Goal: Check status: Check status

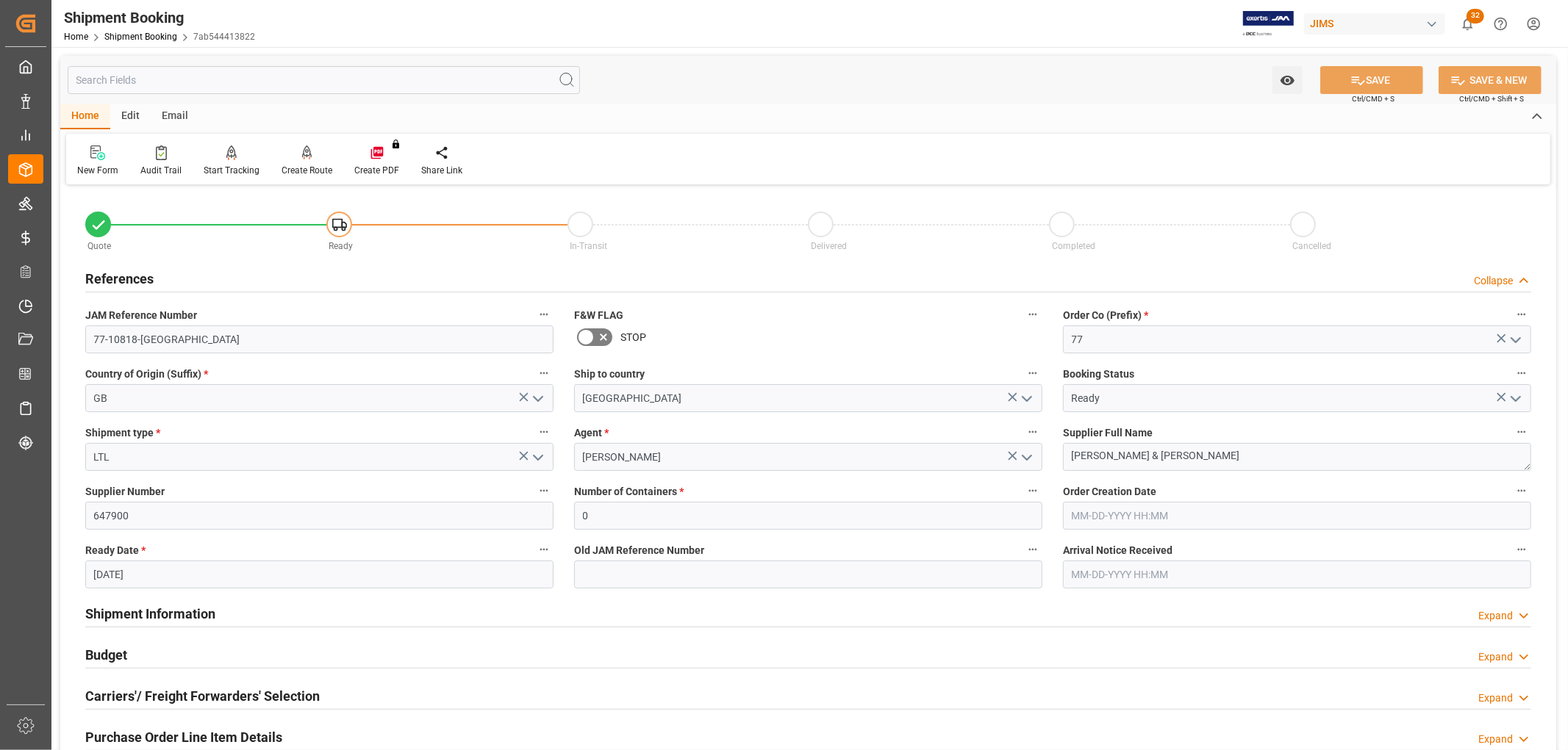
click at [149, 34] on link "Shipment Booking" at bounding box center [141, 36] width 73 height 10
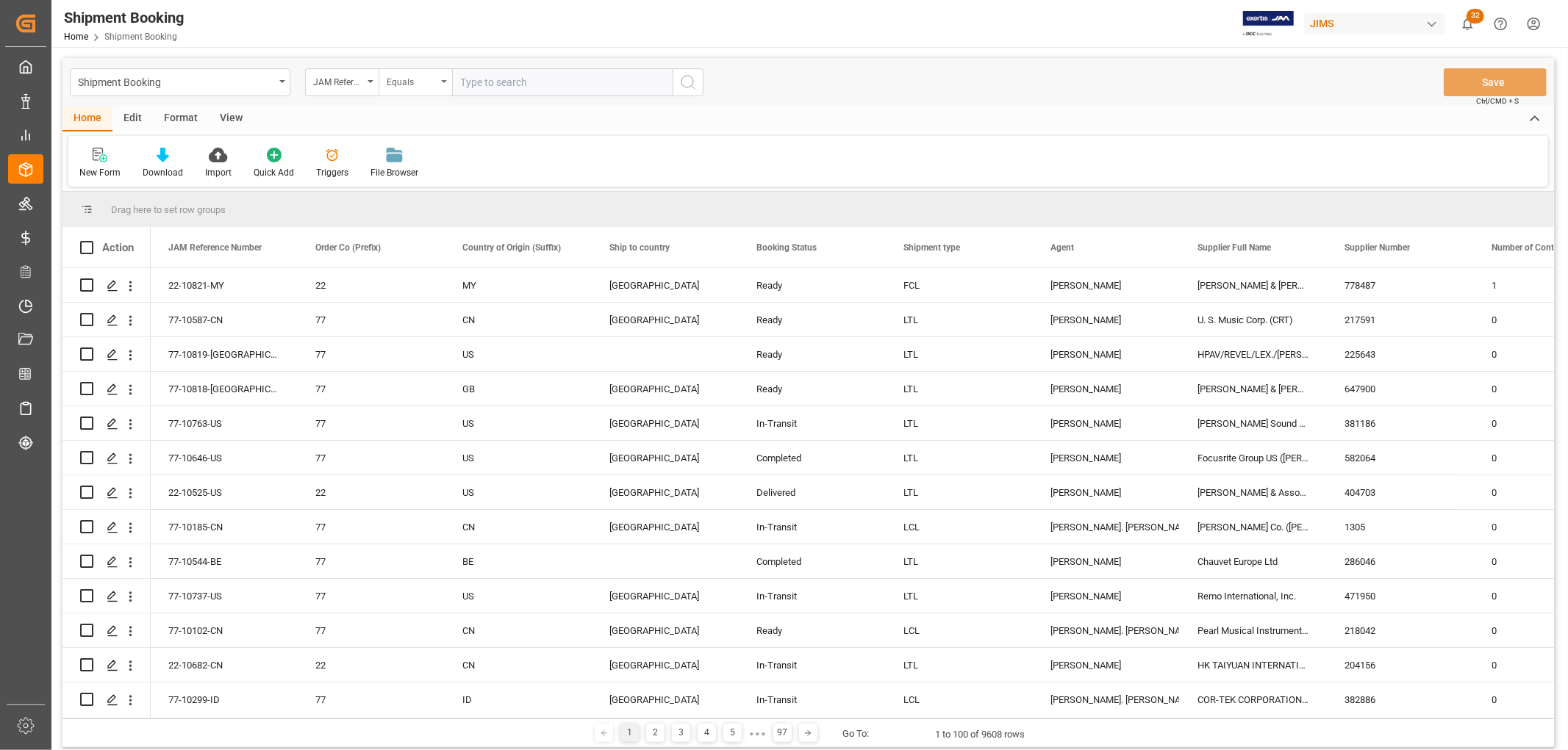
click at [444, 79] on div "Equals" at bounding box center [415, 82] width 74 height 28
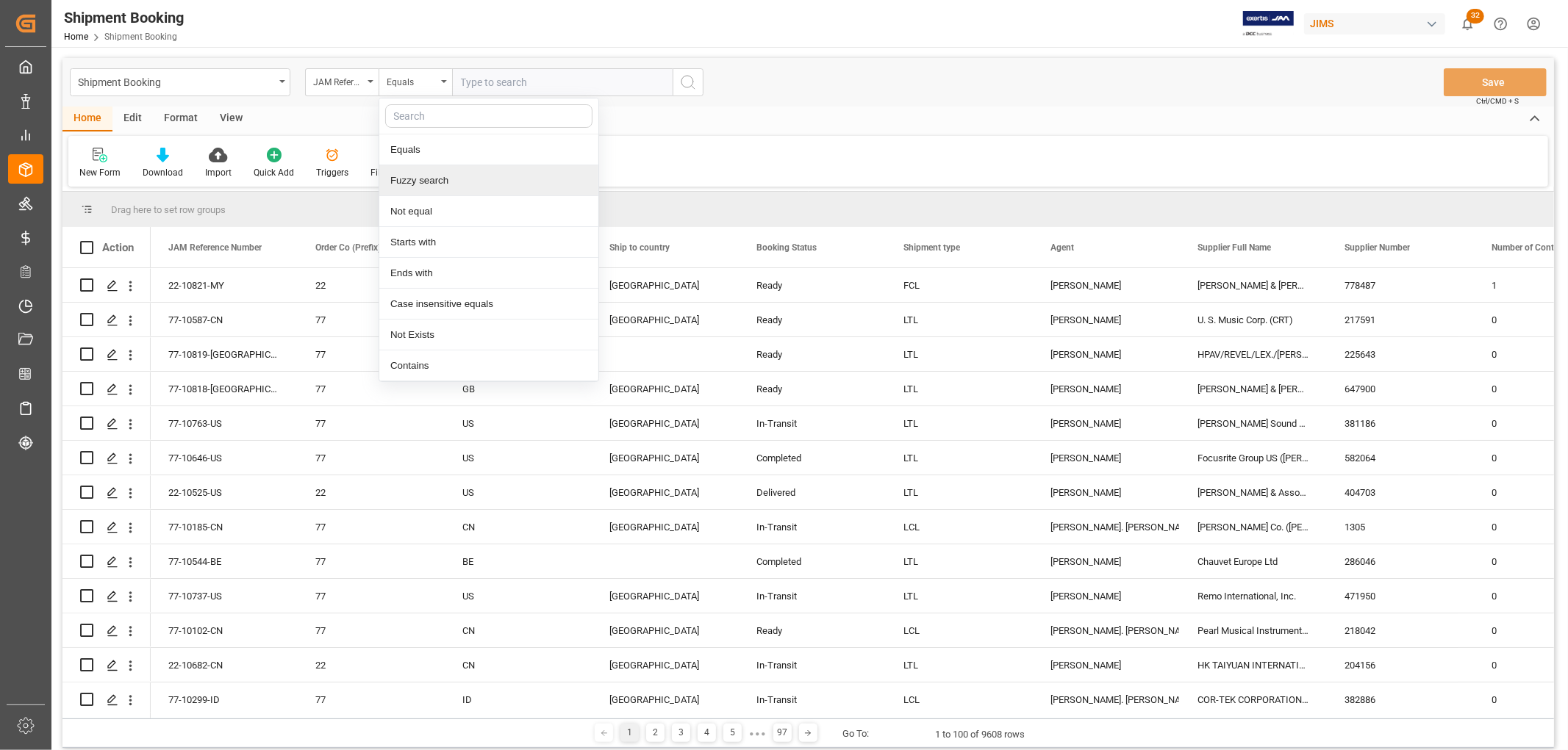
click at [451, 172] on div "Fuzzy search" at bounding box center [488, 180] width 219 height 31
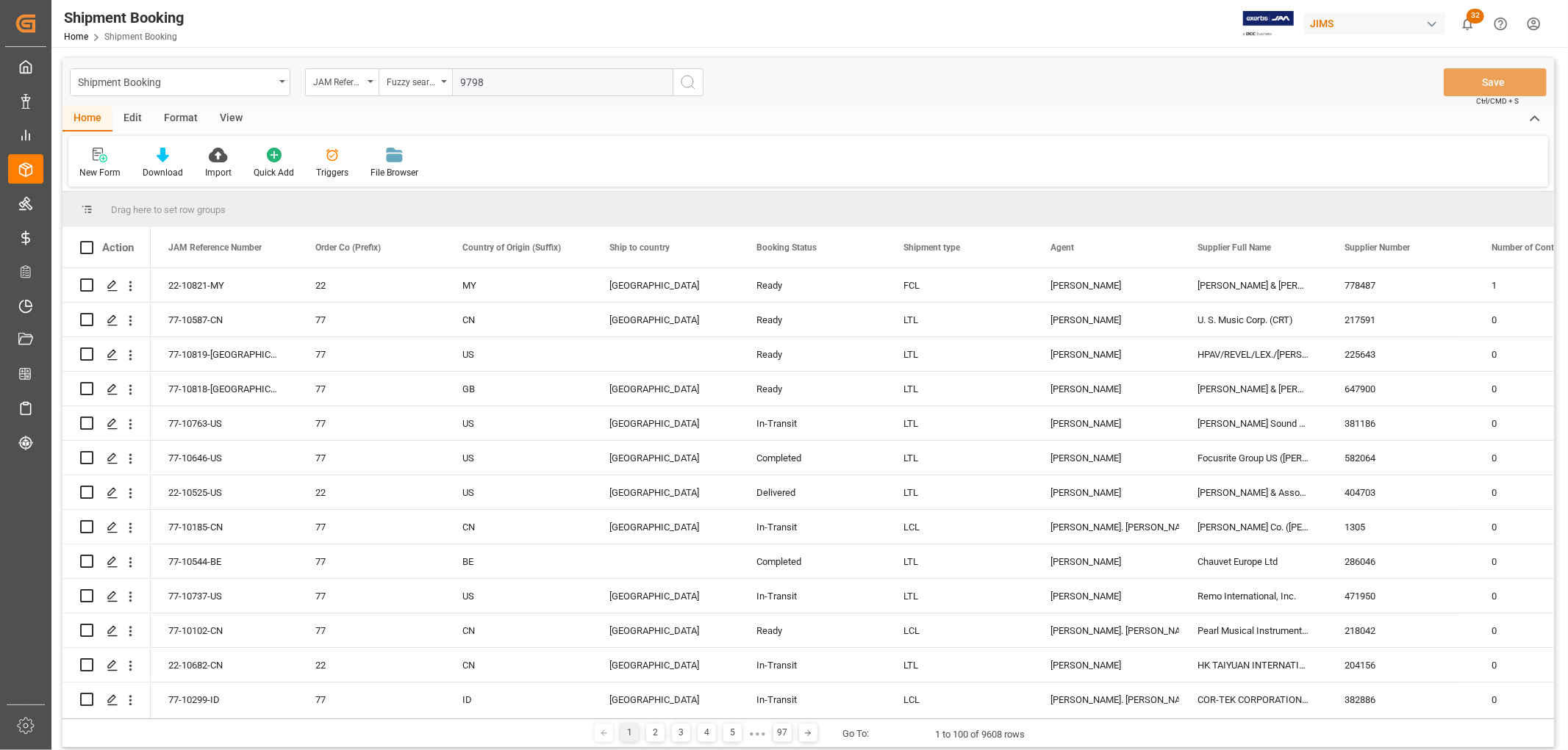
type input "9798"
click at [690, 77] on icon "search button" at bounding box center [688, 82] width 17 height 17
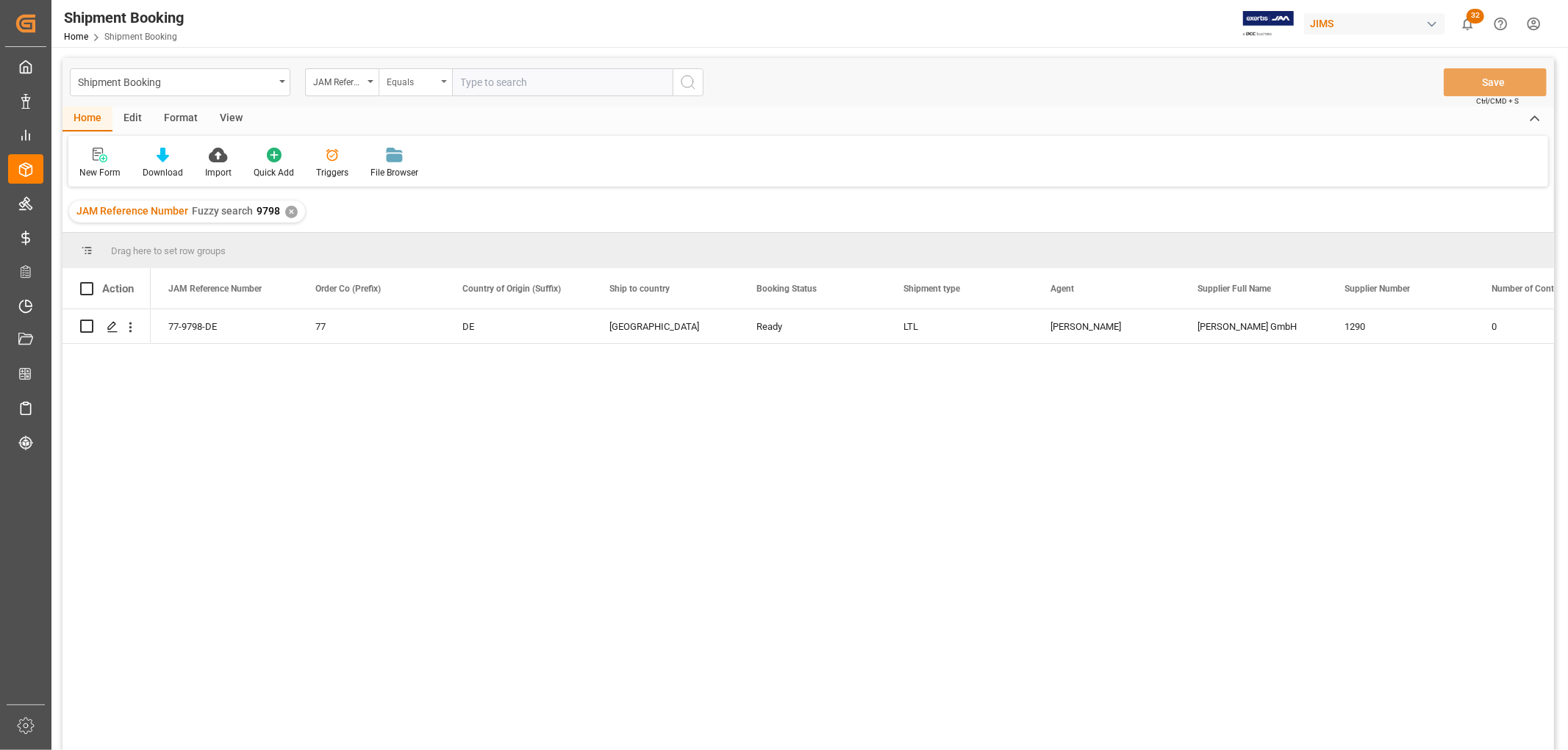
click at [448, 82] on div "Equals" at bounding box center [415, 82] width 74 height 28
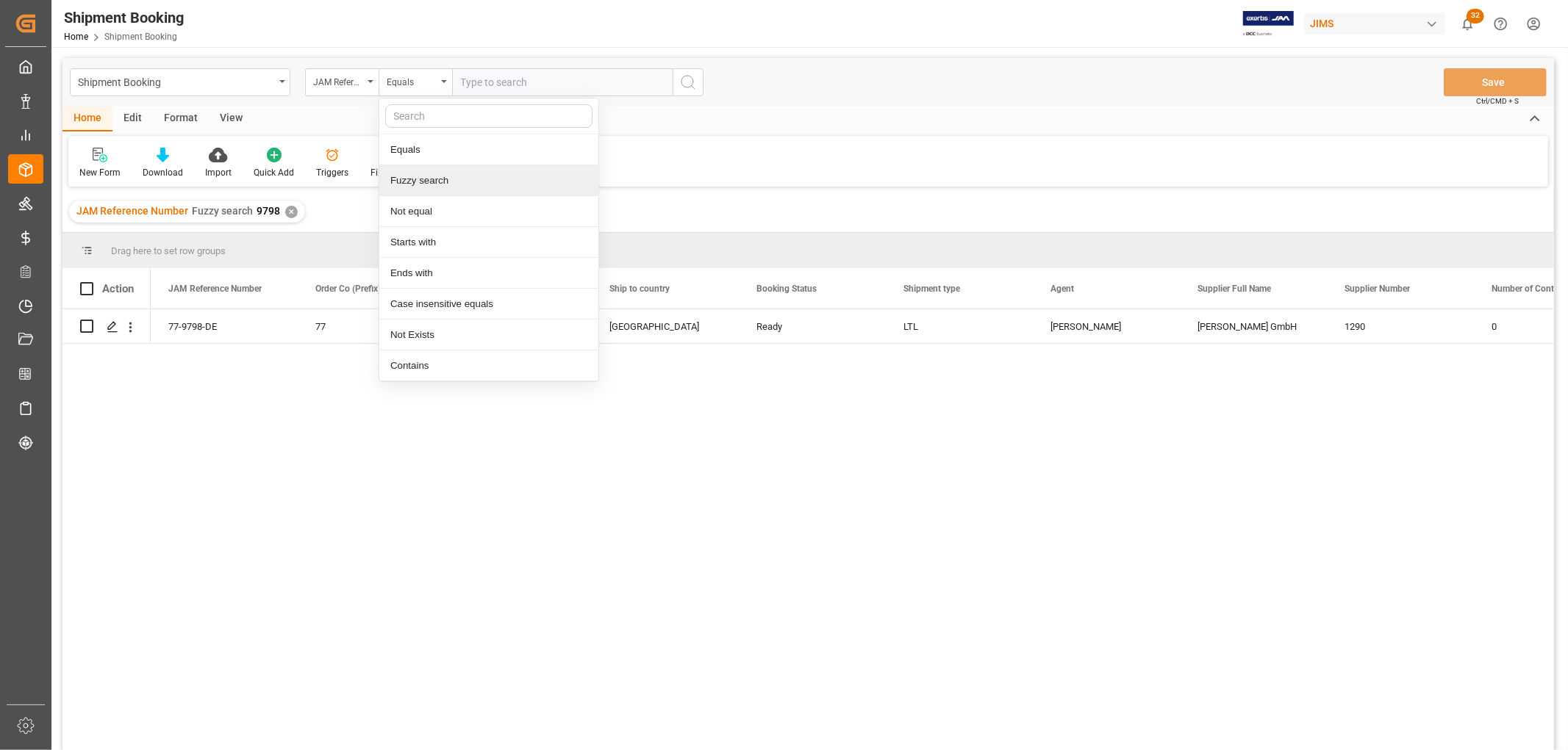
click at [452, 174] on div "Fuzzy search" at bounding box center [488, 180] width 219 height 31
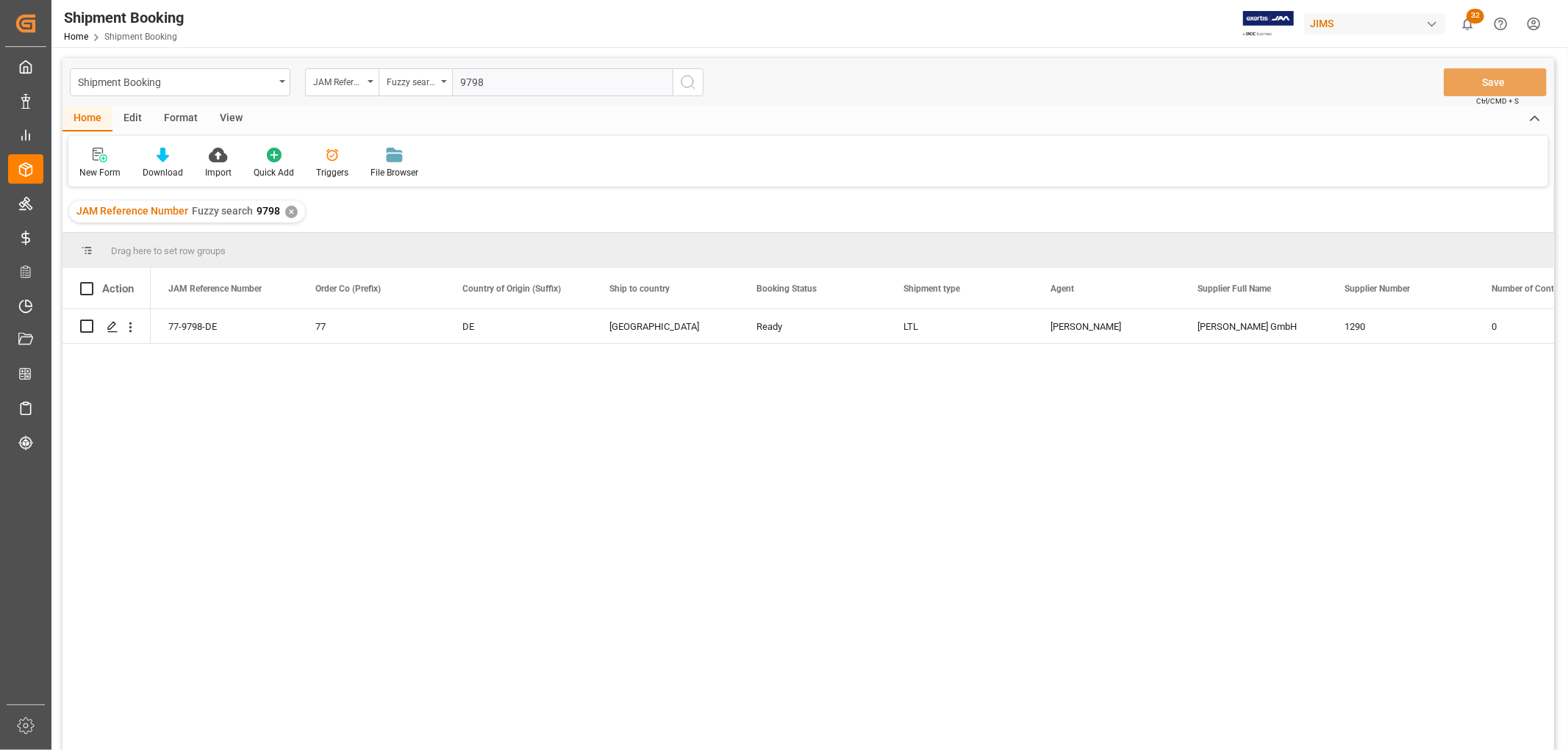
type input "9798"
click at [690, 81] on icon "search button" at bounding box center [688, 82] width 17 height 17
click at [285, 209] on div "✕" at bounding box center [291, 212] width 13 height 13
click at [235, 120] on div "View" at bounding box center [230, 119] width 44 height 25
click at [101, 168] on div "Default" at bounding box center [93, 172] width 29 height 14
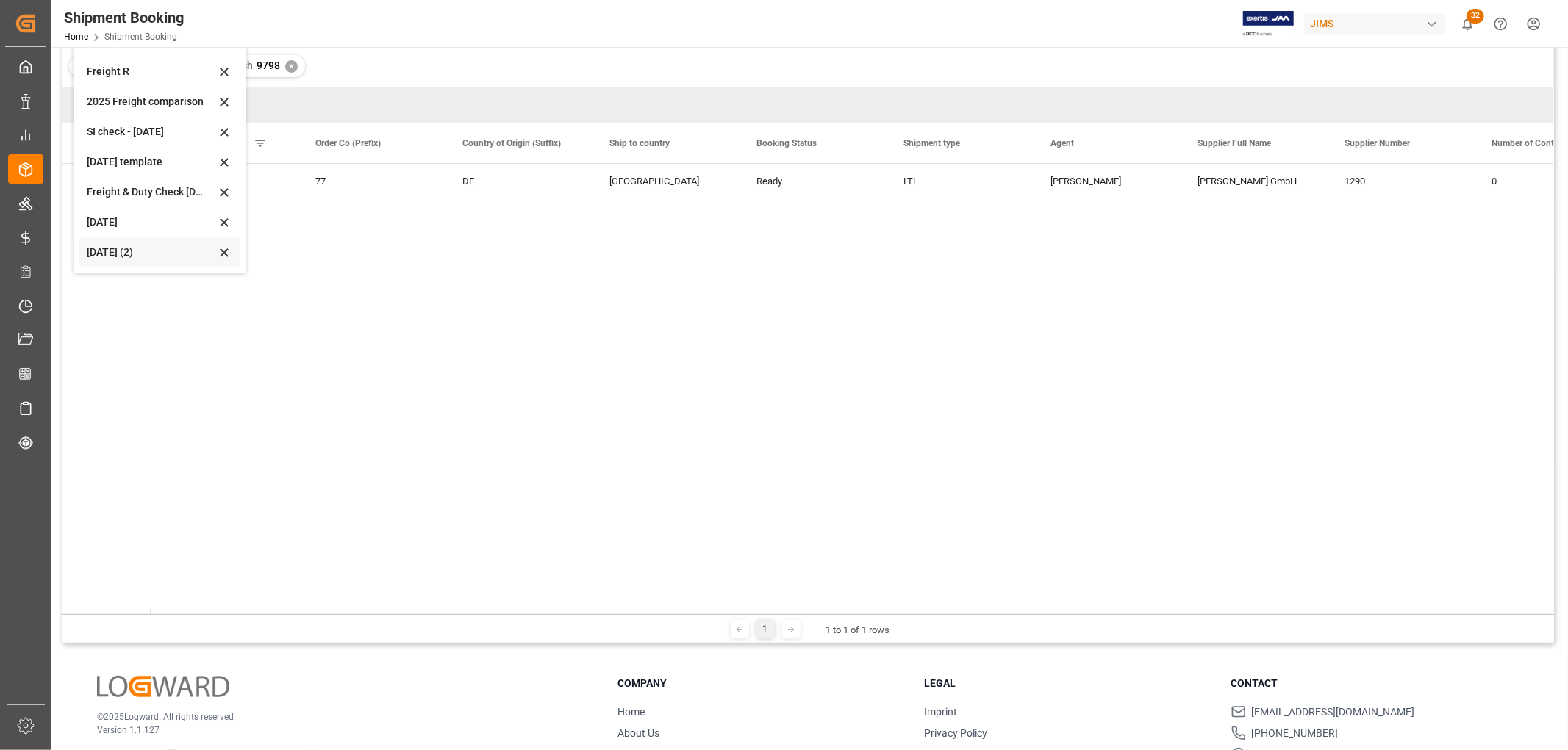
scroll to position [163, 0]
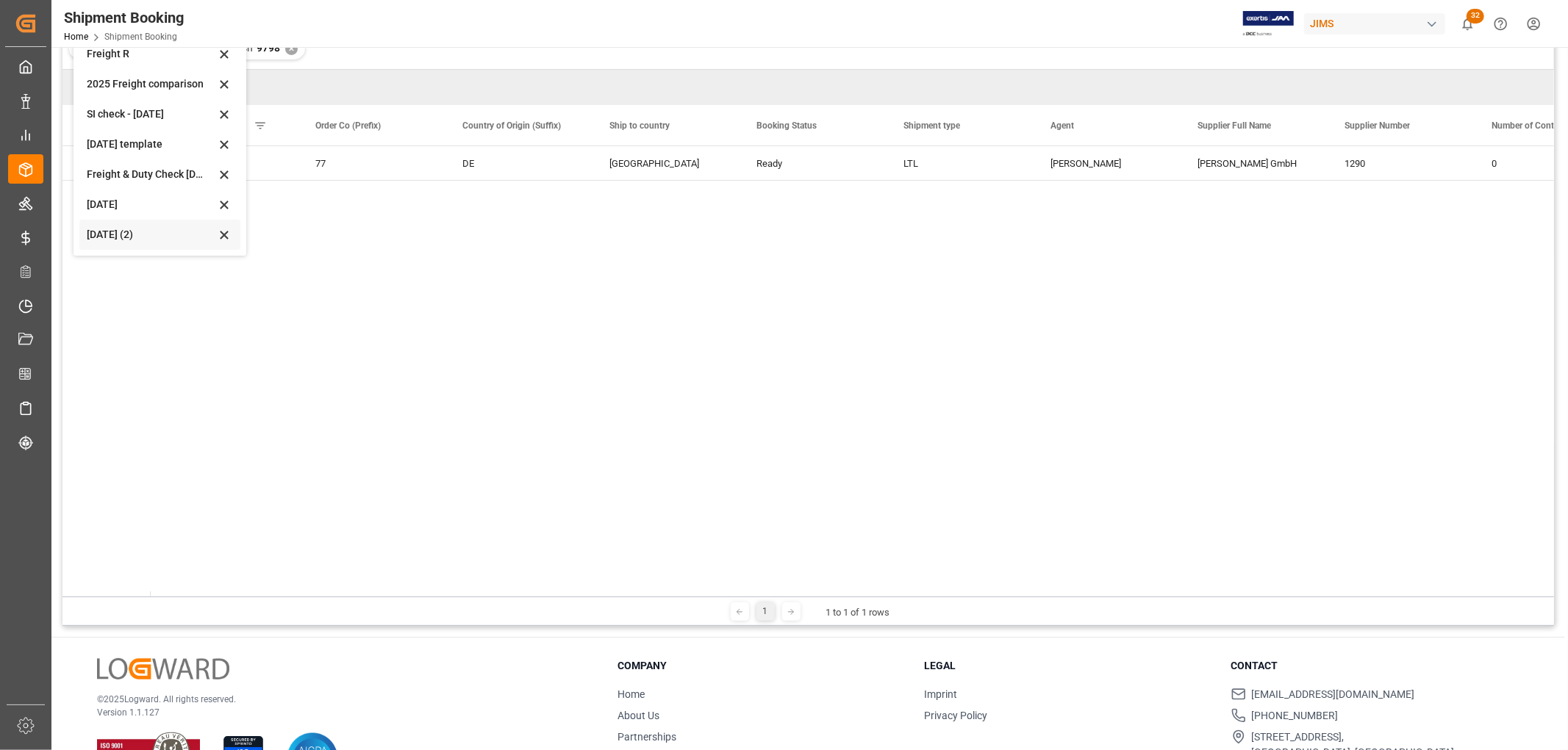
click at [111, 238] on div "[DATE] (2)" at bounding box center [152, 234] width 129 height 15
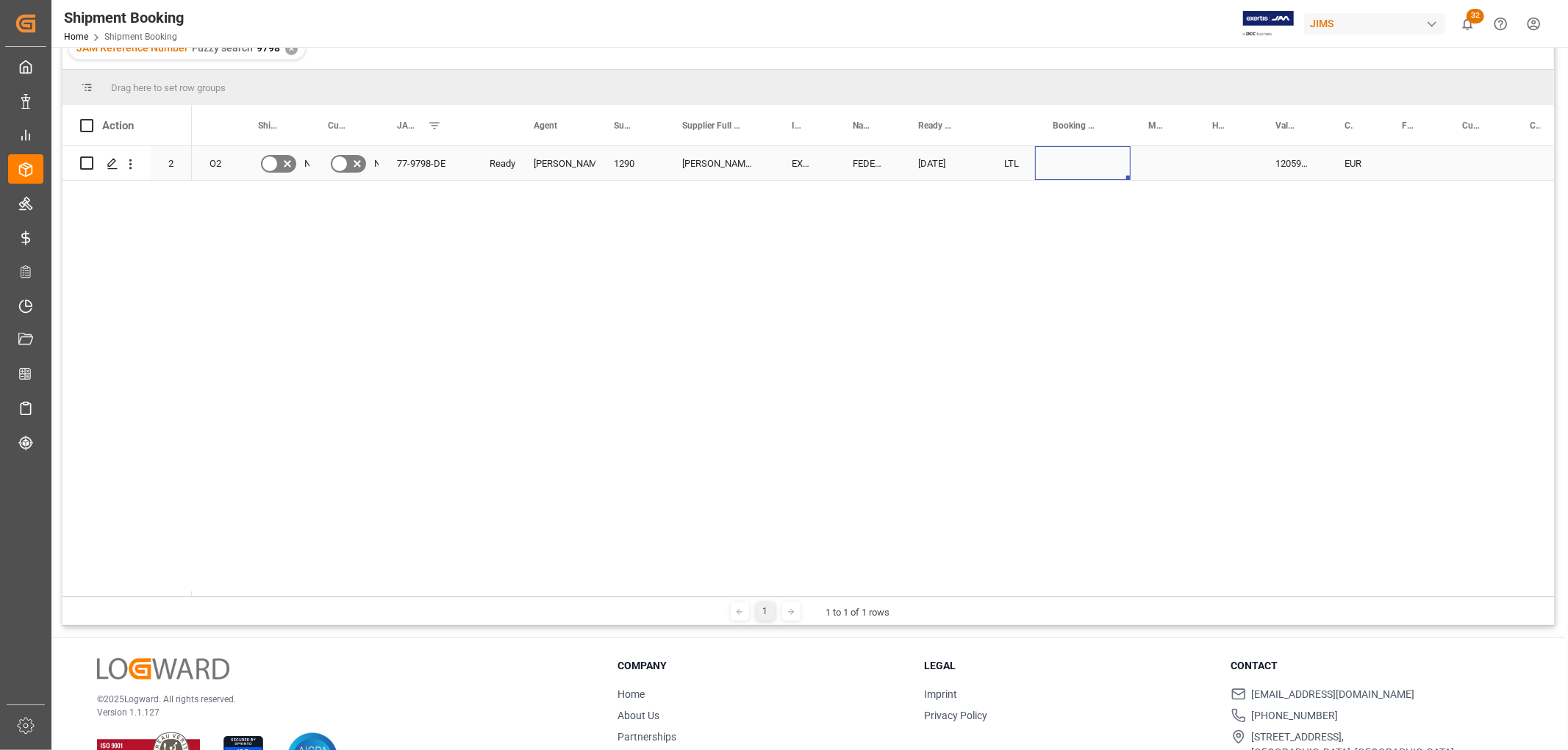
click at [1063, 159] on div "Press SPACE to select this row." at bounding box center [1083, 162] width 95 height 34
click at [1074, 214] on div "O2 No No 77-9798-DE Ready [PERSON_NAME] 1290 [PERSON_NAME] GmbH EXW Postbauer-H…" at bounding box center [872, 371] width 1362 height 451
click at [1072, 173] on input "Press SPACE to select this row." at bounding box center [1083, 171] width 72 height 28
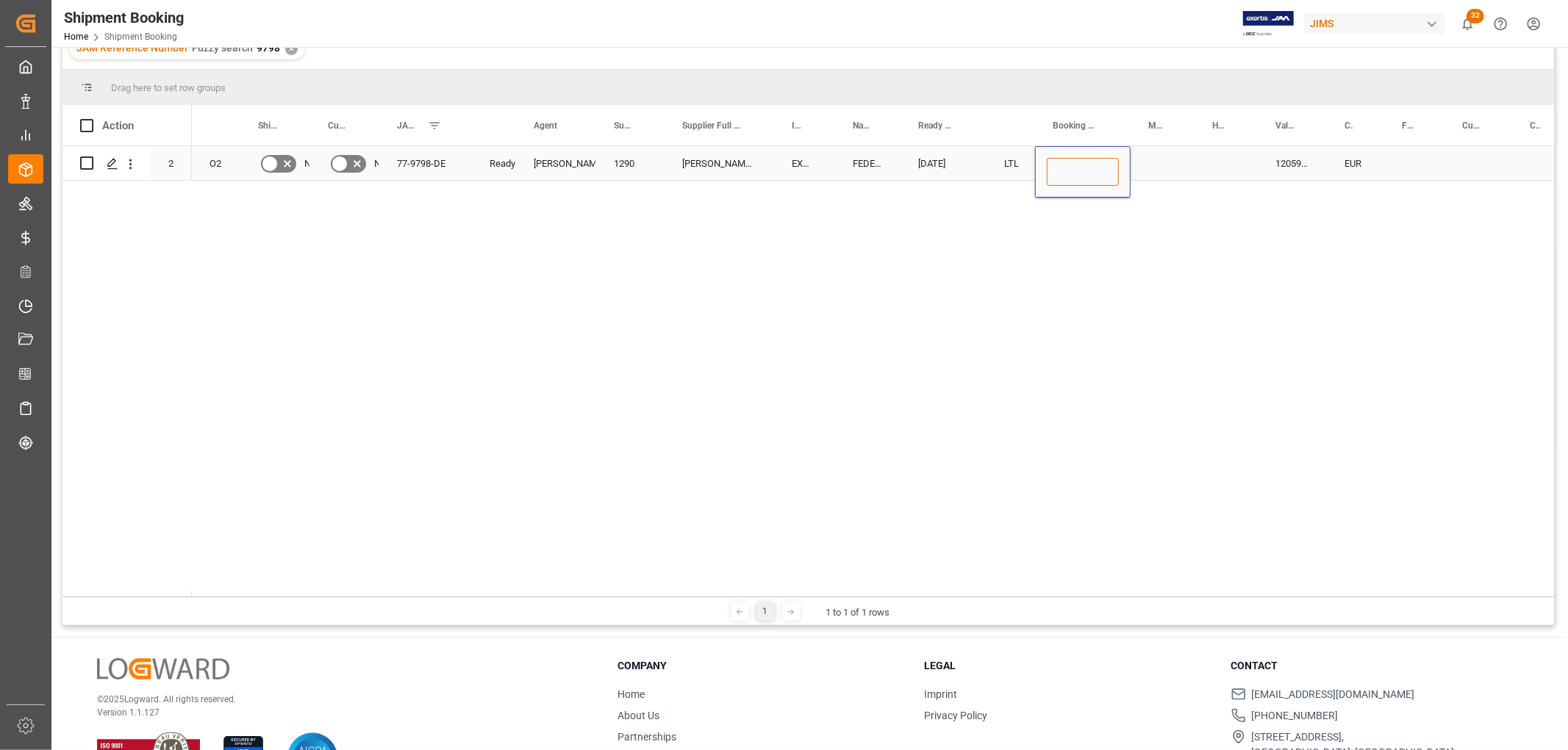
paste input "884007131880"
type input "884007131880"
click at [1160, 168] on div "Press SPACE to select this row." at bounding box center [1162, 162] width 64 height 34
click at [1093, 175] on div "884007131880" at bounding box center [1083, 162] width 95 height 34
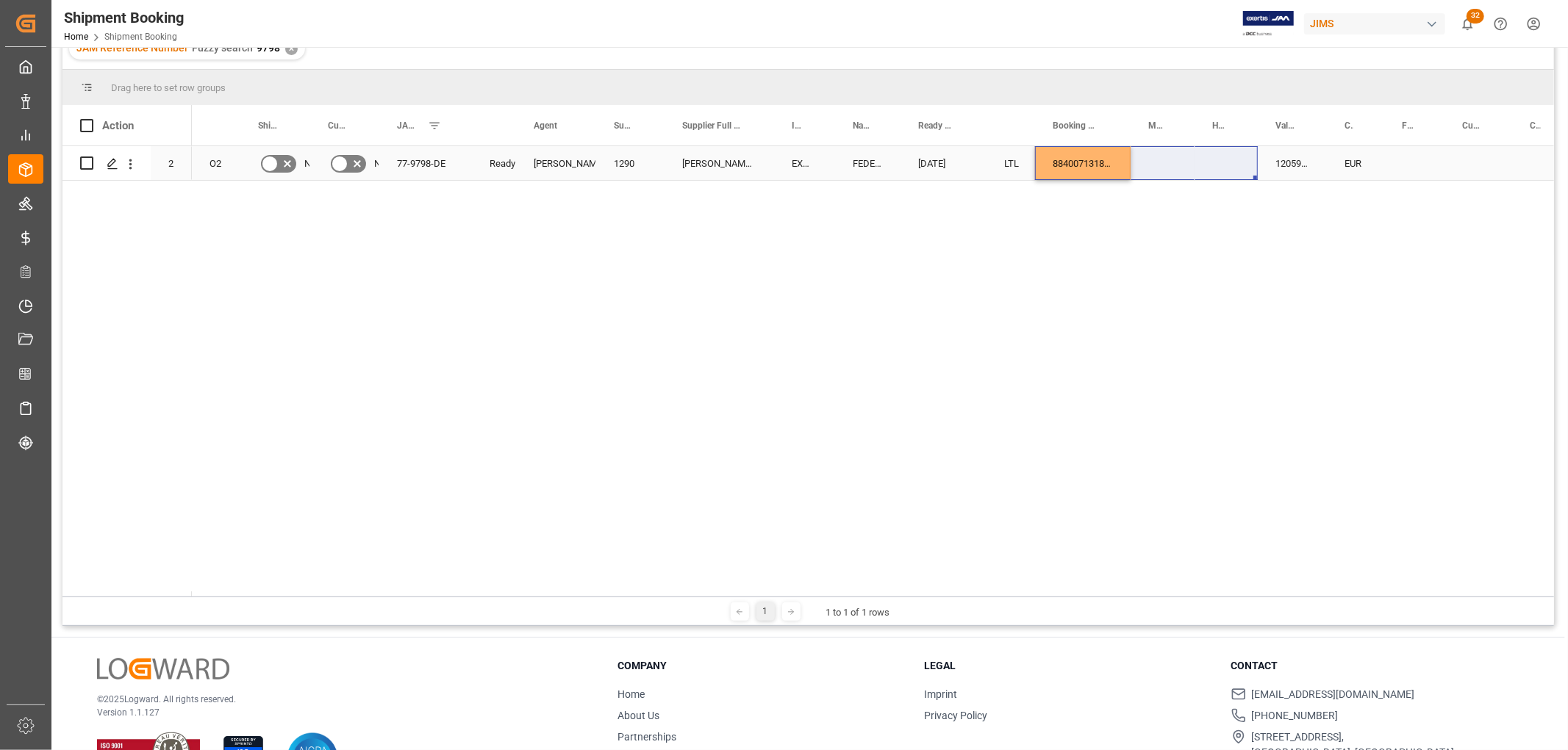
drag, startPoint x: 1129, startPoint y: 172, endPoint x: 1215, endPoint y: 162, distance: 86.6
click at [1075, 222] on div "O2 No No 77-9798-DE Ready [PERSON_NAME] 1290 [PERSON_NAME] GmbH EXW Postbauer-H…" at bounding box center [872, 371] width 1362 height 451
click at [1079, 164] on div "884007131880" at bounding box center [1083, 162] width 95 height 34
drag, startPoint x: 1126, startPoint y: 175, endPoint x: 1215, endPoint y: 165, distance: 89.6
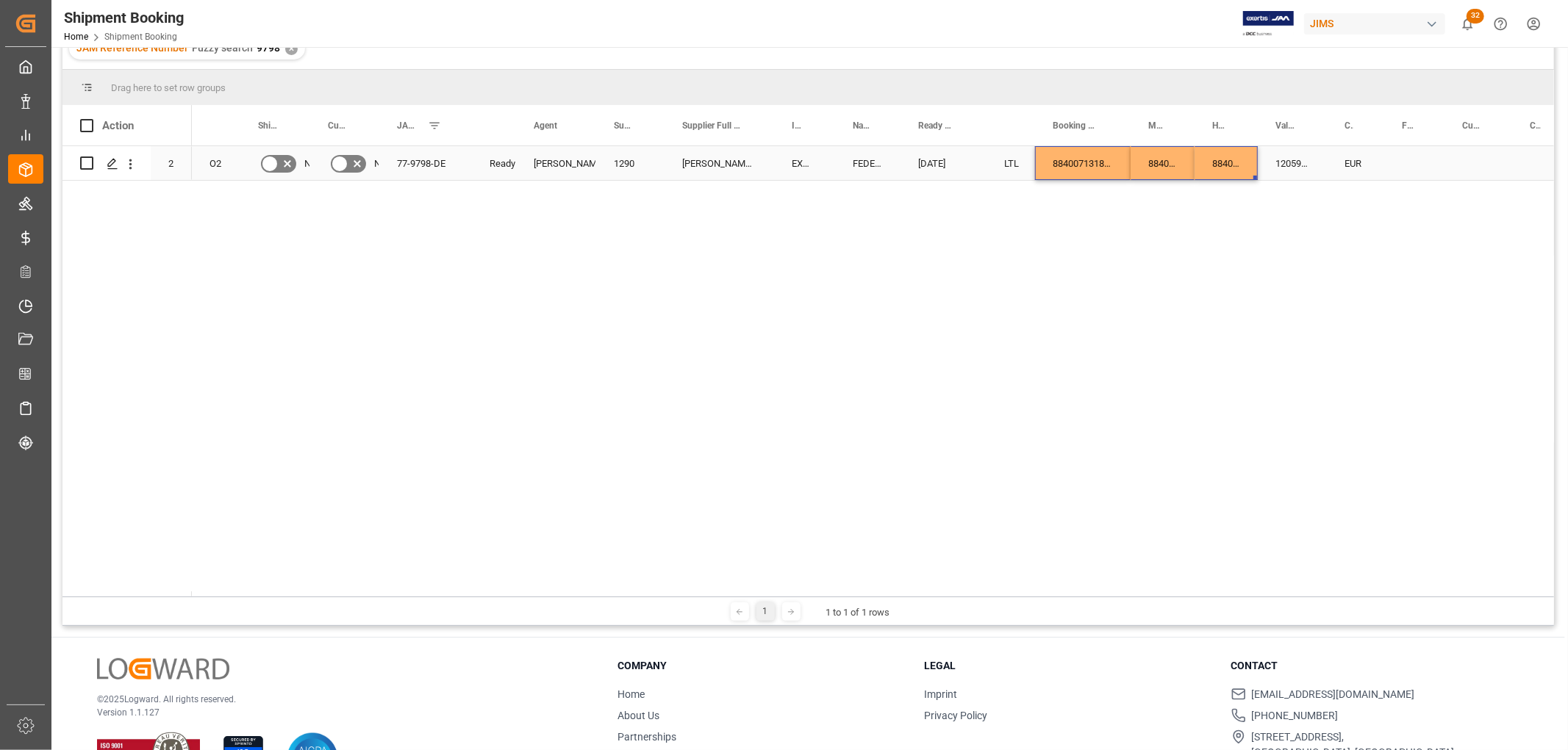
click at [1395, 157] on div "Press SPACE to select this row." at bounding box center [1415, 162] width 60 height 34
click at [1403, 160] on div "Press SPACE to select this row." at bounding box center [1415, 162] width 60 height 34
click at [1415, 169] on input "Press SPACE to select this row." at bounding box center [1415, 171] width 37 height 28
type input "780"
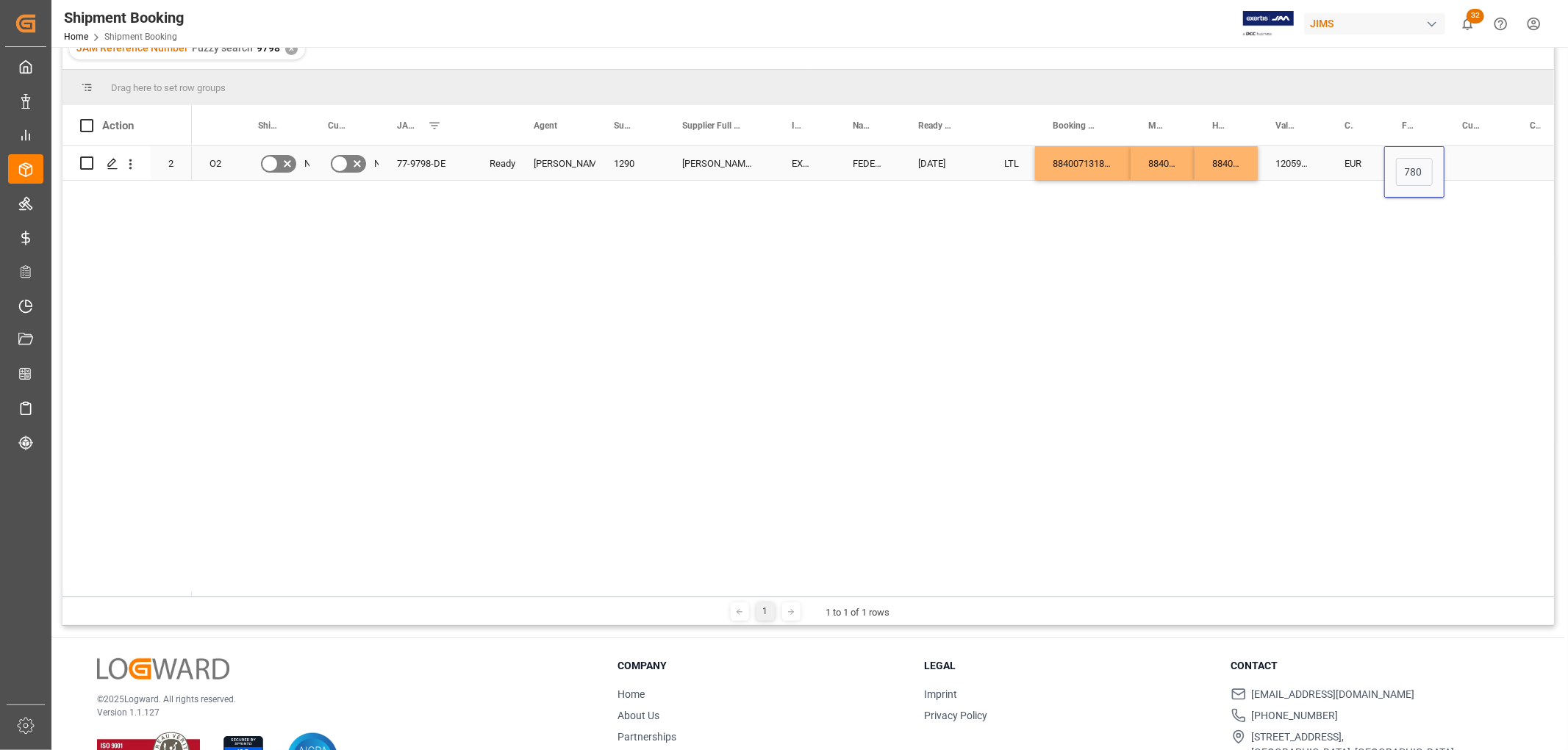
click at [1471, 142] on div "Currency (freight quote)" at bounding box center [1471, 125] width 19 height 41
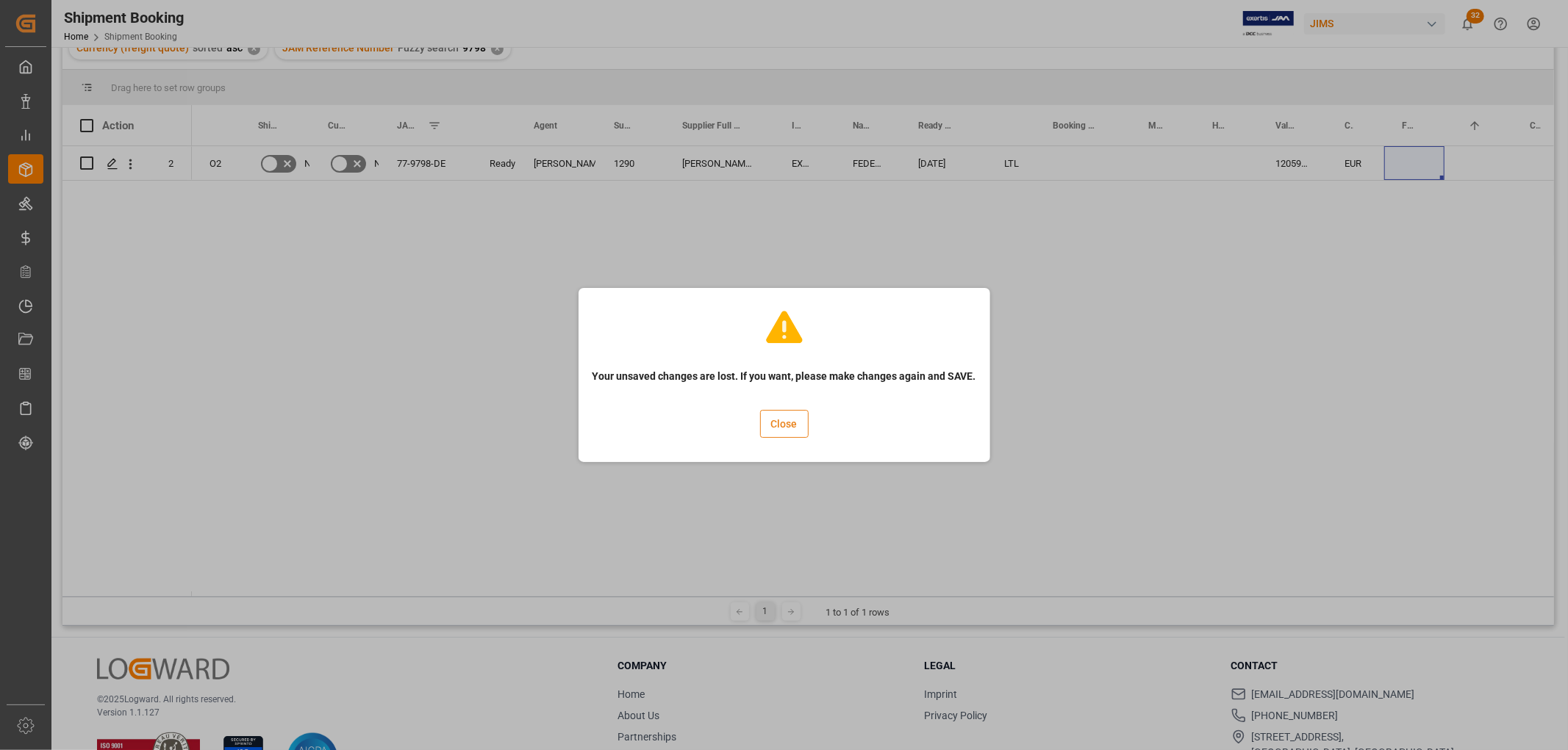
click at [791, 423] on button "Close" at bounding box center [784, 424] width 48 height 28
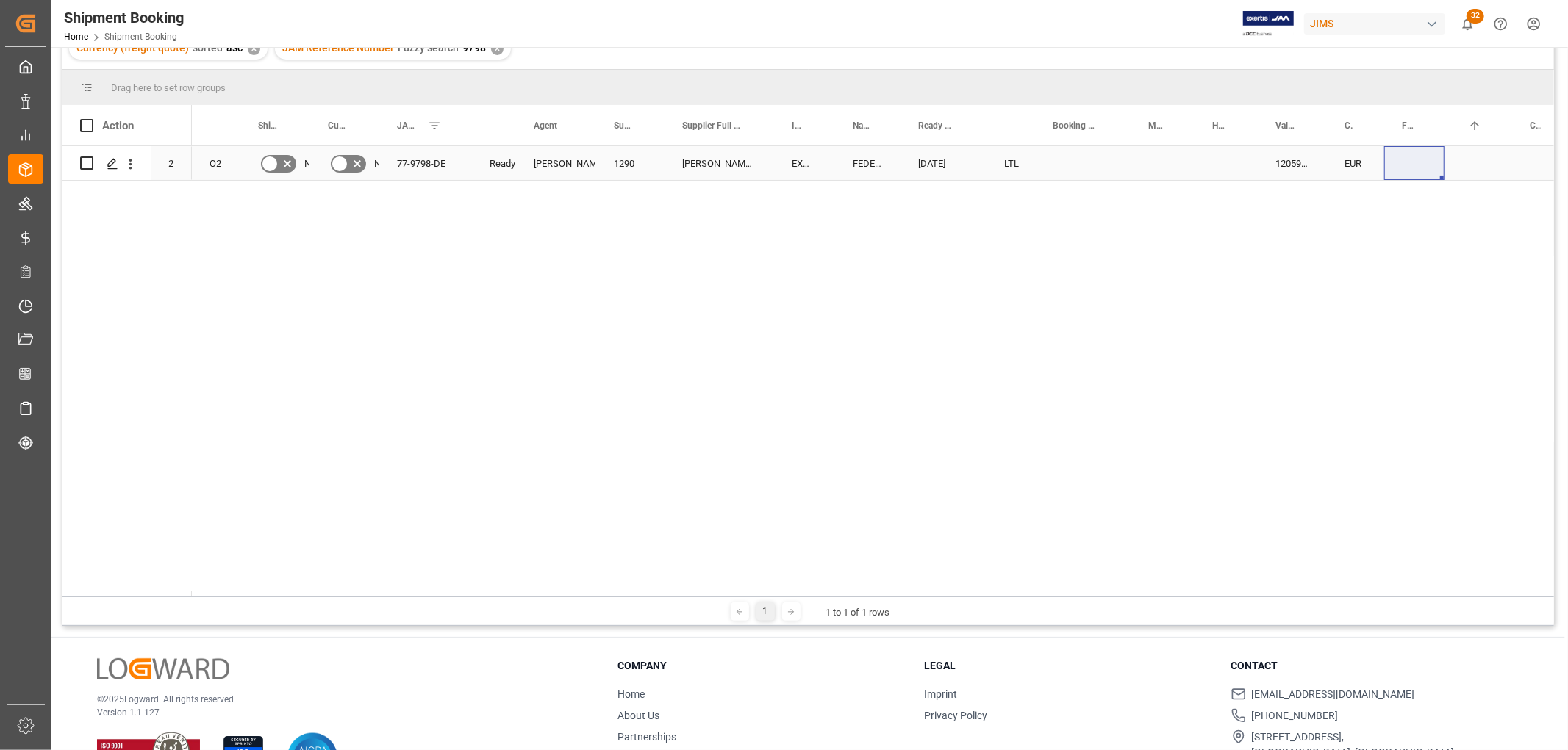
click at [1067, 163] on div "Press SPACE to select this row." at bounding box center [1083, 162] width 95 height 34
click at [1067, 163] on input "Press SPACE to select this row." at bounding box center [1083, 171] width 72 height 28
paste input "884007131880"
type input "884007131880"
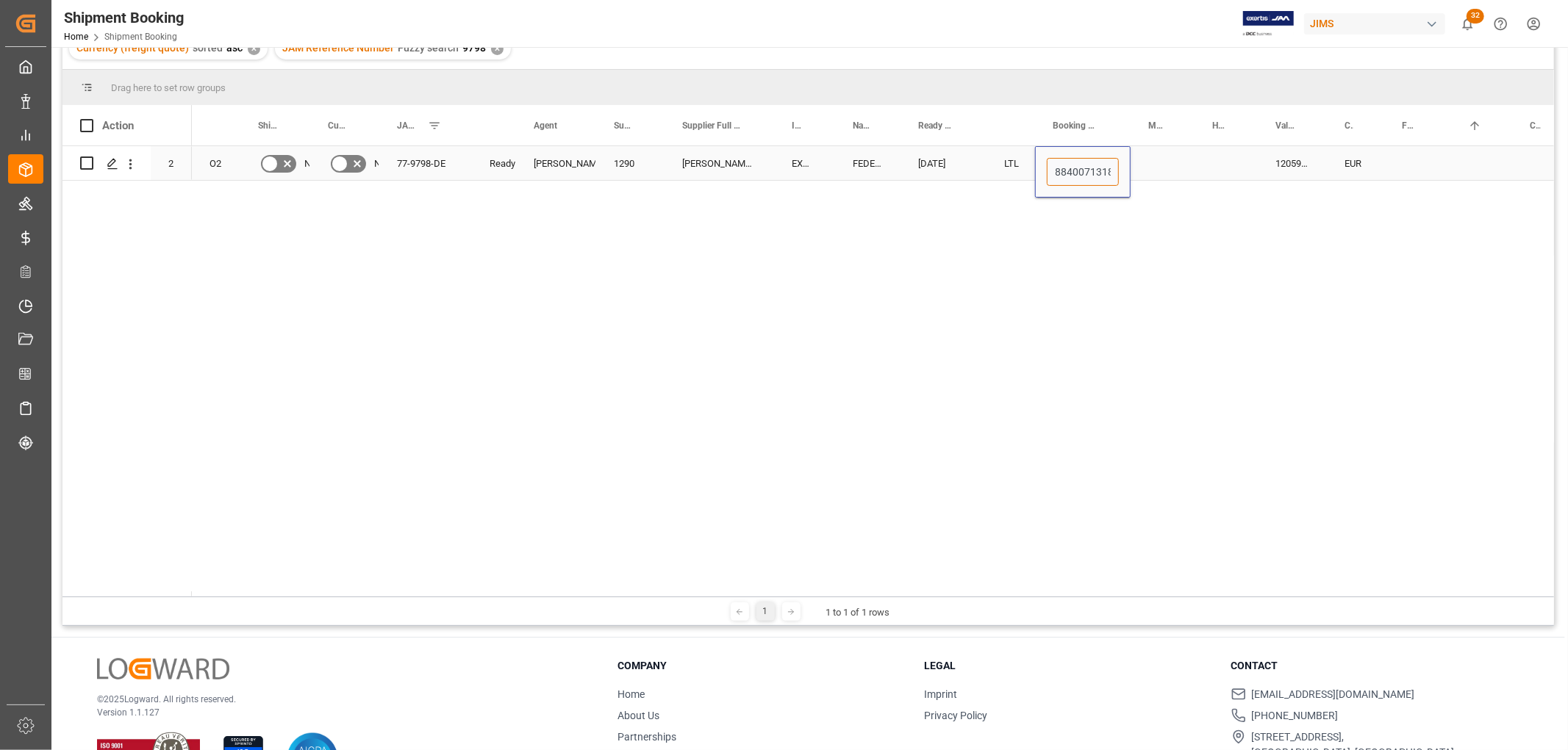
scroll to position [0, 15]
click at [1168, 162] on div "Press SPACE to select this row." at bounding box center [1162, 162] width 64 height 34
click at [1083, 160] on div "884007131880" at bounding box center [1083, 162] width 95 height 34
drag, startPoint x: 1127, startPoint y: 178, endPoint x: 1240, endPoint y: 168, distance: 113.4
click at [1426, 161] on div "Press SPACE to select this row." at bounding box center [1415, 162] width 60 height 34
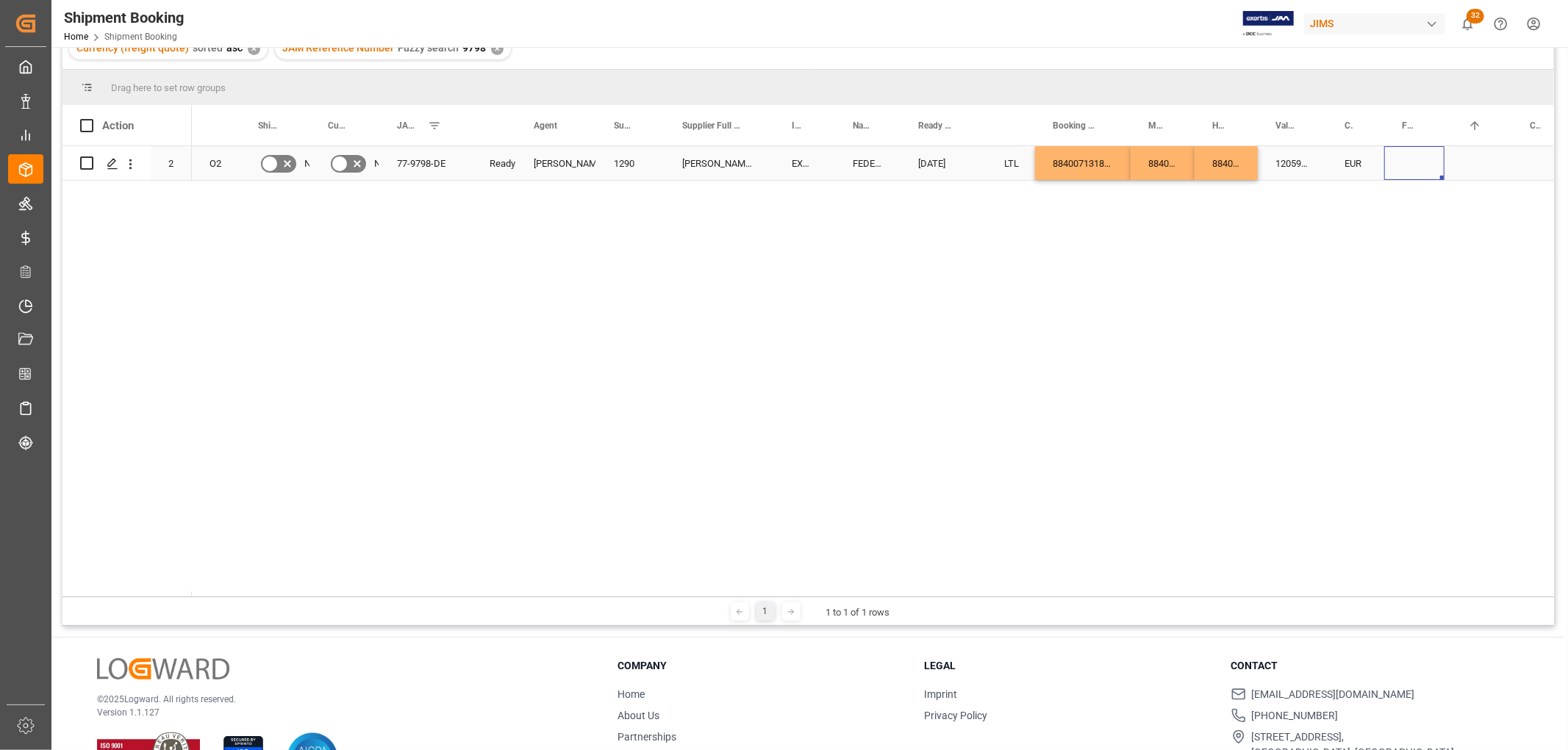
click at [1404, 161] on div "Press SPACE to select this row." at bounding box center [1415, 162] width 60 height 34
click at [1409, 167] on input "Press SPACE to select this row." at bounding box center [1415, 171] width 37 height 28
type input "780"
click at [1462, 163] on div "Press SPACE to select this row." at bounding box center [1478, 162] width 68 height 34
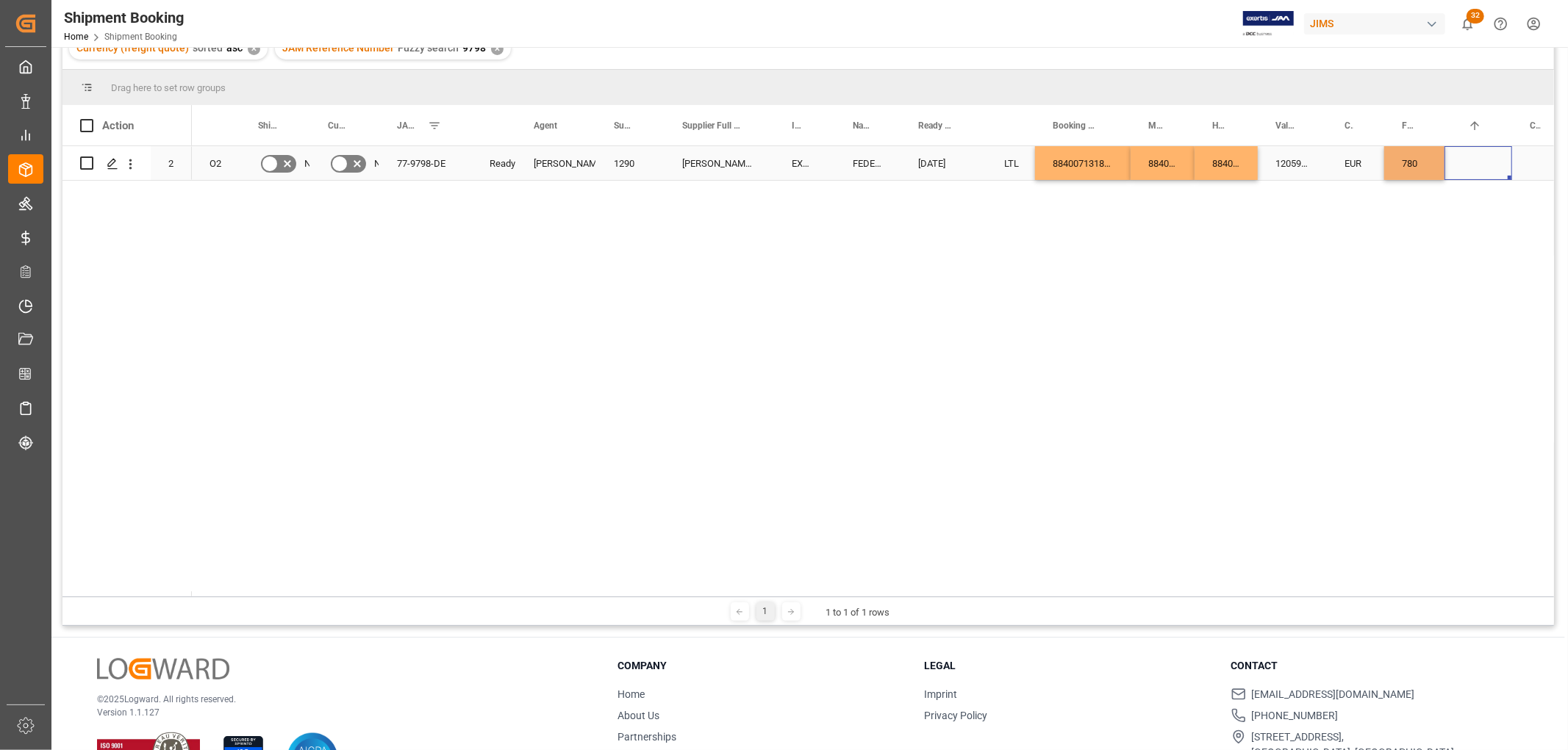
click at [1470, 164] on div "Press SPACE to select this row." at bounding box center [1478, 162] width 68 height 34
click at [1477, 171] on input "Press SPACE to select this row." at bounding box center [1478, 171] width 44 height 28
type input "USD"
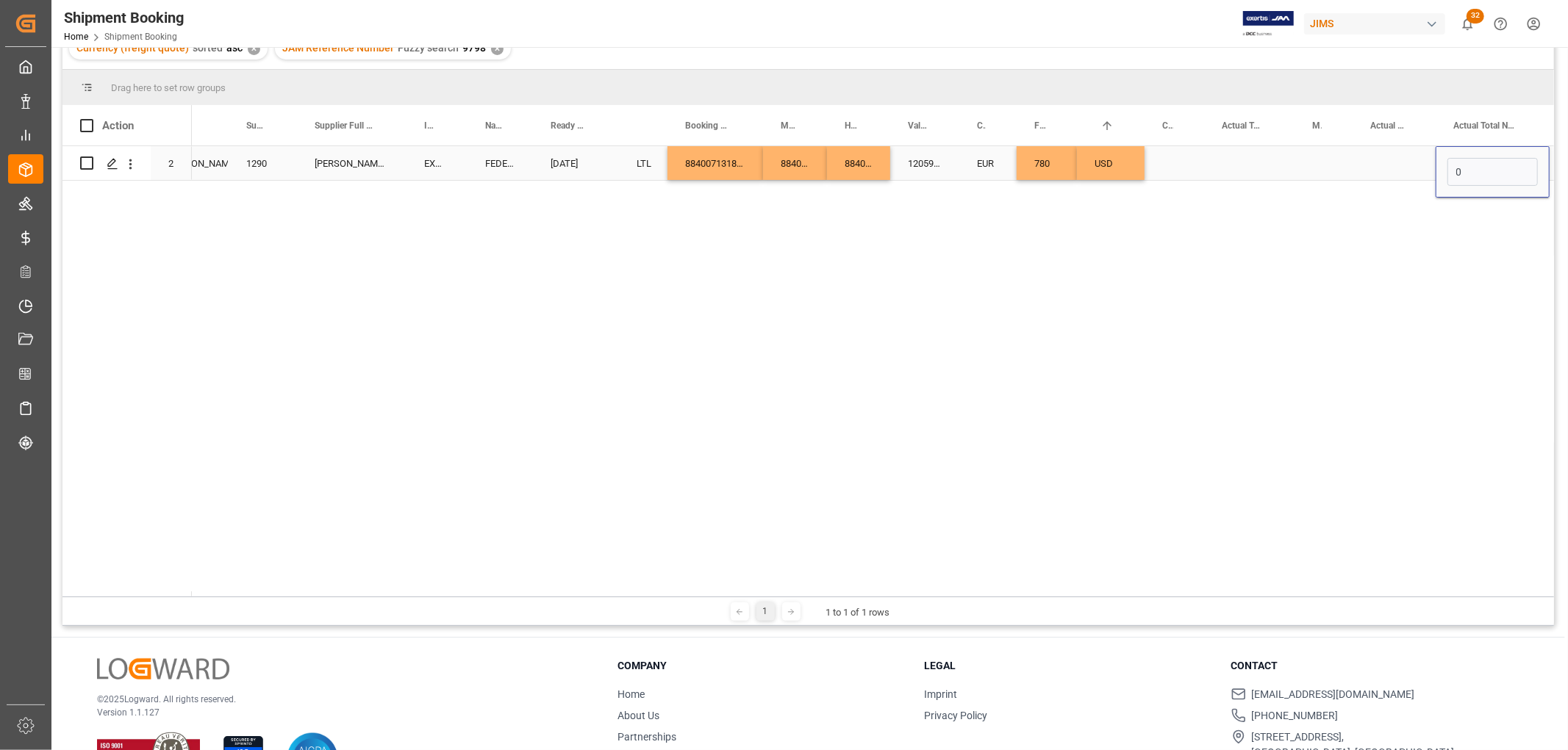
scroll to position [0, 463]
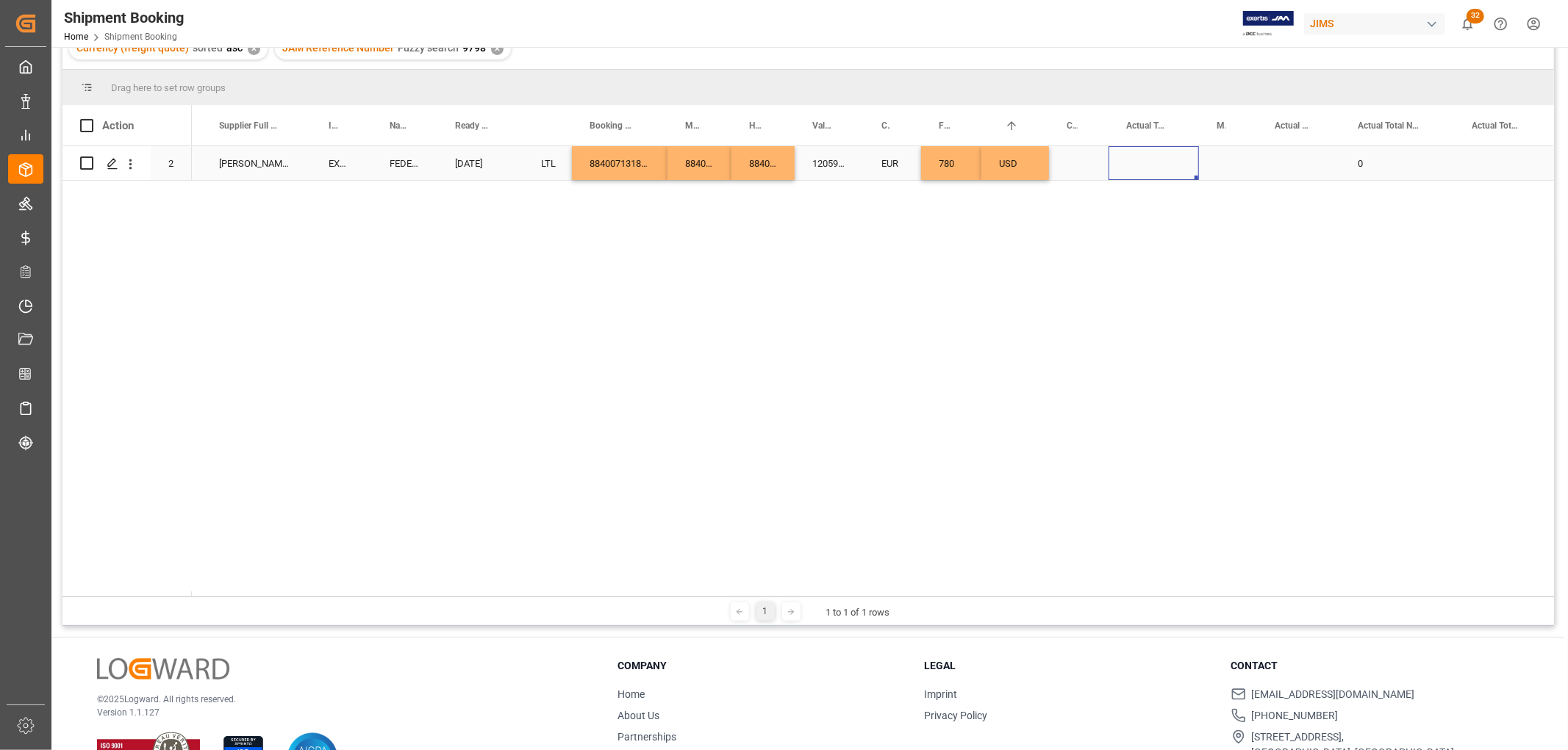
click at [1129, 161] on div "Press SPACE to select this row." at bounding box center [1154, 162] width 91 height 34
click at [1152, 170] on input "Press SPACE to select this row." at bounding box center [1154, 171] width 67 height 28
type input "81"
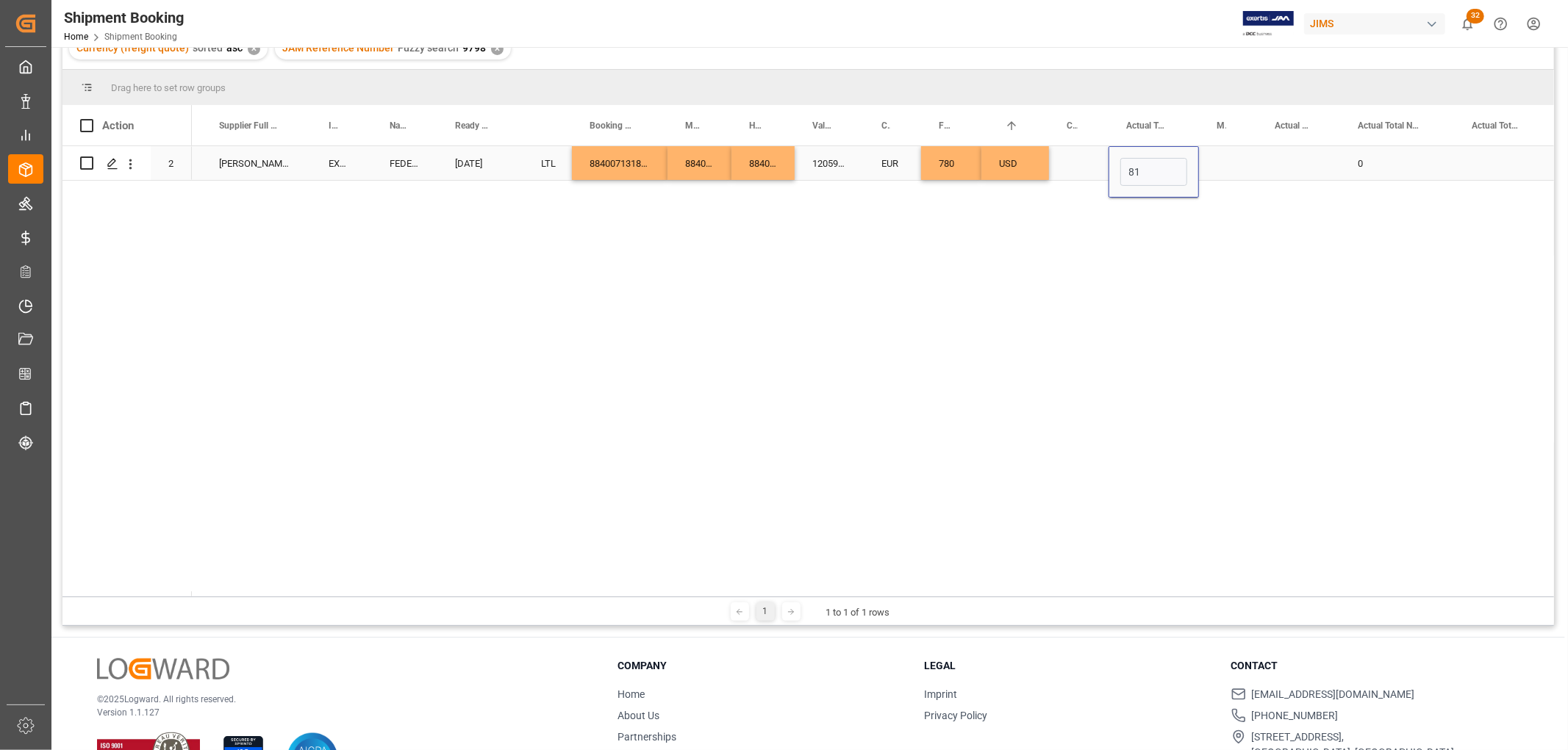
click at [1215, 164] on div "Press SPACE to select this row." at bounding box center [1228, 162] width 58 height 34
click at [1214, 164] on div "Press SPACE to select this row." at bounding box center [1228, 162] width 58 height 34
click at [1214, 164] on input "Press SPACE to select this row." at bounding box center [1228, 171] width 34 height 28
click at [1228, 170] on icon "open menu" at bounding box center [1230, 172] width 17 height 17
click at [1220, 211] on div "KG" at bounding box center [1228, 213] width 33 height 52
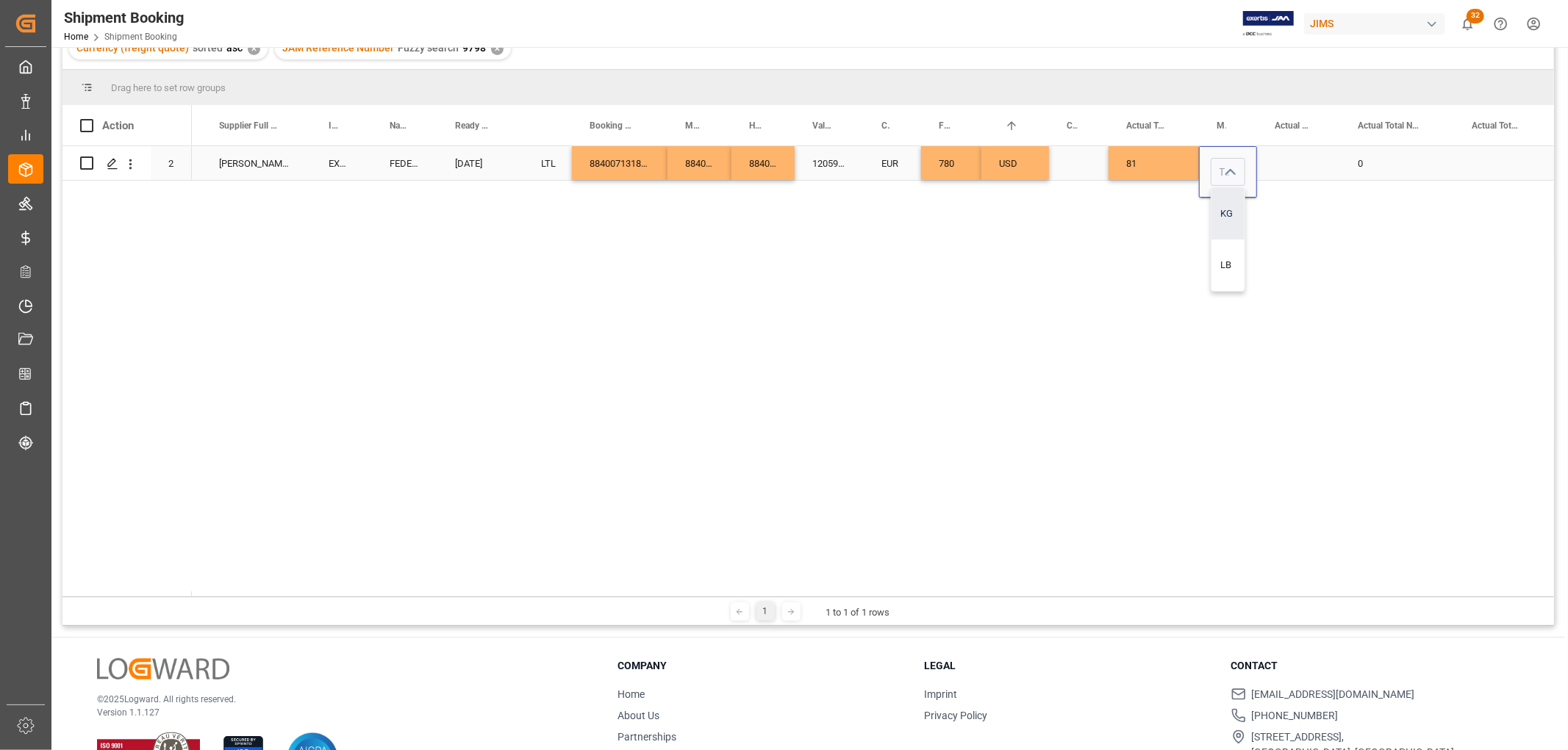
type input "KG"
click at [1283, 161] on div "Press SPACE to select this row." at bounding box center [1298, 162] width 83 height 34
click at [1287, 162] on div "Press SPACE to select this row." at bounding box center [1298, 162] width 83 height 34
click at [1288, 172] on input "Press SPACE to select this row." at bounding box center [1298, 171] width 60 height 28
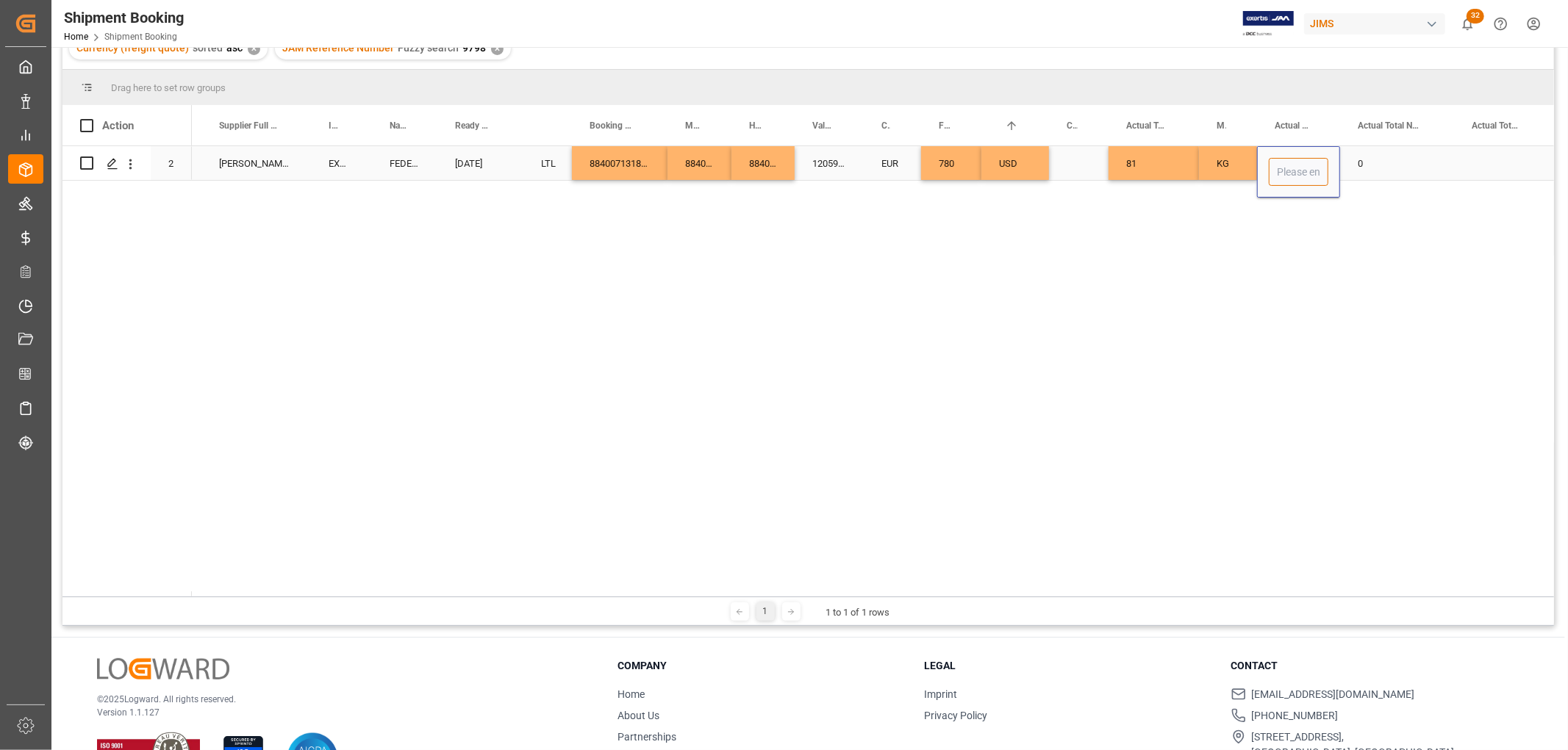
type input "9"
click at [1419, 157] on div "0" at bounding box center [1397, 162] width 114 height 34
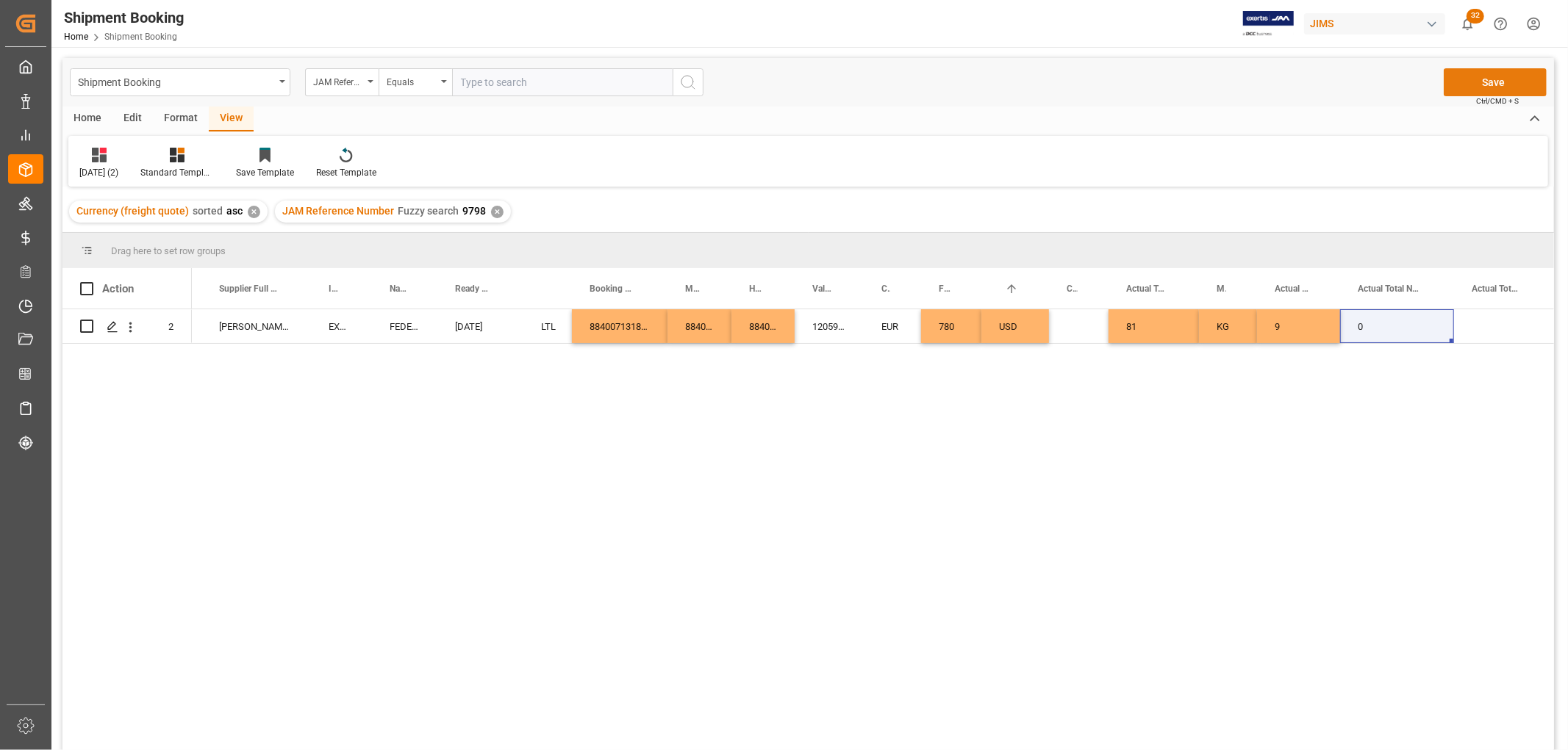
click at [1477, 88] on button "Save" at bounding box center [1494, 82] width 103 height 28
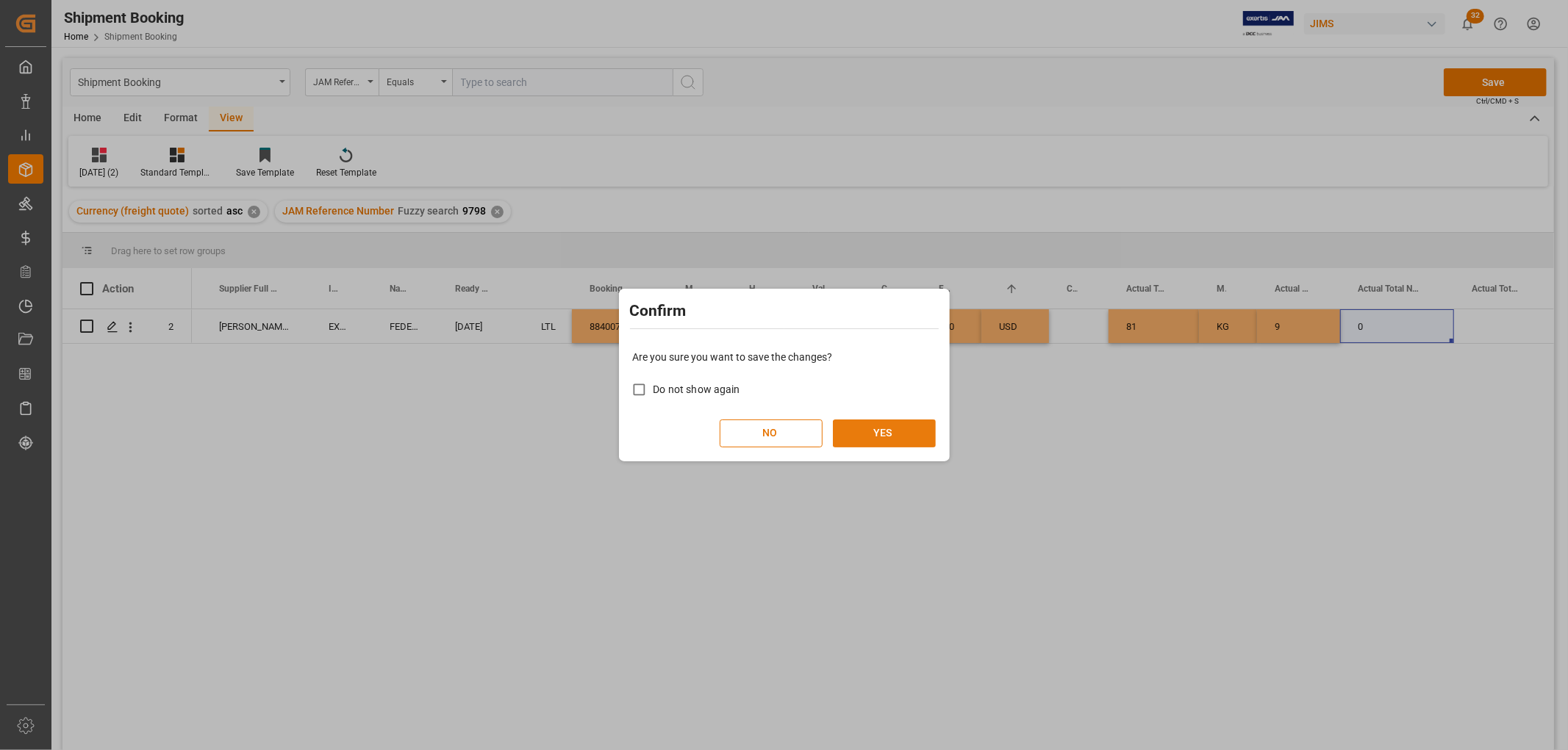
click at [869, 428] on button "YES" at bounding box center [884, 433] width 103 height 28
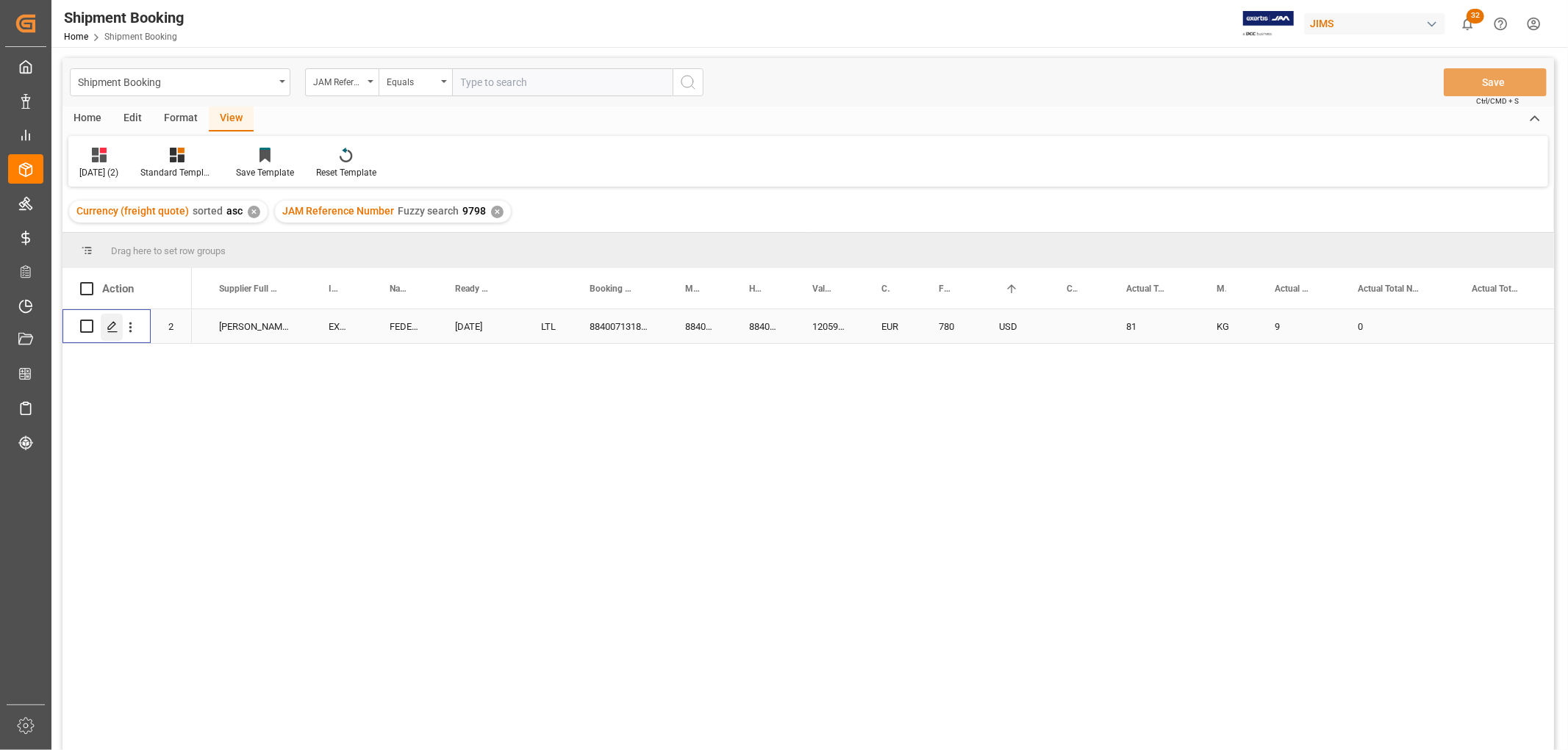
click at [108, 321] on icon "Press SPACE to select this row." at bounding box center [112, 326] width 12 height 12
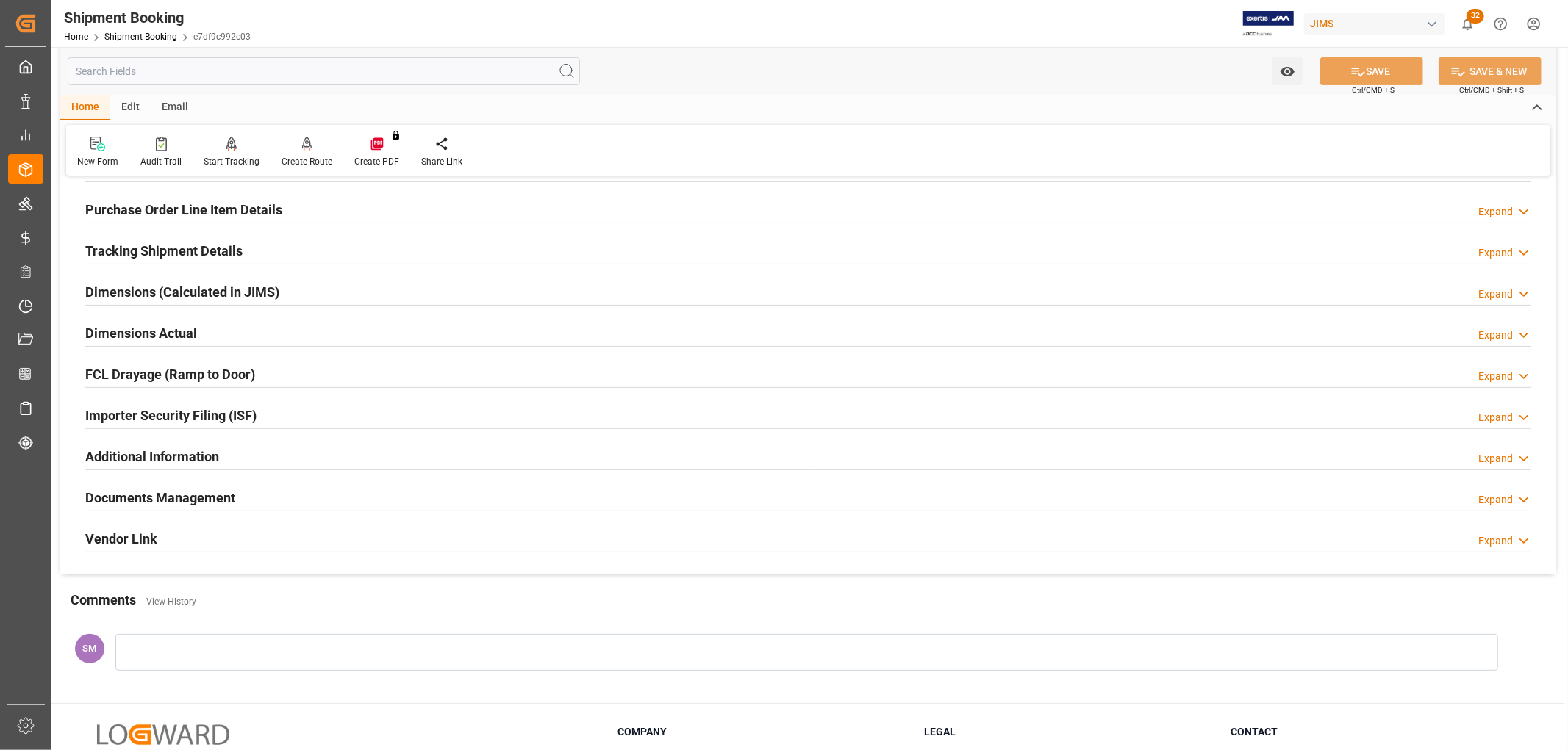
scroll to position [245, 0]
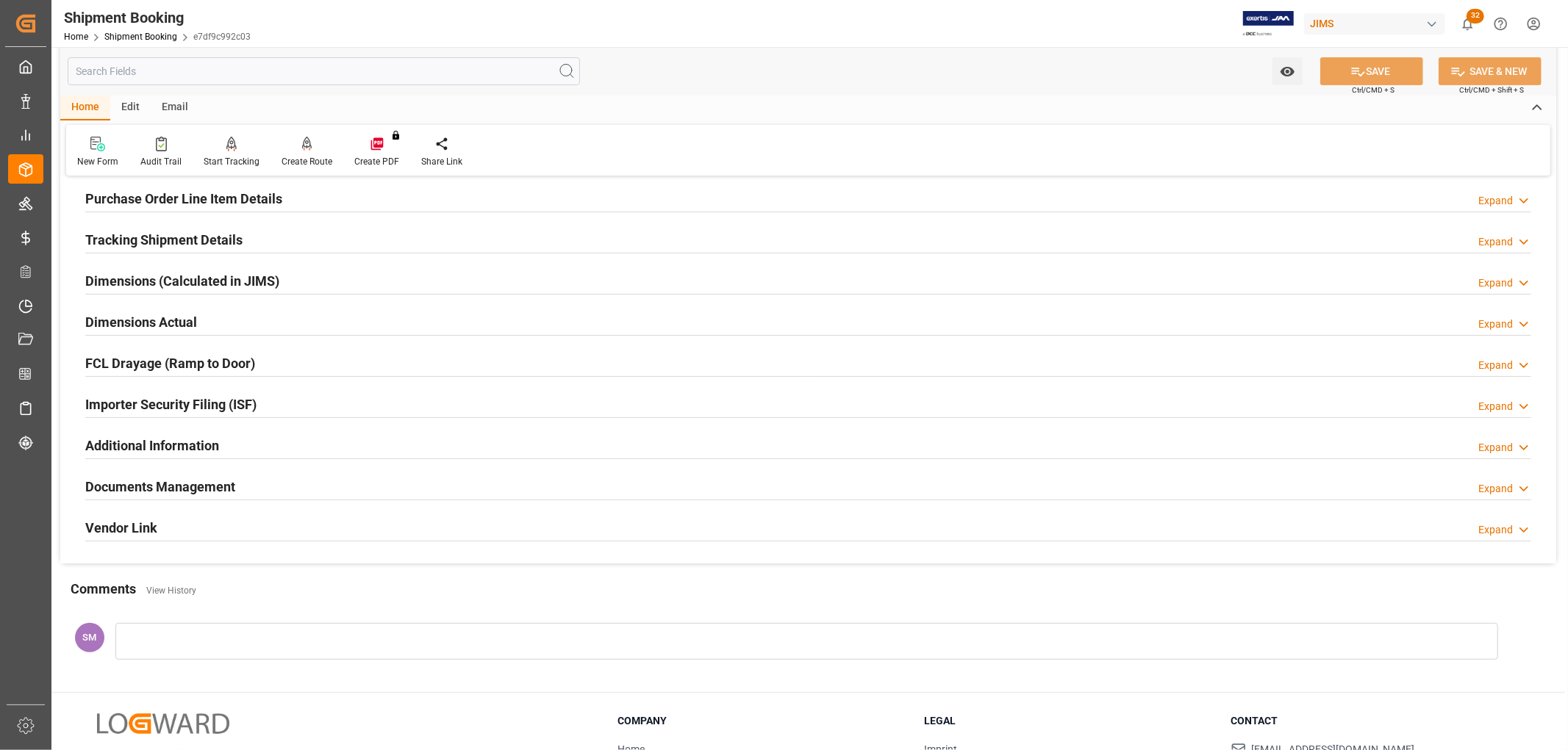
click at [141, 239] on h2 "Tracking Shipment Details" at bounding box center [163, 240] width 157 height 20
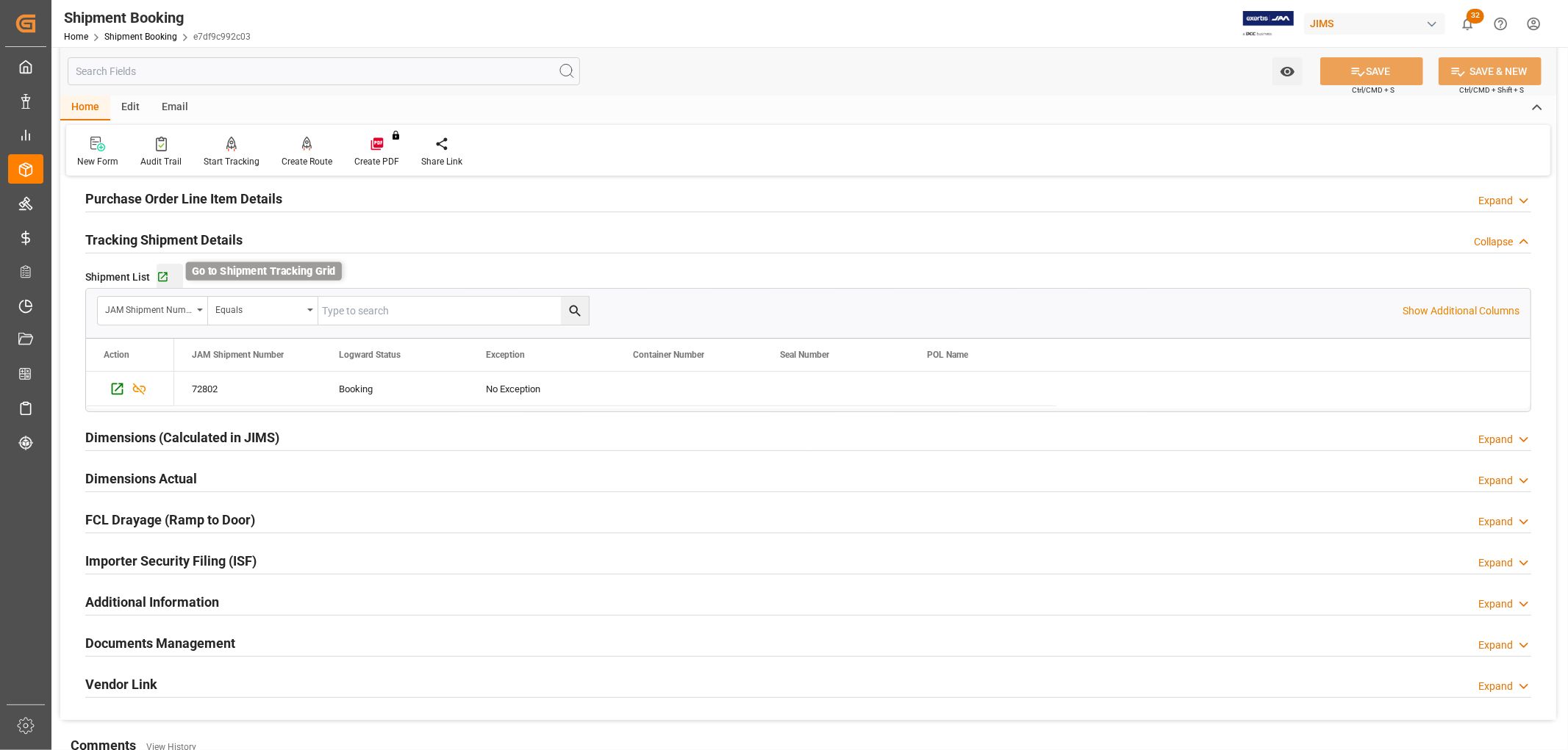
click at [159, 277] on icon "button" at bounding box center [163, 278] width 13 height 13
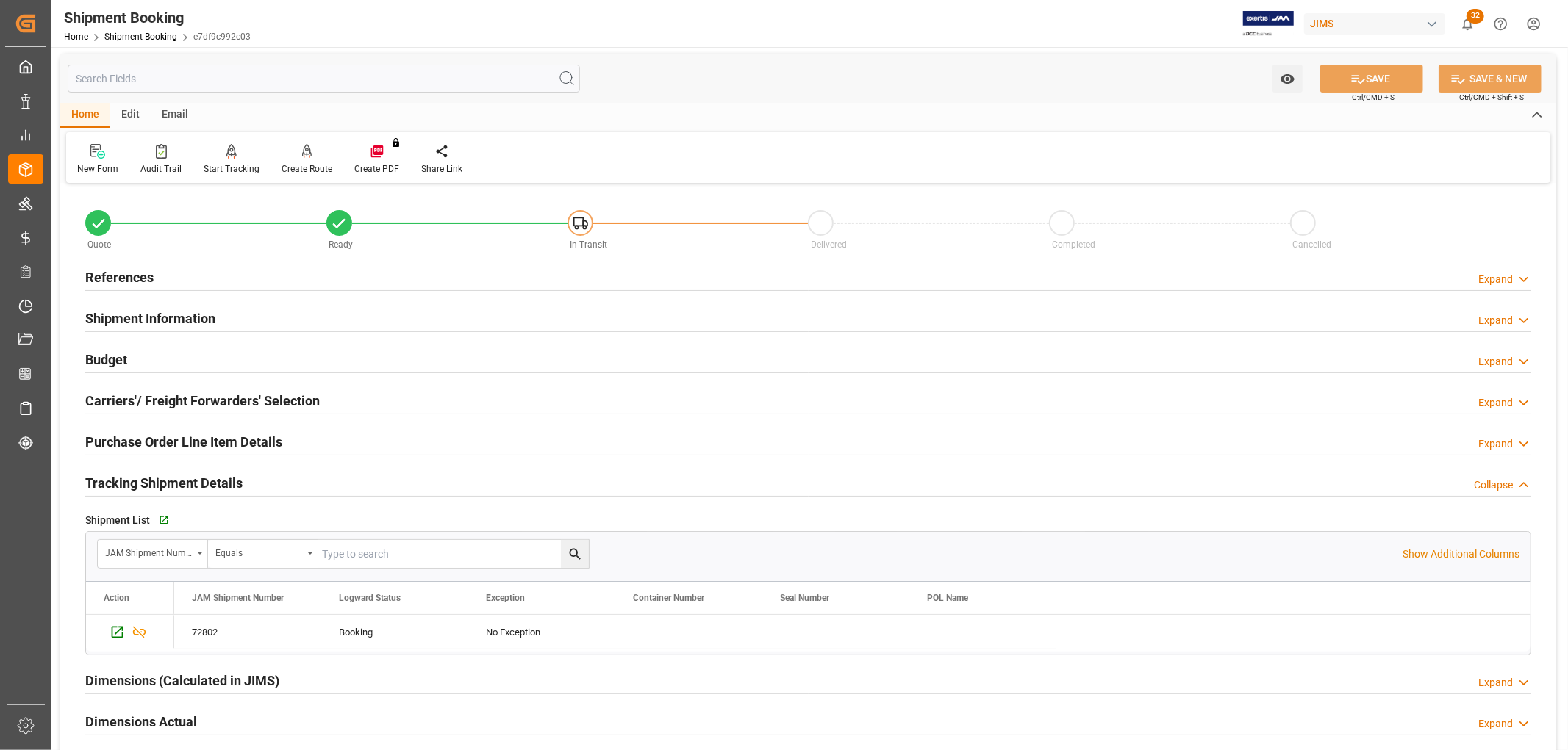
scroll to position [0, 0]
click at [114, 278] on h2 "References" at bounding box center [119, 279] width 68 height 20
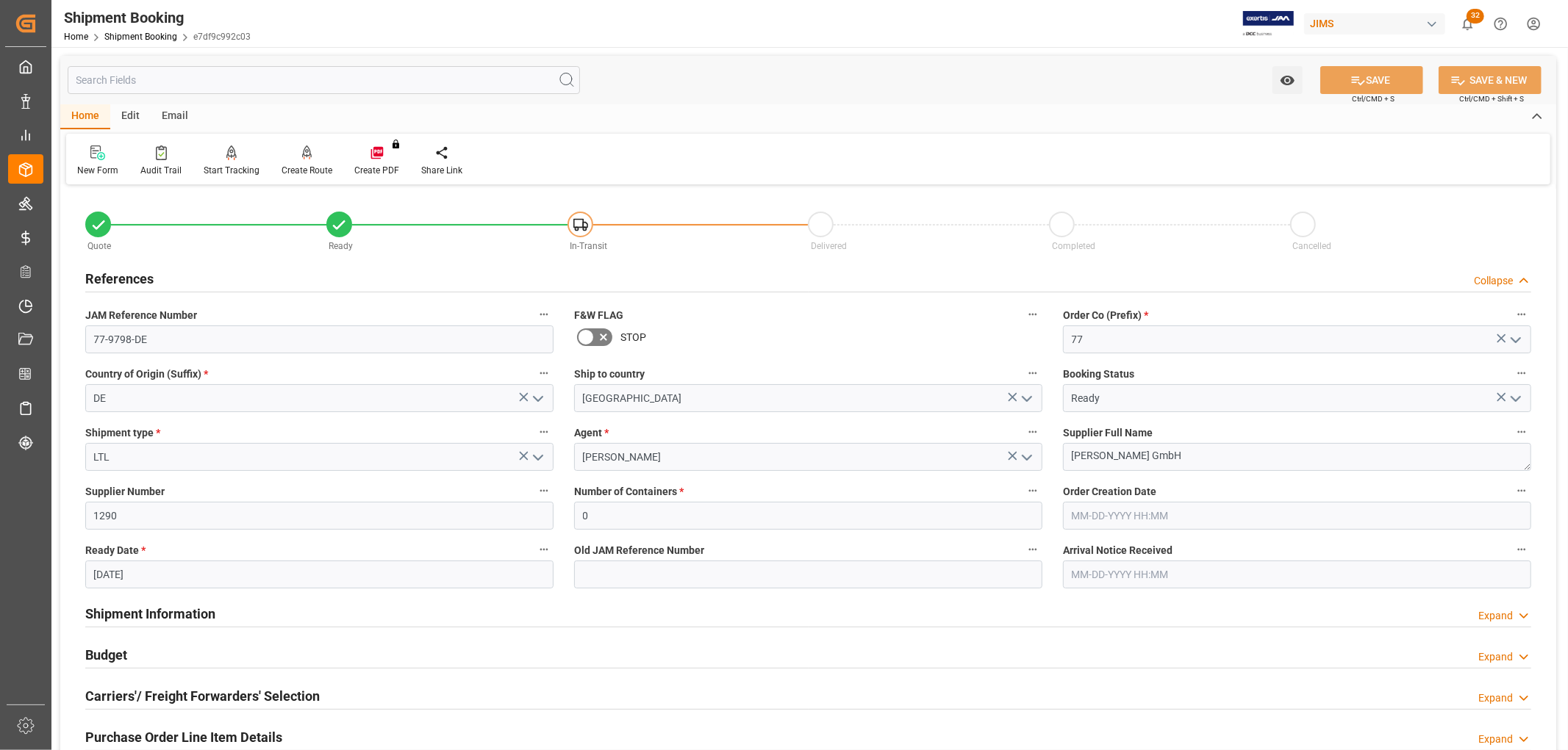
click at [114, 277] on h2 "References" at bounding box center [119, 279] width 68 height 20
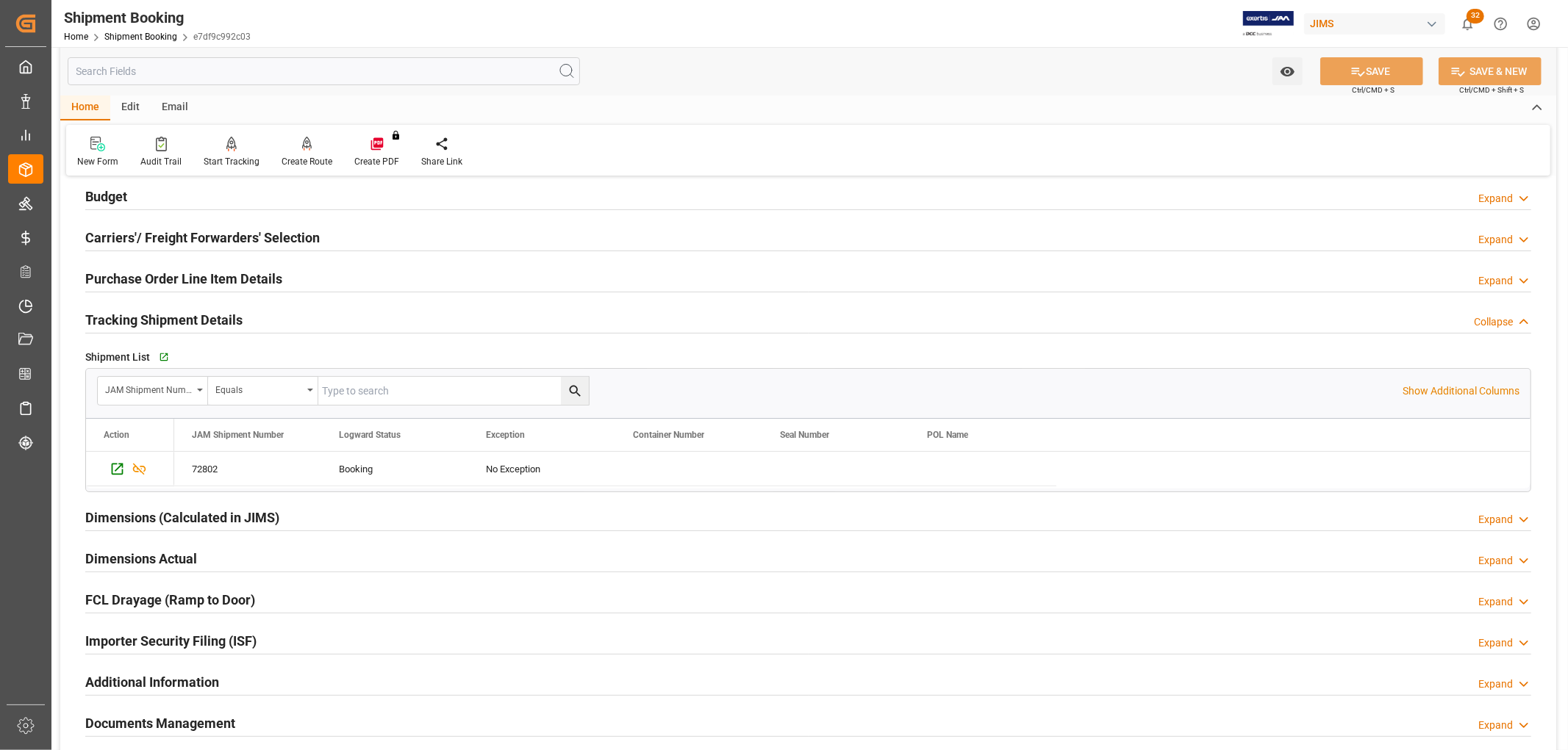
scroll to position [245, 0]
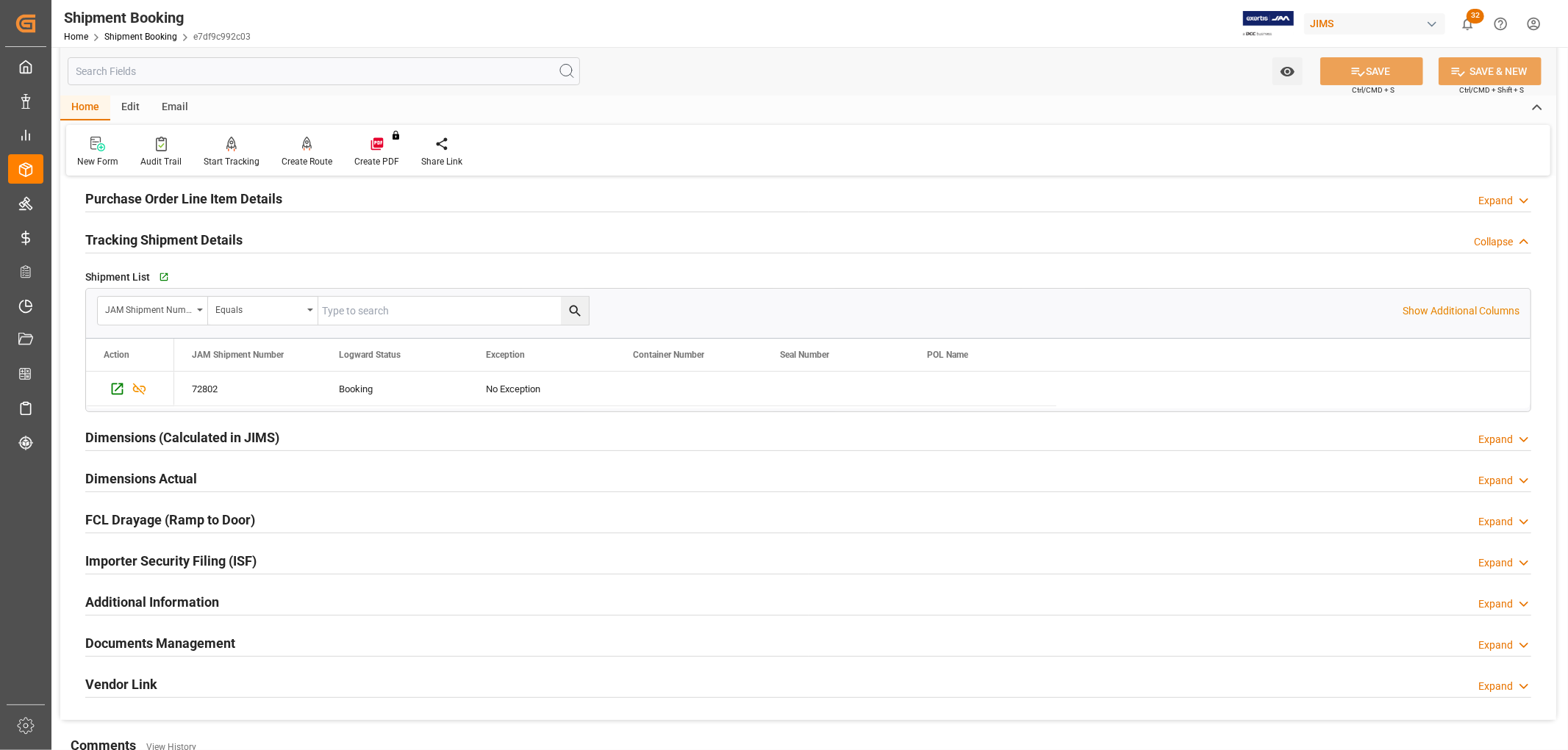
click at [172, 648] on h2 "Documents Management" at bounding box center [160, 643] width 150 height 20
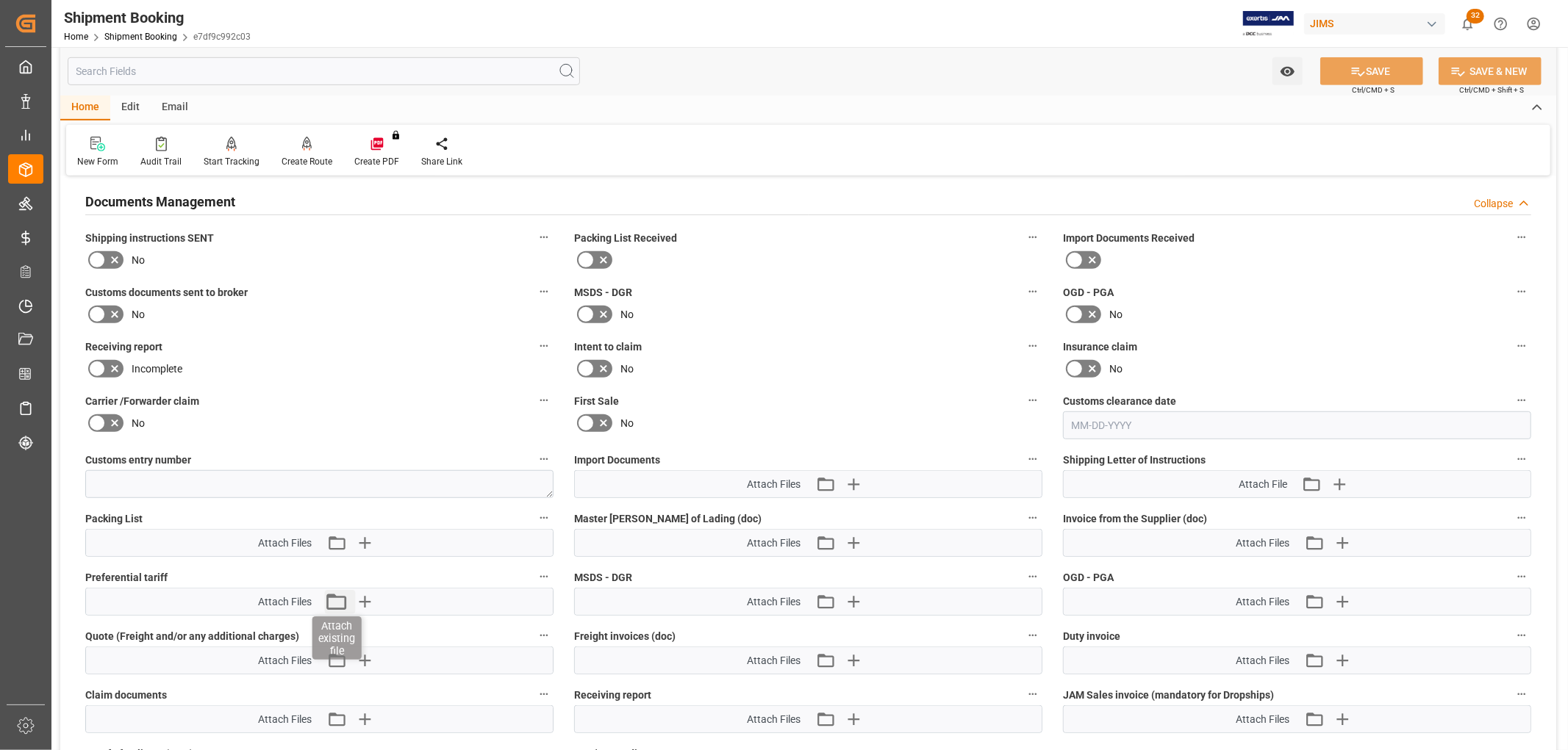
scroll to position [816, 0]
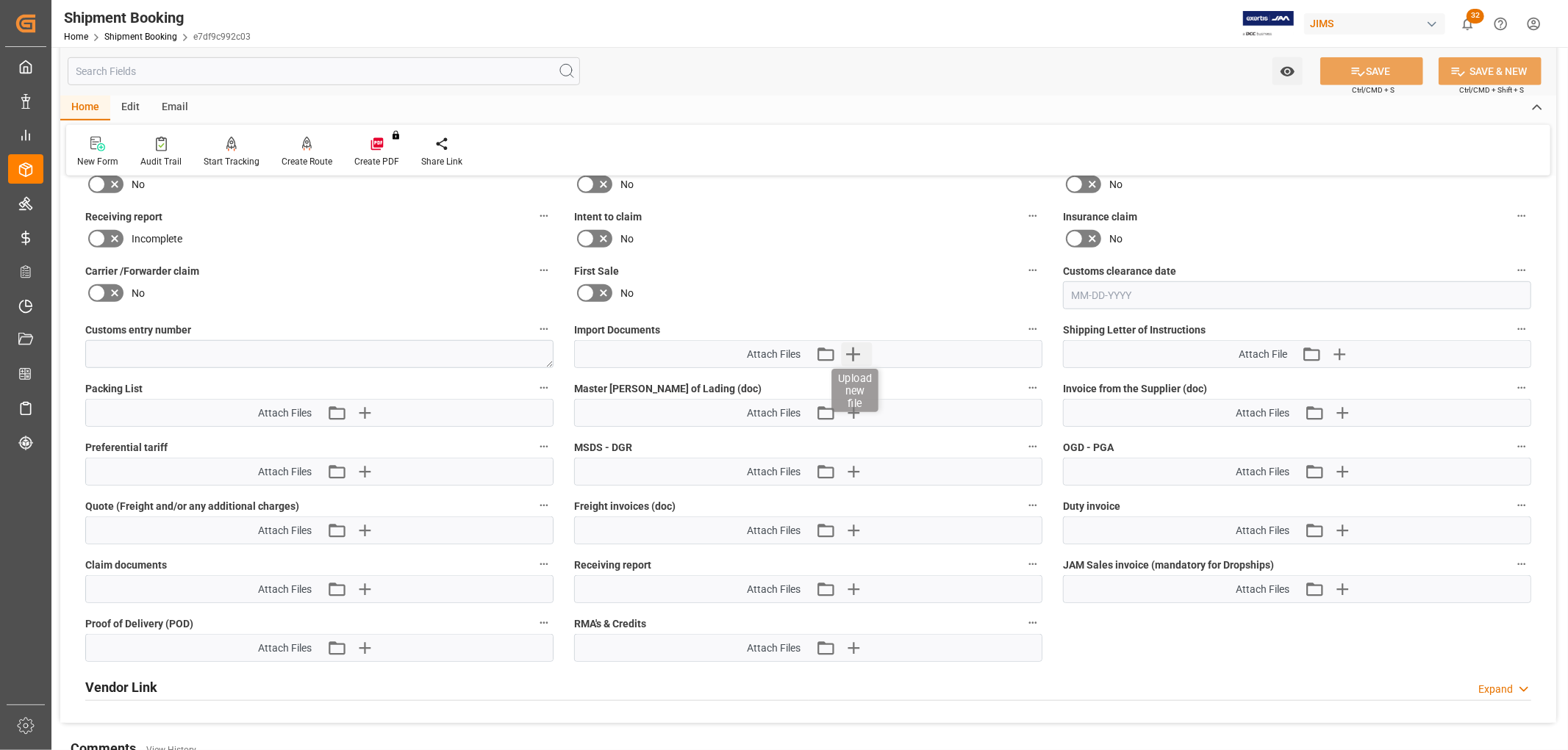
click at [855, 343] on icon "button" at bounding box center [853, 355] width 24 height 24
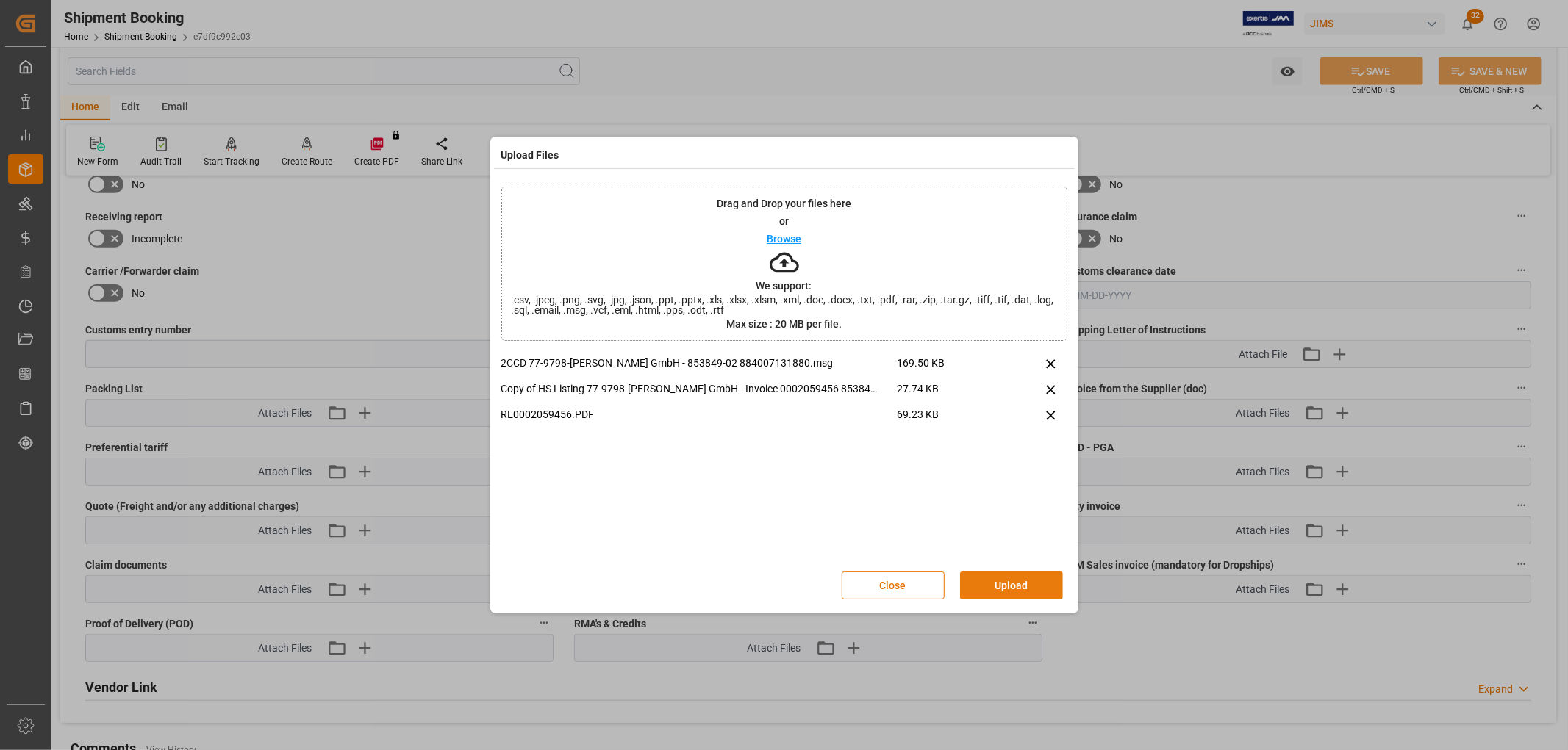
click at [1032, 587] on button "Upload" at bounding box center [1011, 585] width 103 height 28
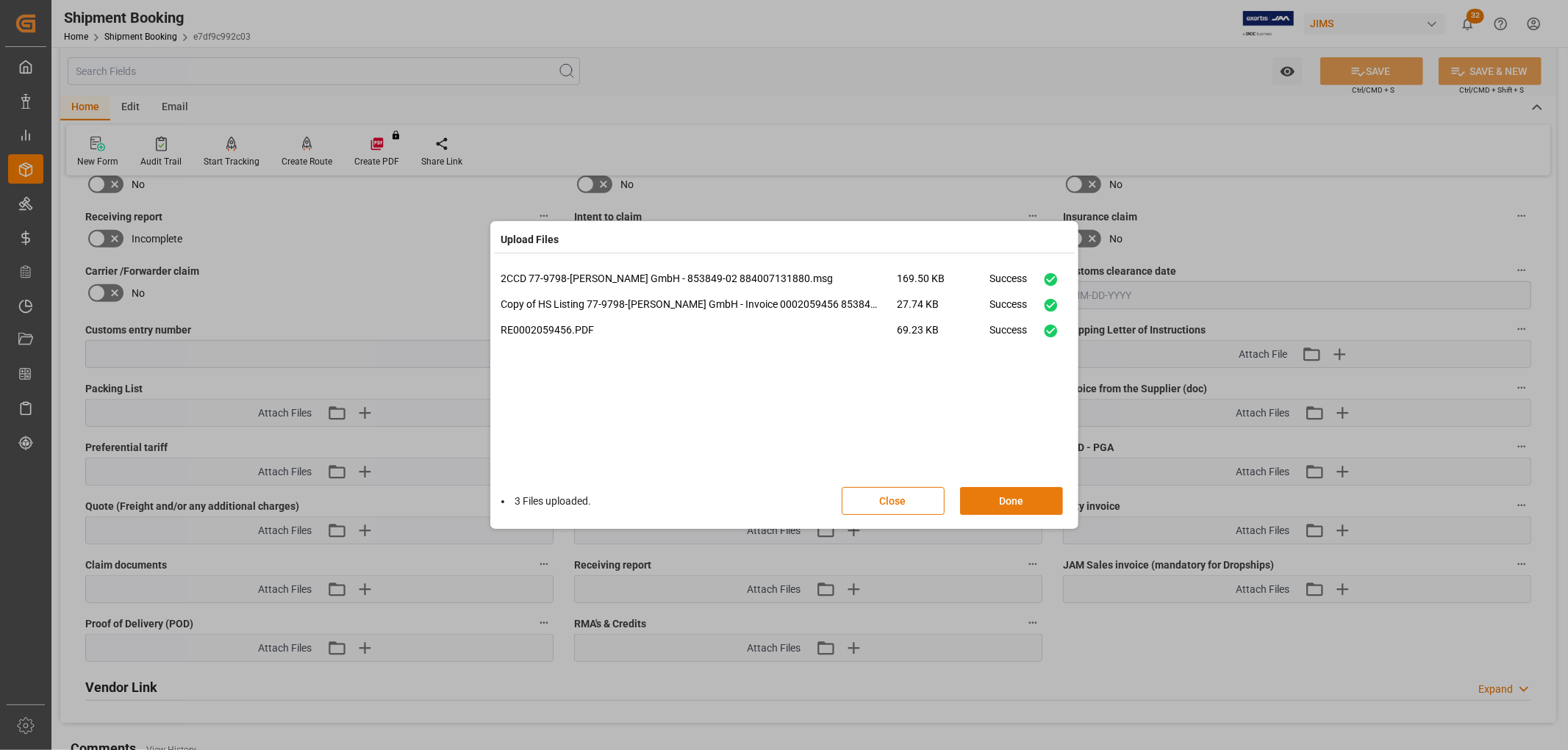
click at [1005, 511] on button "Done" at bounding box center [1011, 501] width 103 height 28
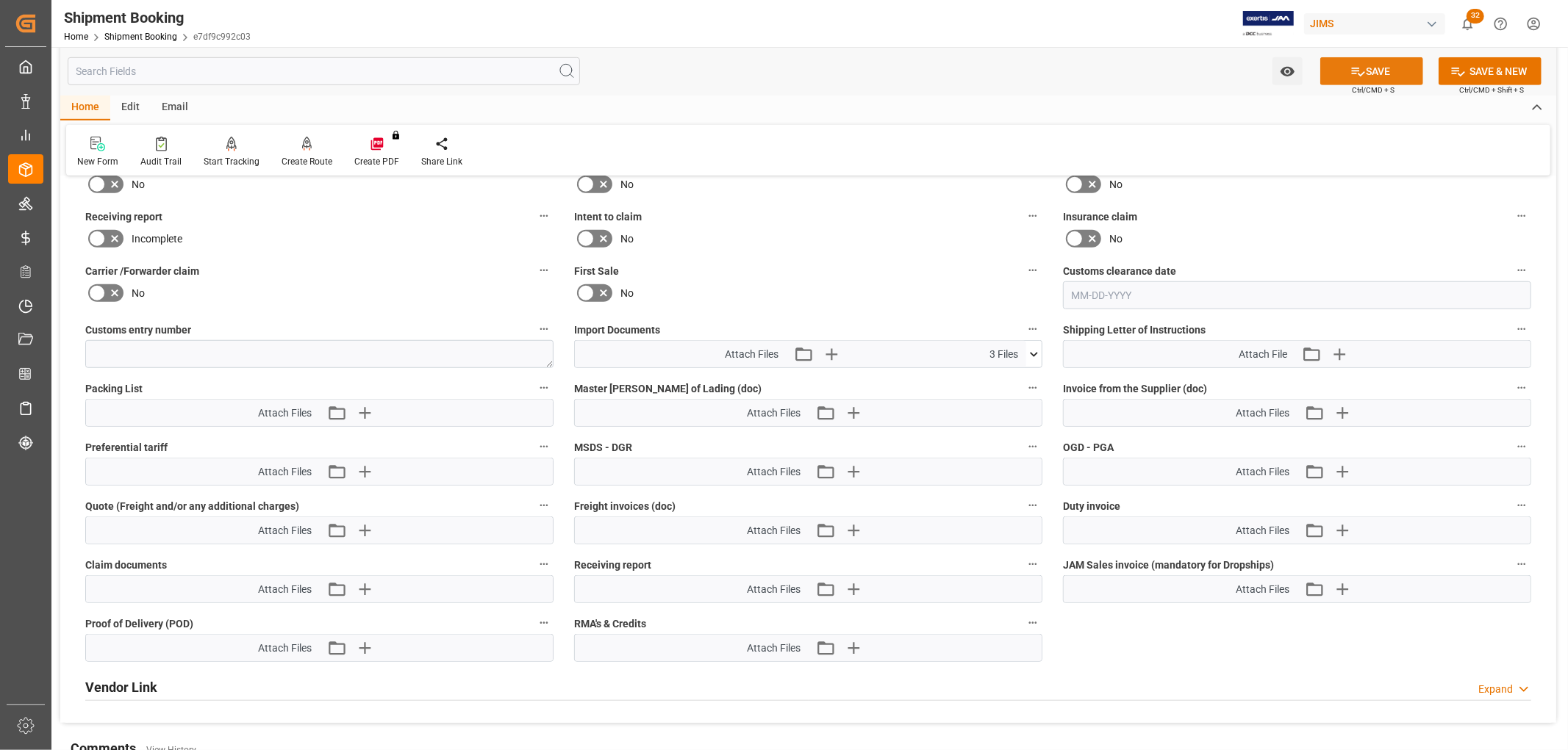
click at [1384, 64] on button "SAVE" at bounding box center [1371, 71] width 103 height 28
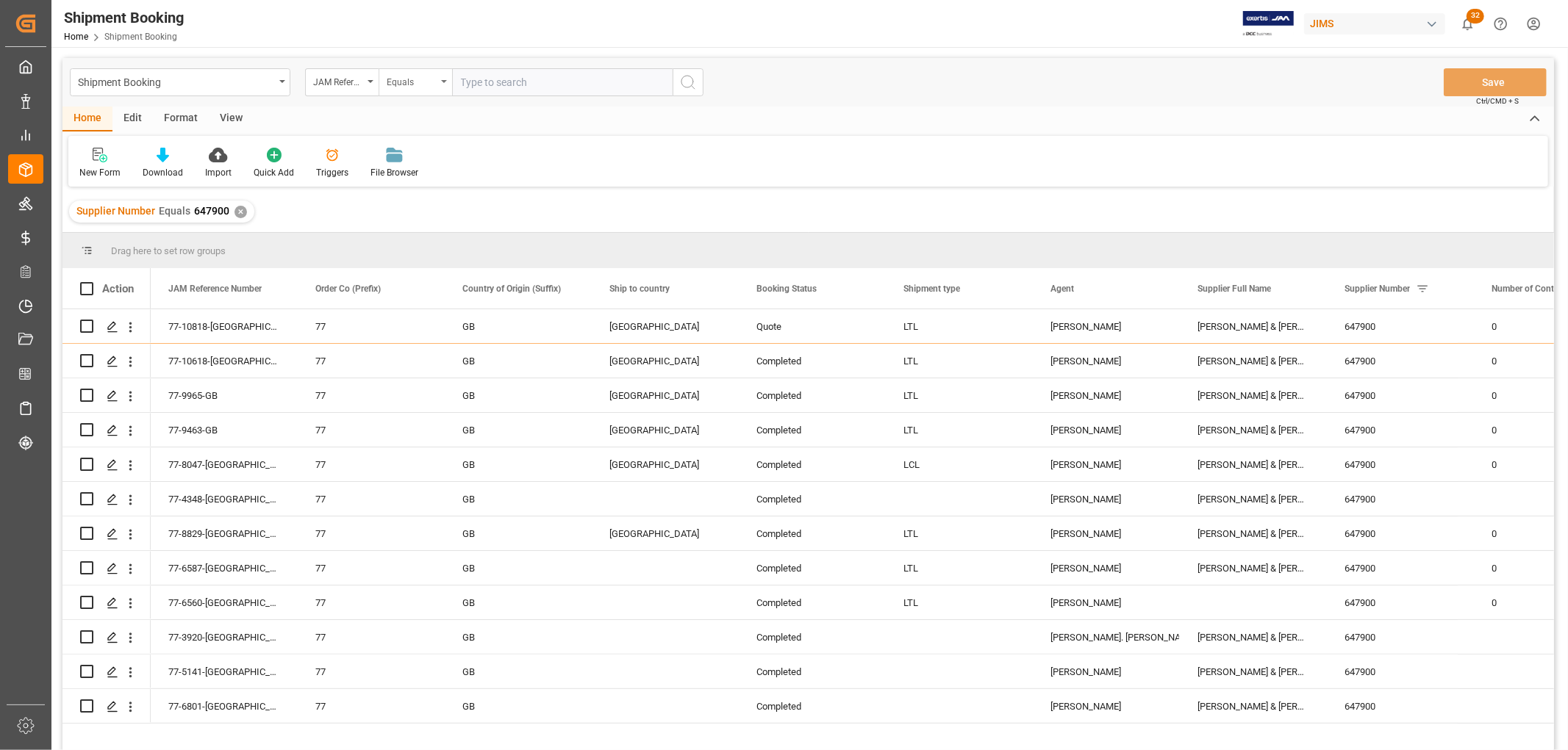
click at [441, 83] on div "Equals" at bounding box center [415, 82] width 74 height 28
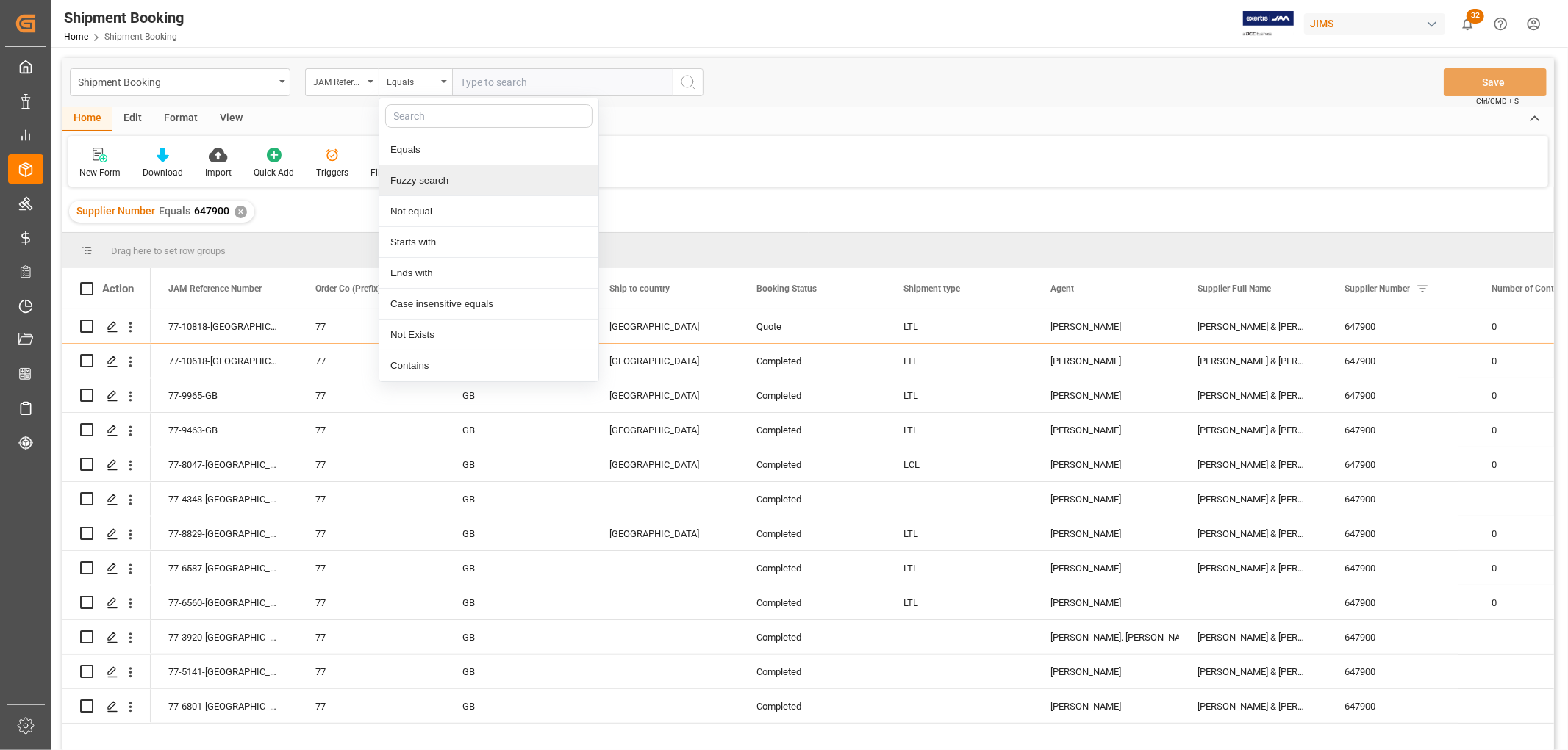
click at [436, 181] on div "Fuzzy search" at bounding box center [488, 180] width 219 height 31
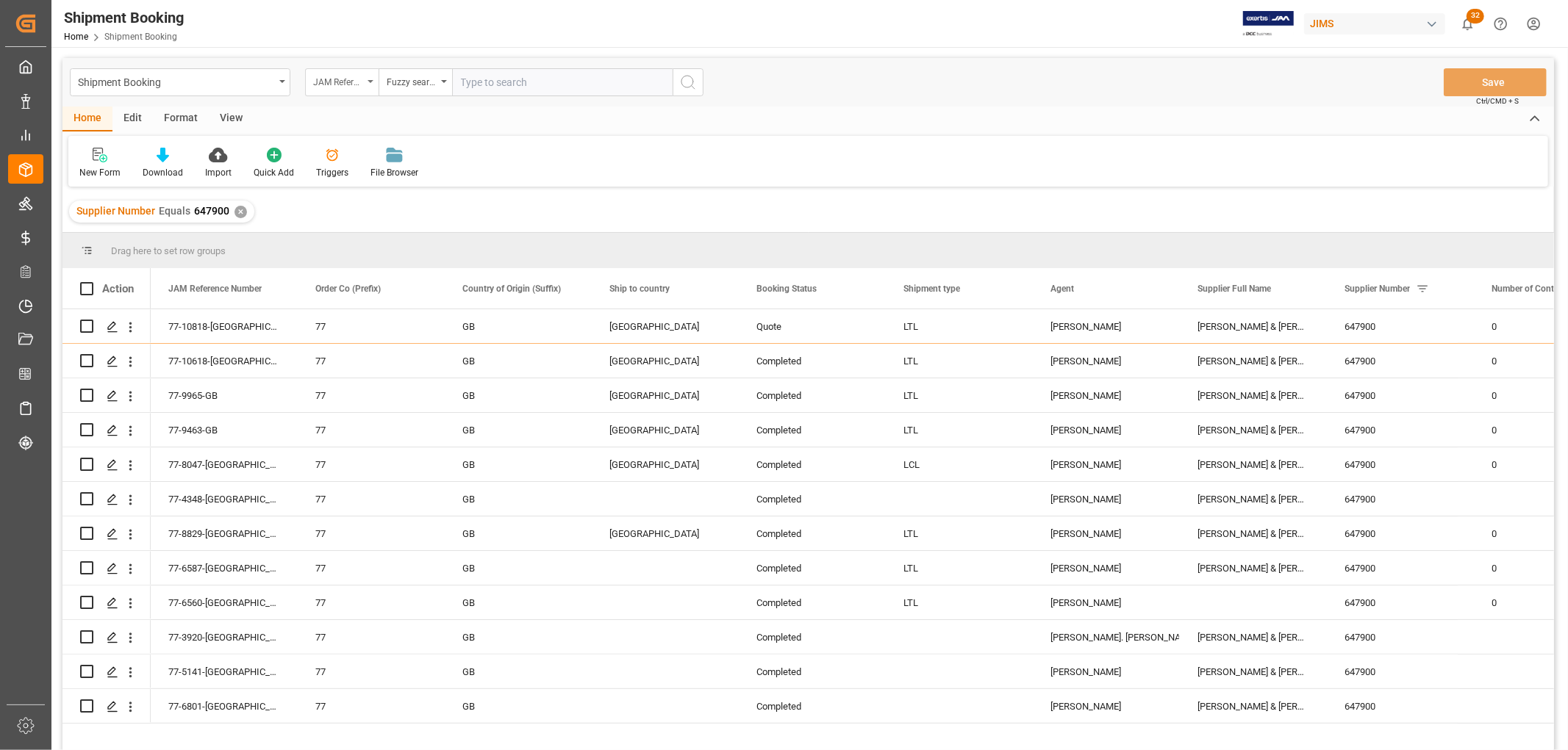
click at [370, 81] on icon "open menu" at bounding box center [370, 81] width 5 height 3
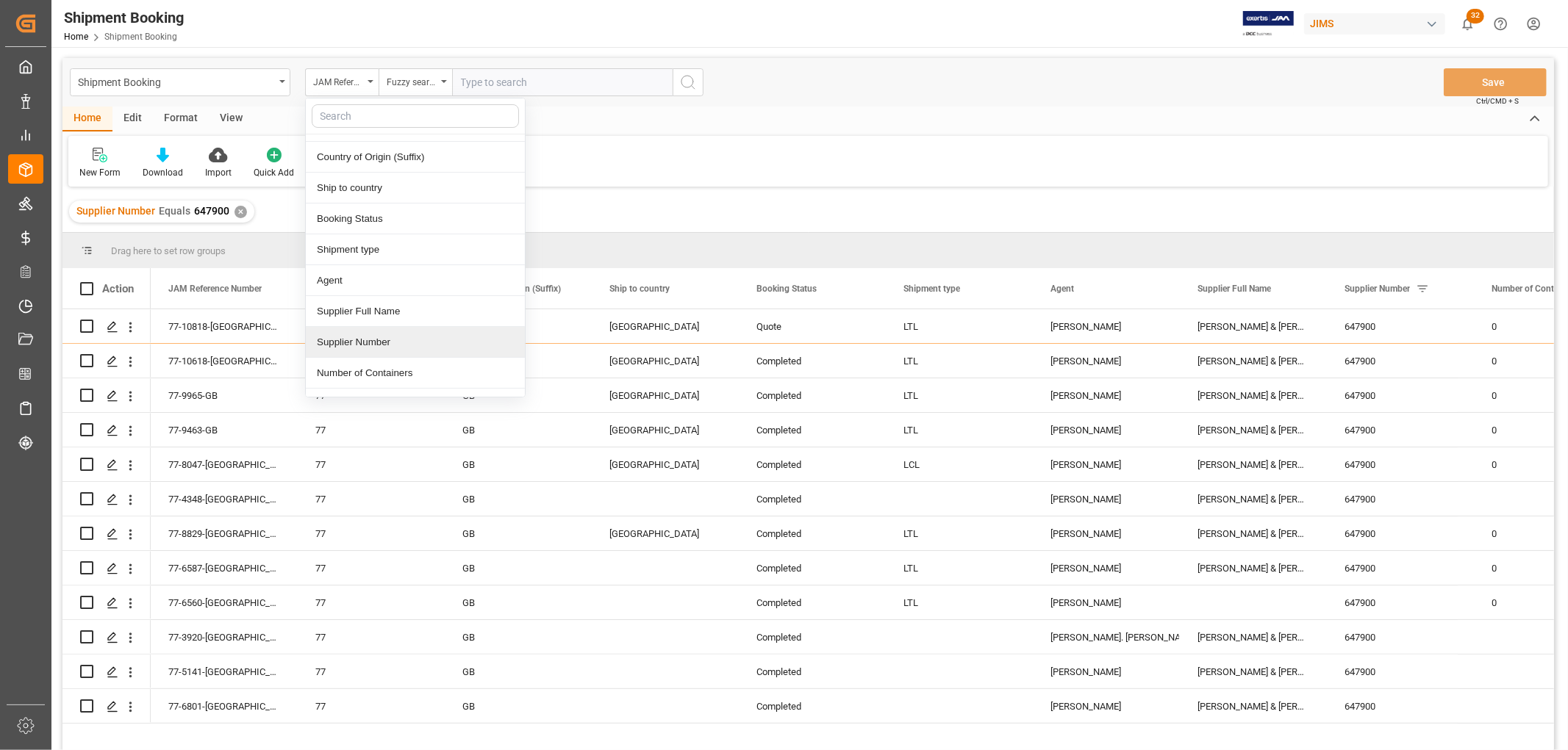
scroll to position [82, 0]
click at [362, 318] on div "Supplier Number" at bounding box center [415, 316] width 219 height 31
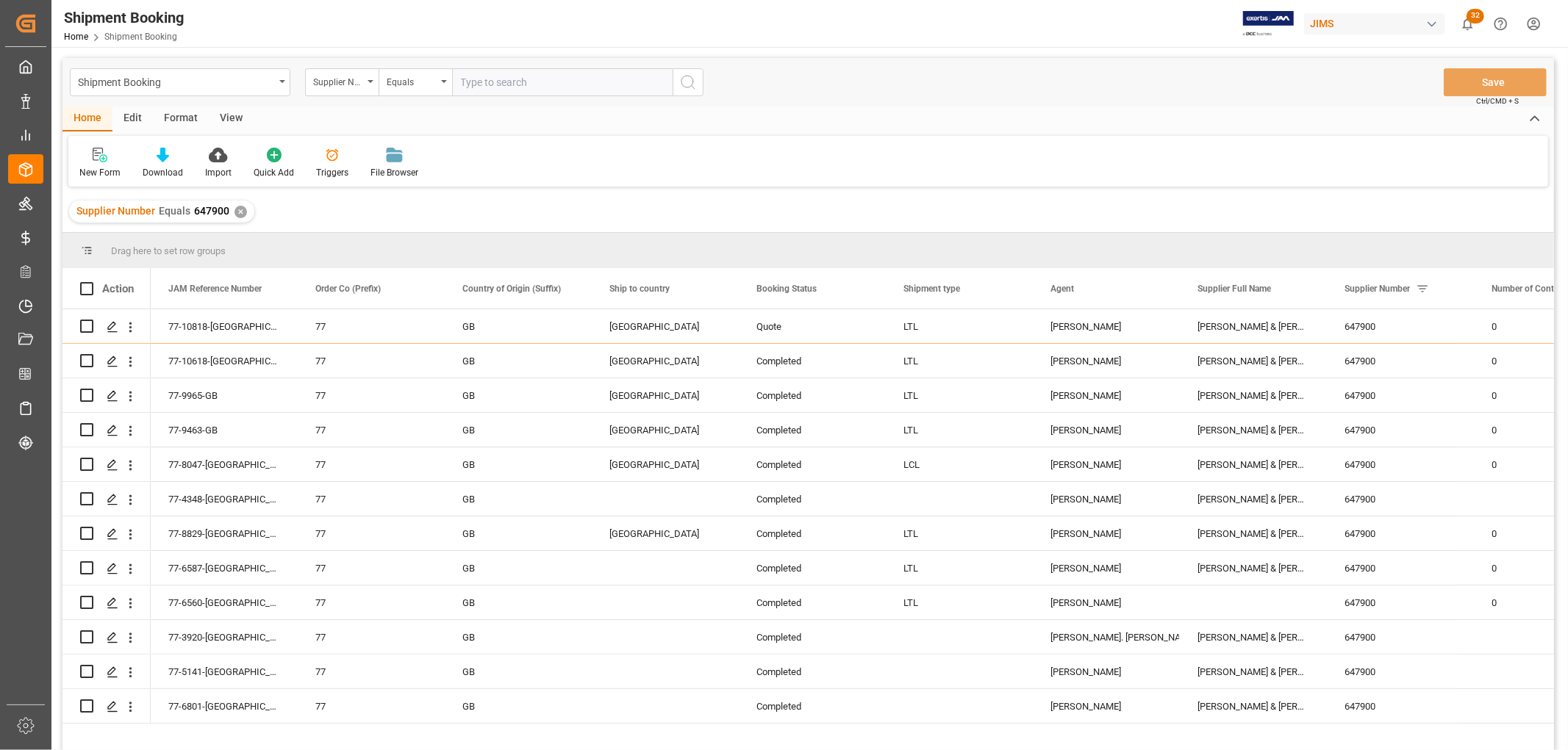
click at [473, 83] on input "text" at bounding box center [562, 82] width 220 height 28
type input "1290"
click at [683, 82] on icon "search button" at bounding box center [688, 82] width 17 height 17
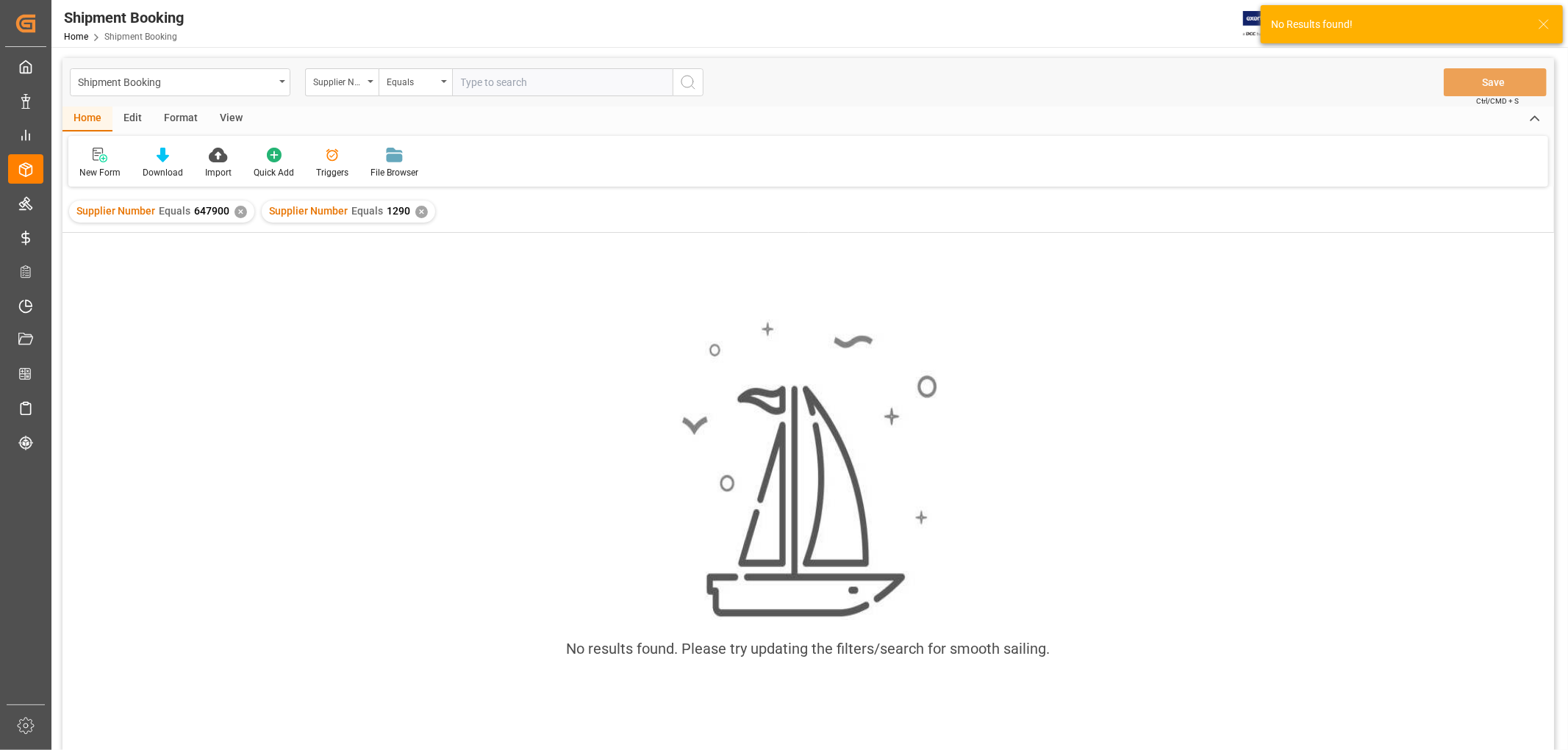
click at [237, 209] on div "✕" at bounding box center [240, 212] width 13 height 13
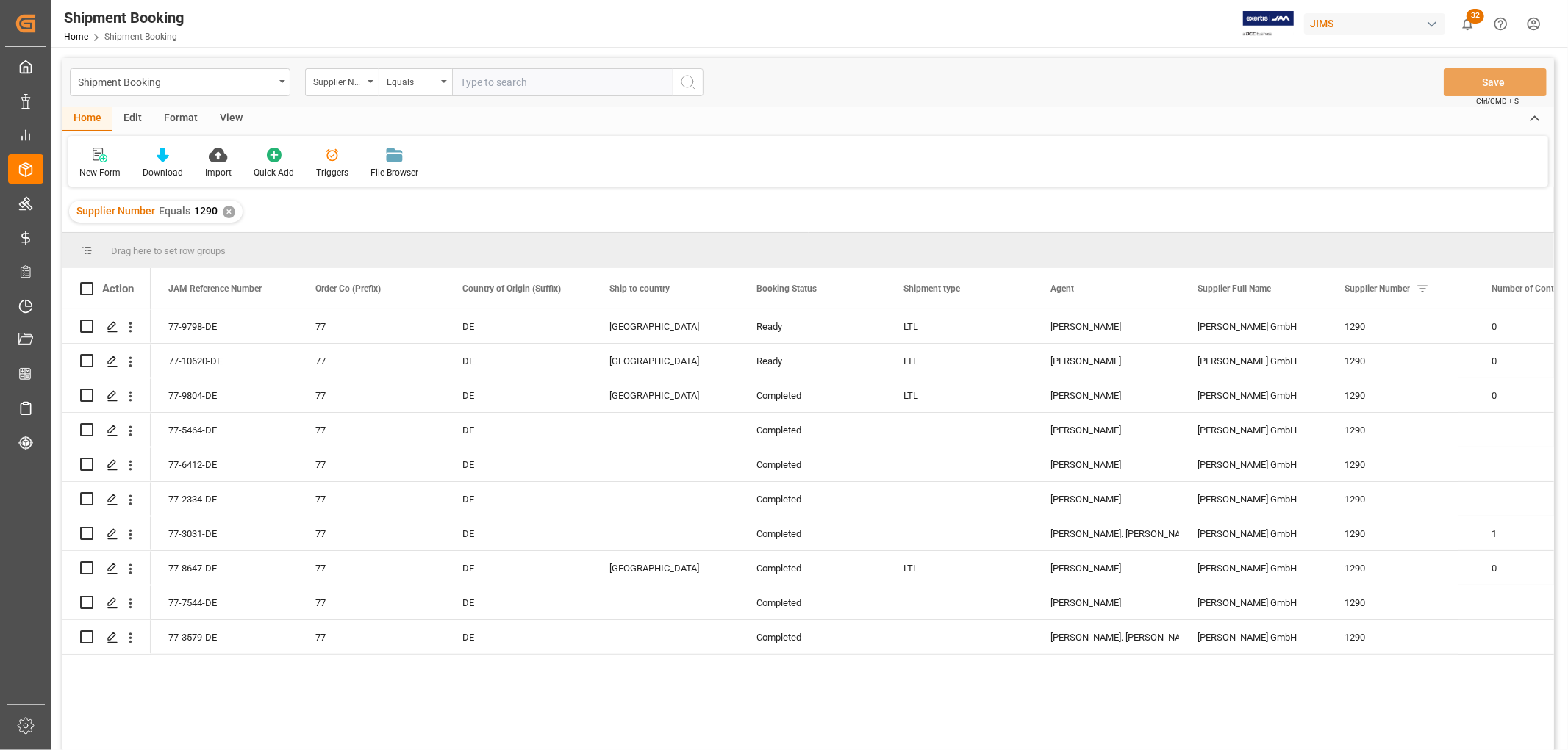
click at [217, 113] on div "View" at bounding box center [230, 119] width 44 height 25
click at [91, 162] on div "Default" at bounding box center [93, 163] width 51 height 33
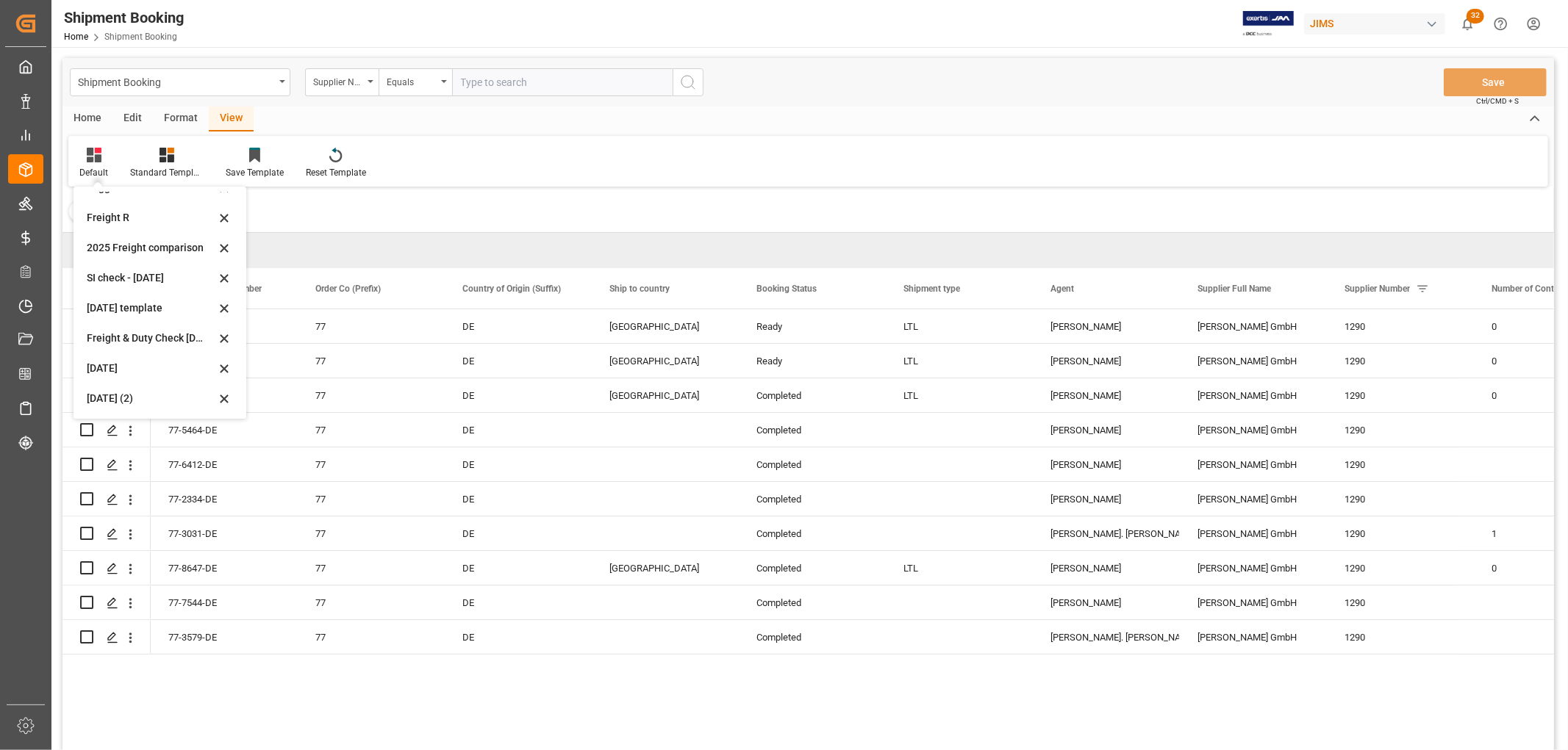
scroll to position [111, 0]
click at [109, 393] on div "[DATE] (2)" at bounding box center [152, 397] width 129 height 15
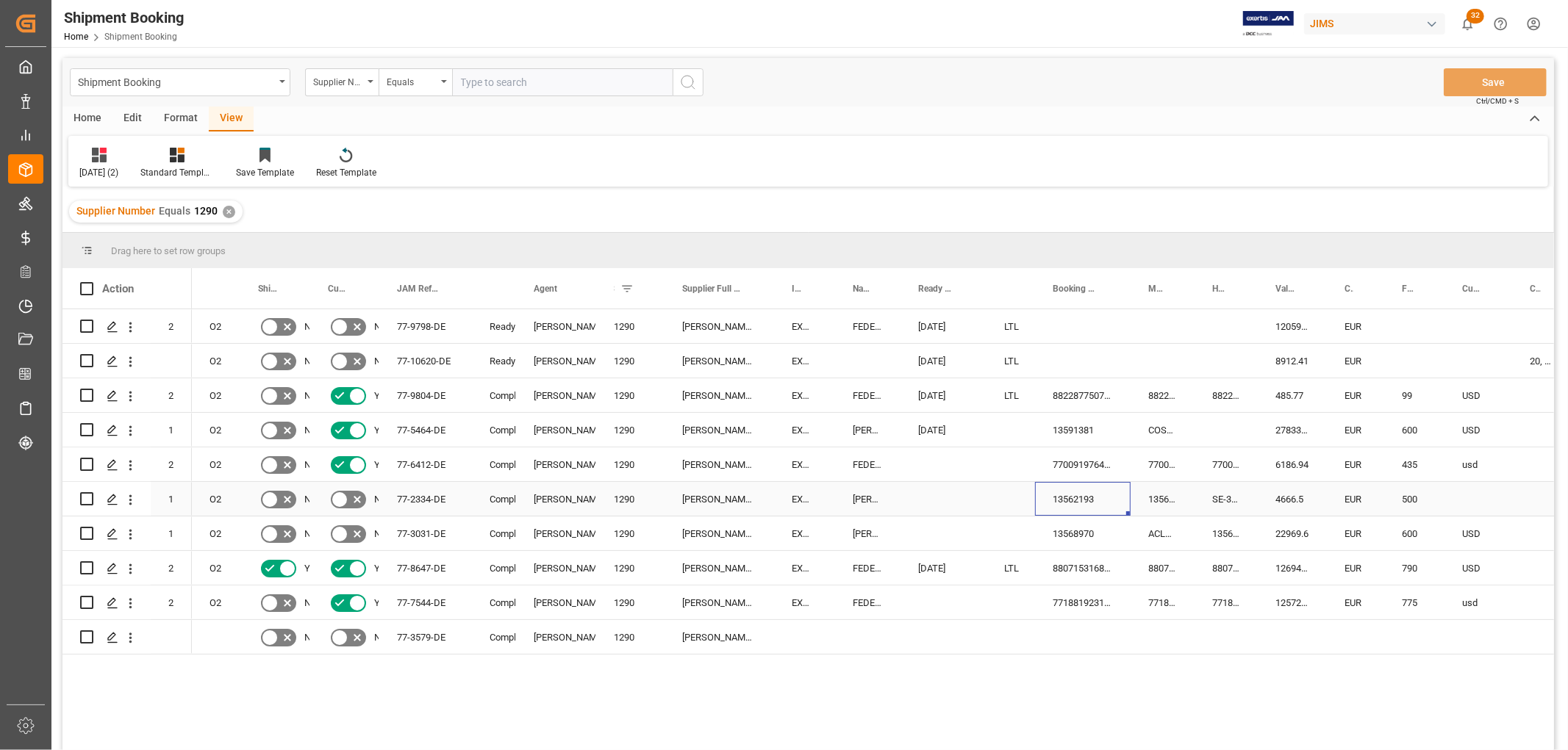
click at [1122, 489] on div "13562193" at bounding box center [1083, 498] width 95 height 34
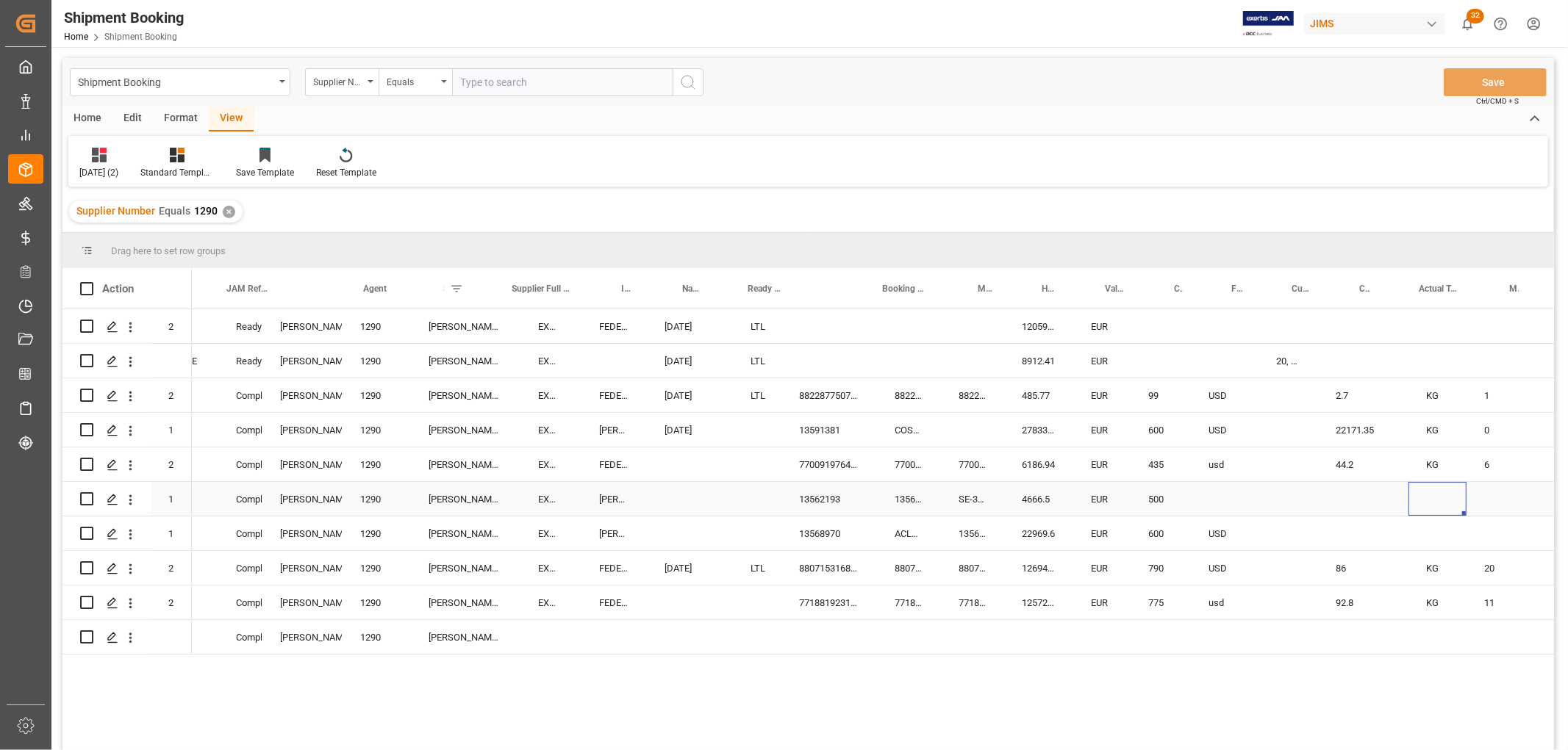
scroll to position [0, 254]
click at [443, 73] on div "Equals" at bounding box center [415, 82] width 74 height 28
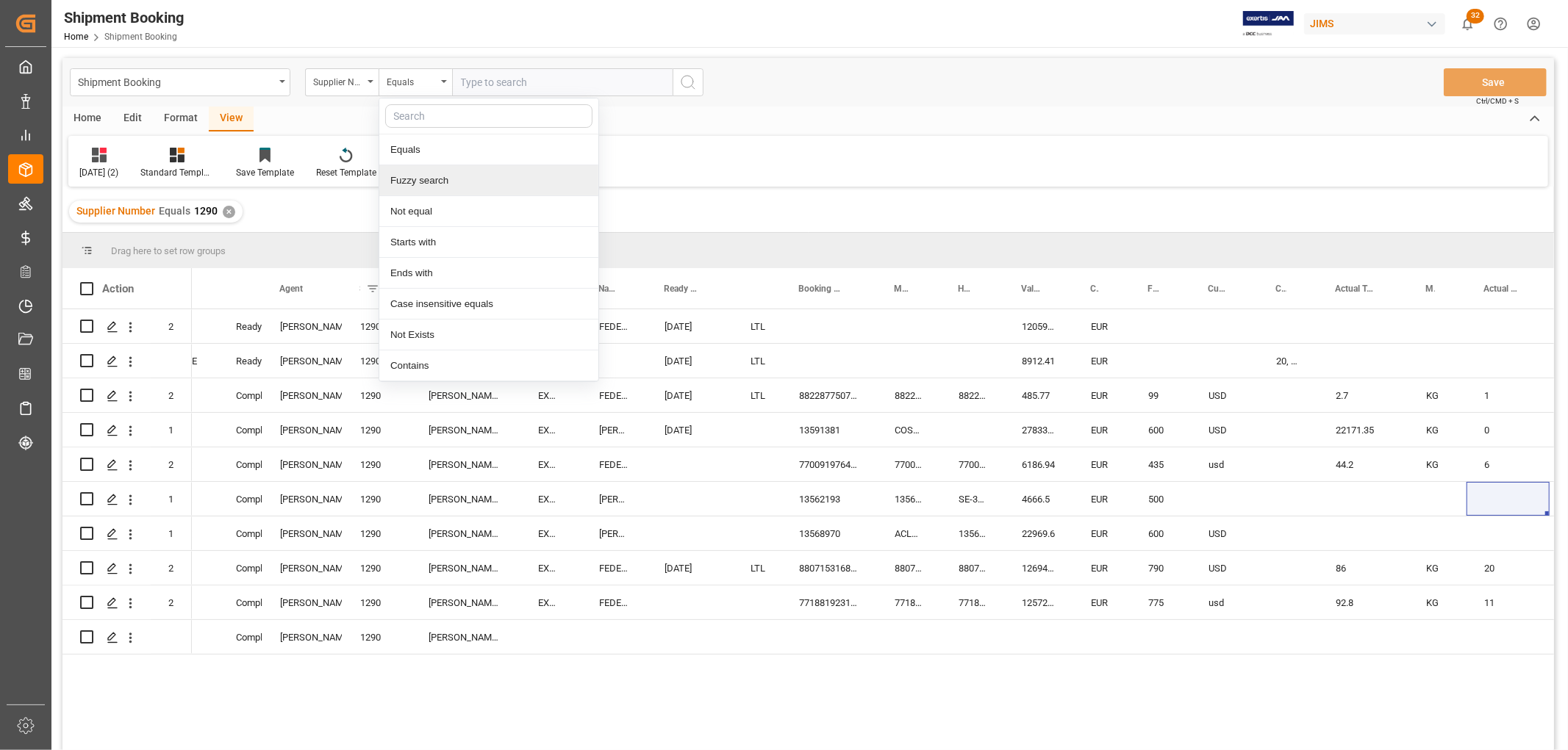
click at [451, 173] on div "Fuzzy search" at bounding box center [488, 180] width 219 height 31
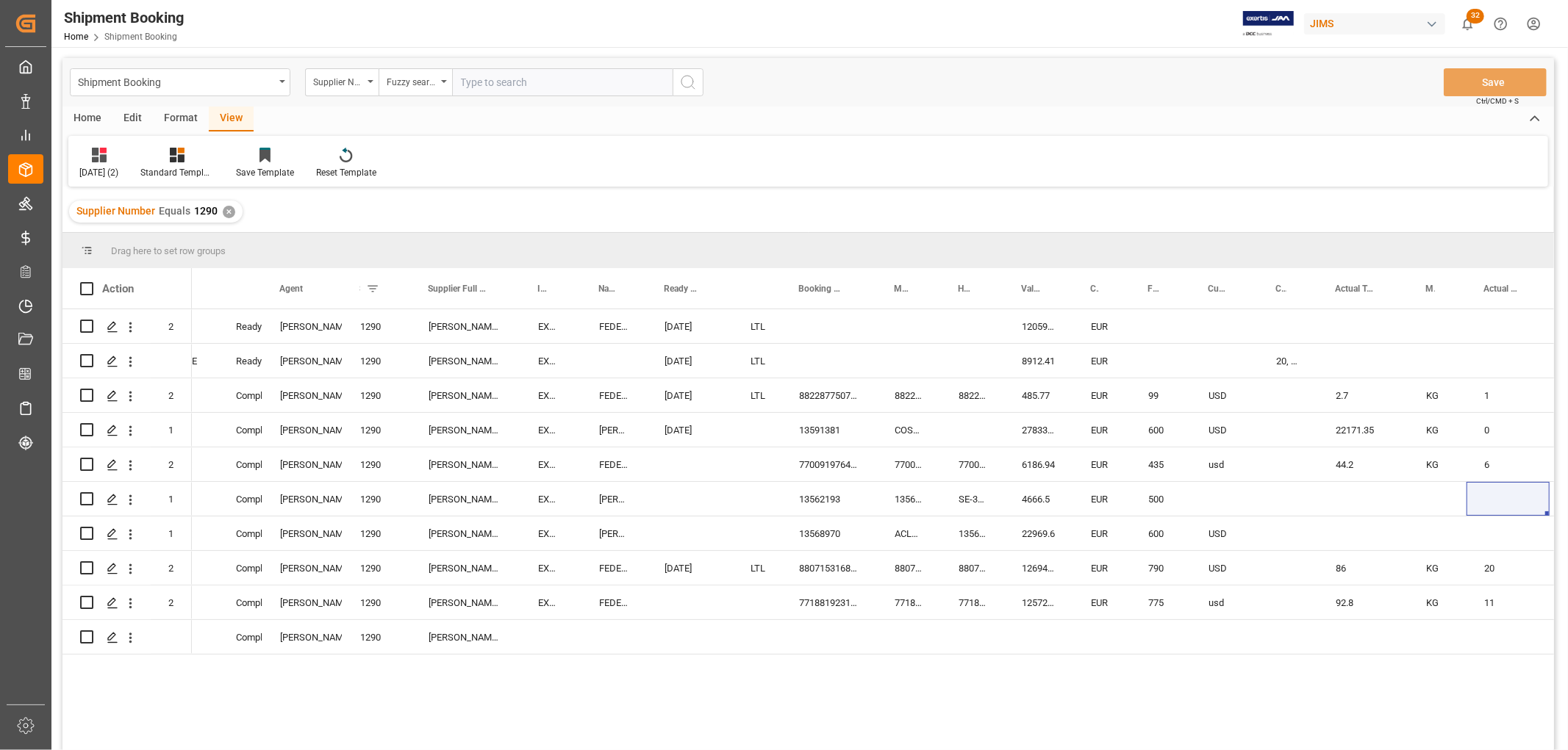
paste input "72828"
type input "72828"
drag, startPoint x: 521, startPoint y: 85, endPoint x: 451, endPoint y: 91, distance: 70.3
click at [451, 91] on div "Supplier Number Fuzzy search 72828" at bounding box center [504, 82] width 398 height 28
paste input "77-10818-[GEOGRAPHIC_DATA]"
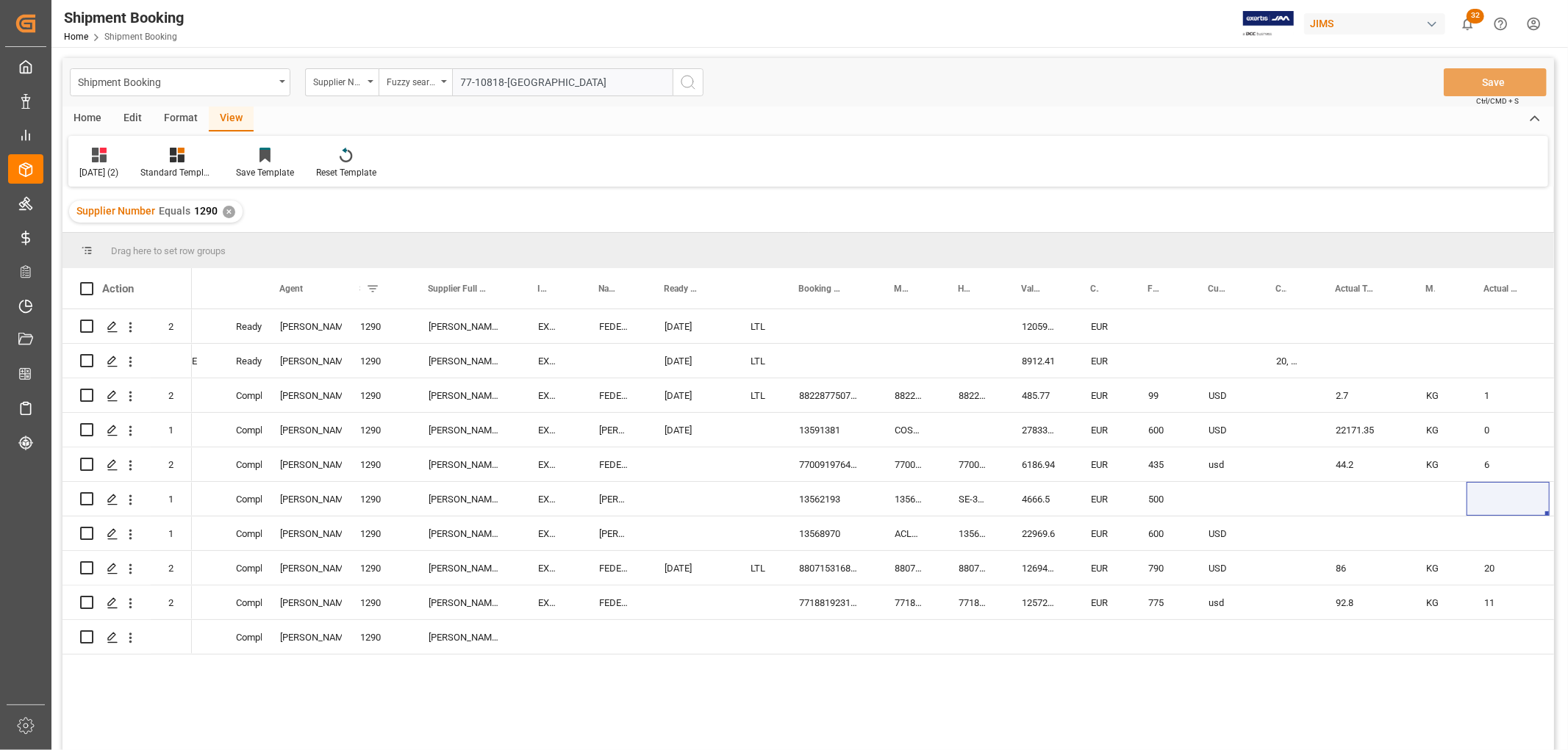
type input "77-10818-[GEOGRAPHIC_DATA]"
click at [680, 84] on icon "search button" at bounding box center [688, 82] width 17 height 17
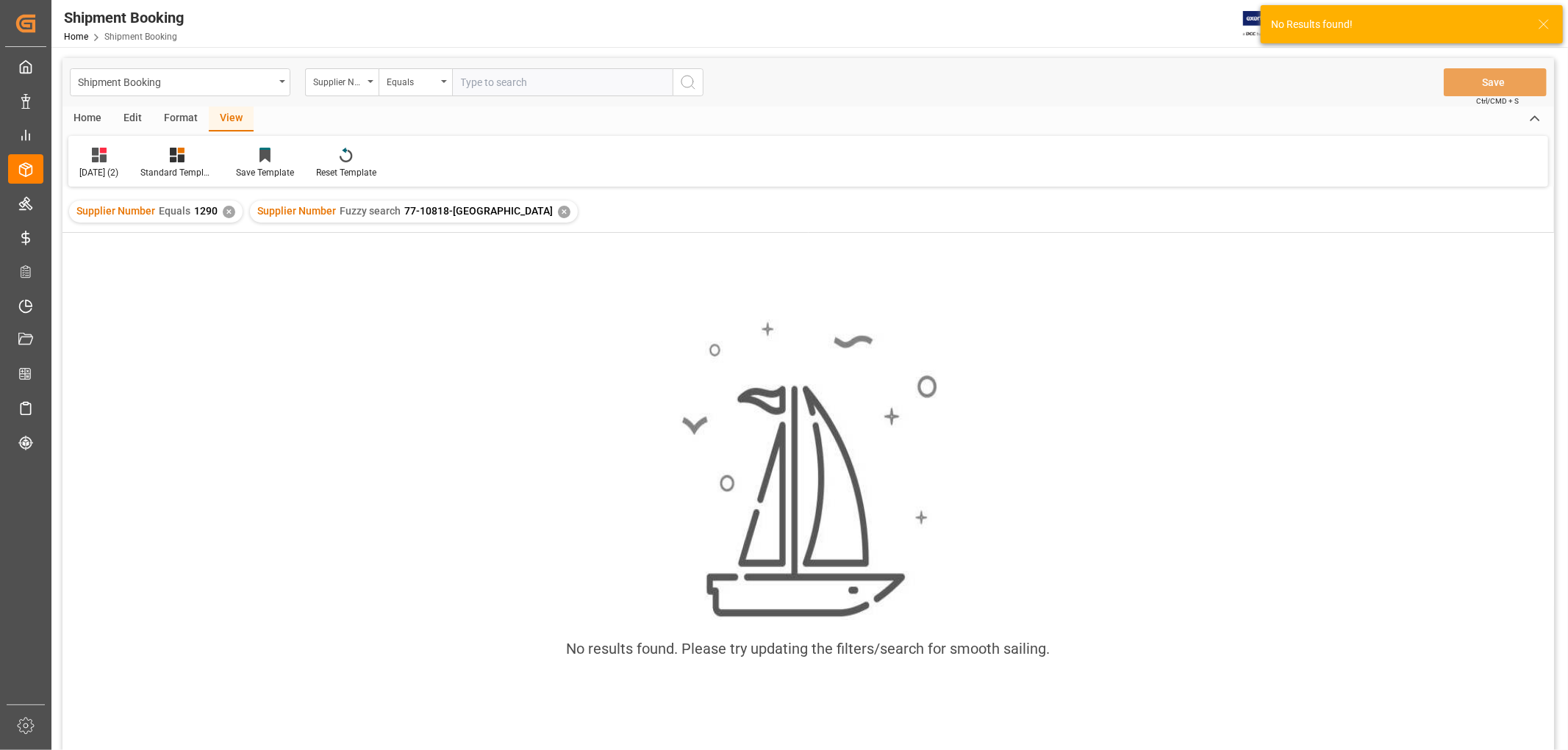
click at [222, 210] on div "✕" at bounding box center [229, 212] width 13 height 13
click at [373, 80] on icon "open menu" at bounding box center [370, 81] width 5 height 3
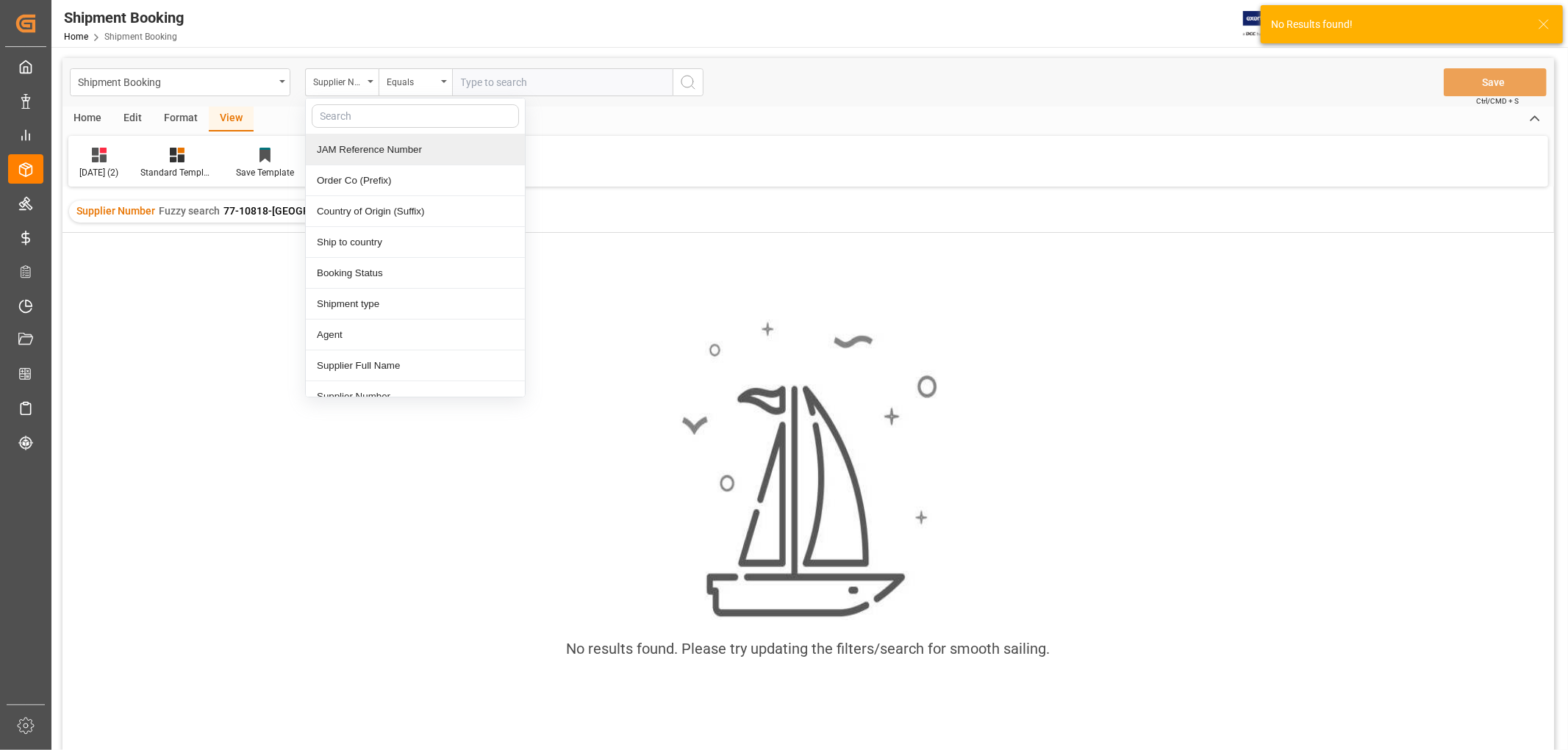
click at [368, 143] on div "JAM Reference Number" at bounding box center [415, 150] width 219 height 31
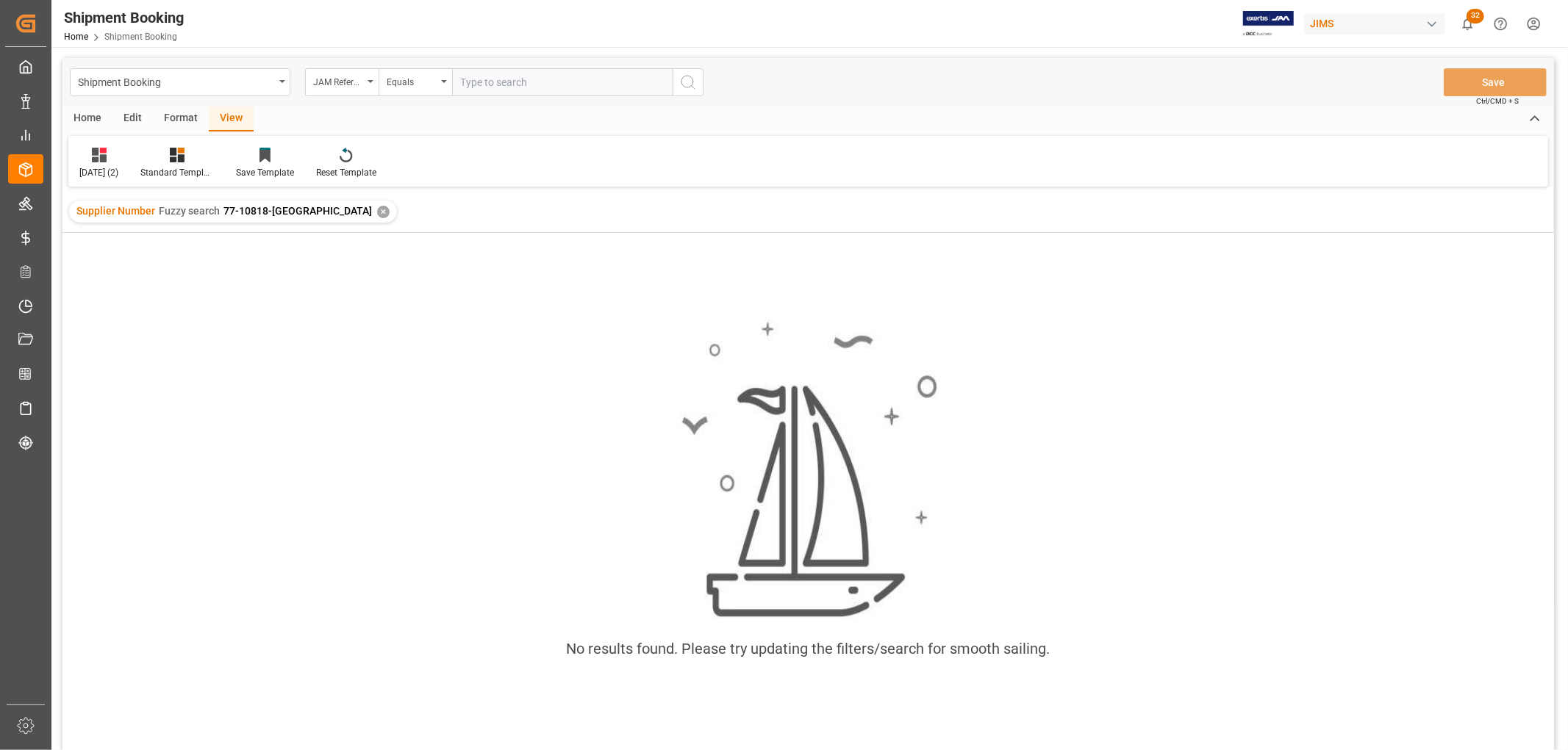
click at [687, 90] on icon "search button" at bounding box center [688, 82] width 17 height 17
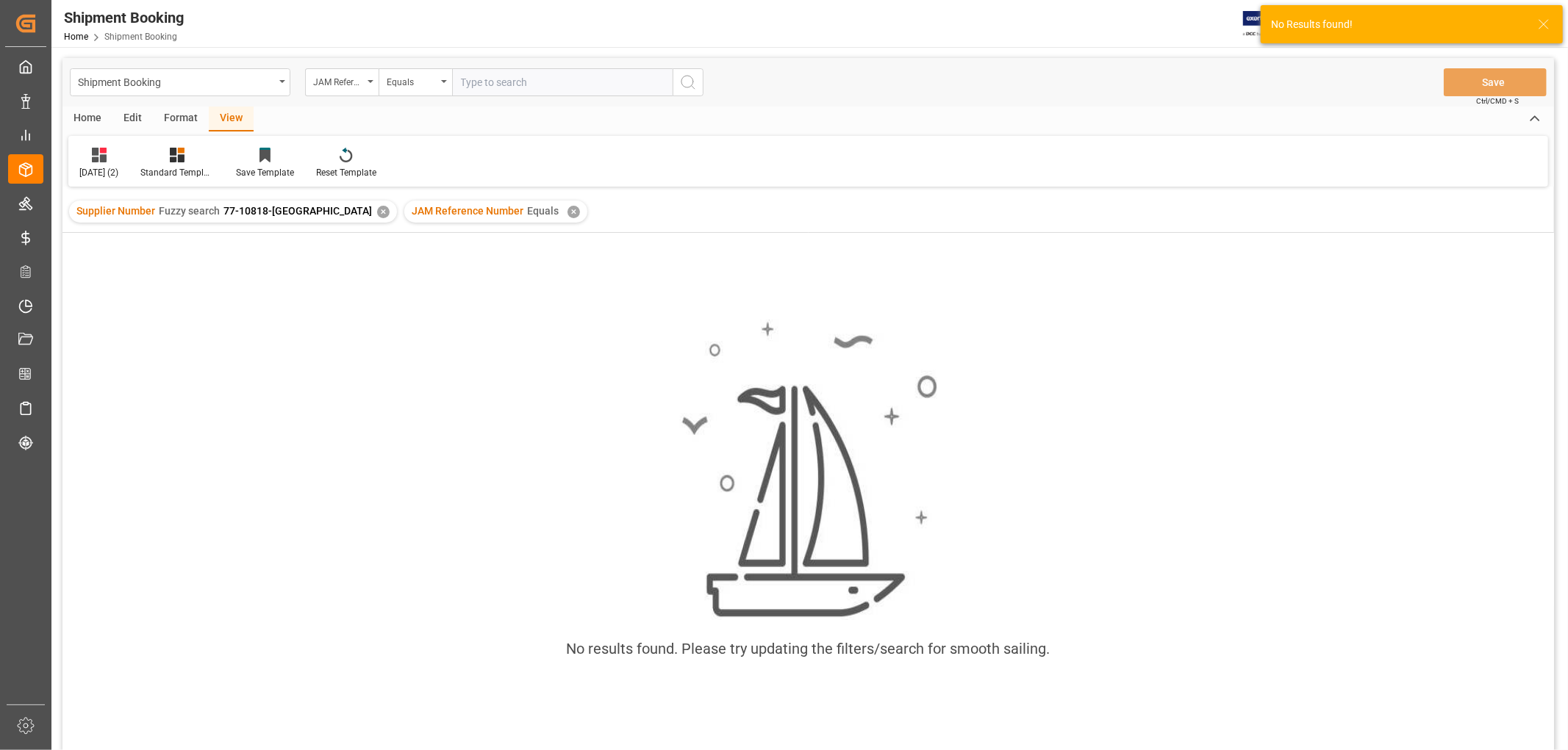
click at [567, 214] on div "✕" at bounding box center [573, 212] width 13 height 13
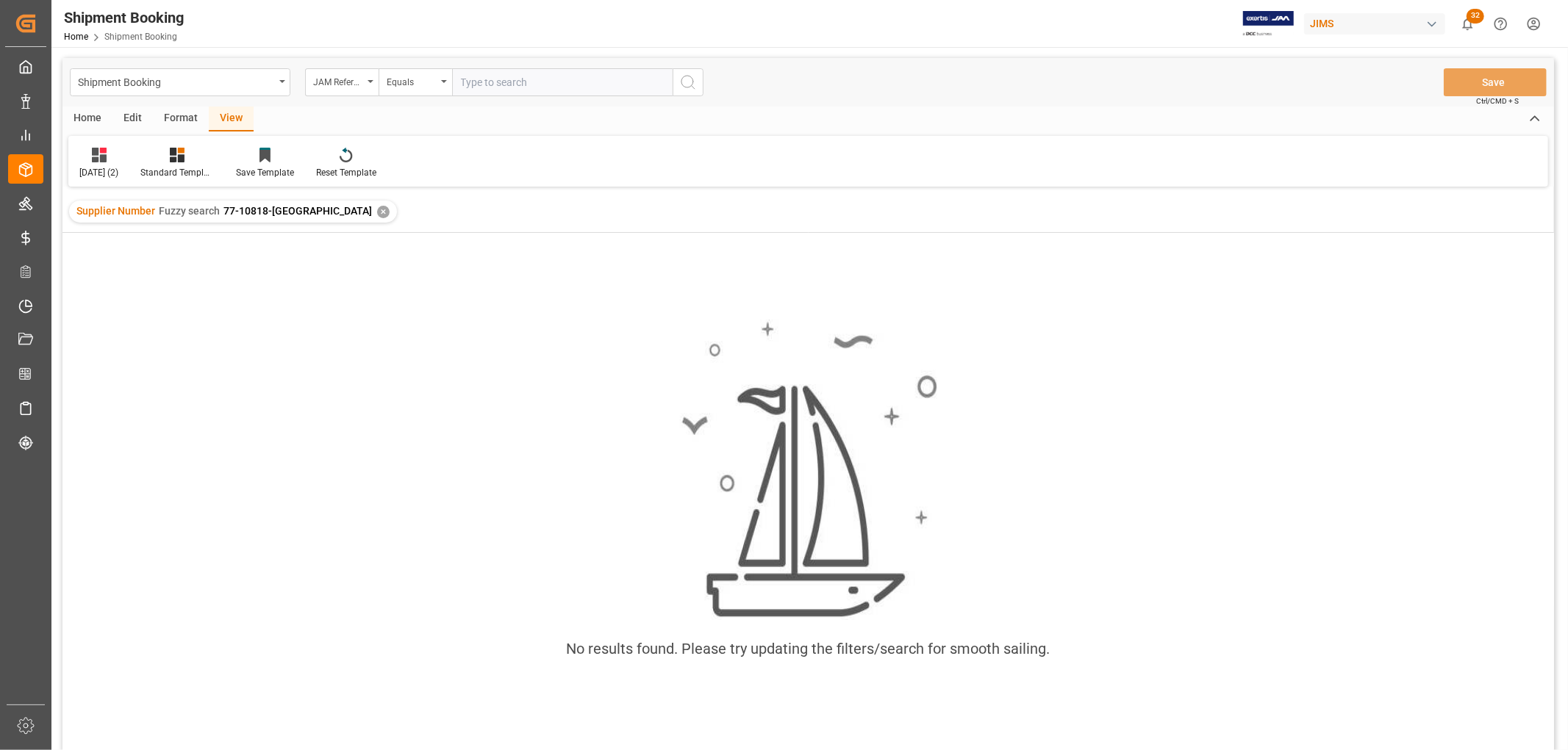
click at [377, 209] on div "✕" at bounding box center [384, 212] width 13 height 13
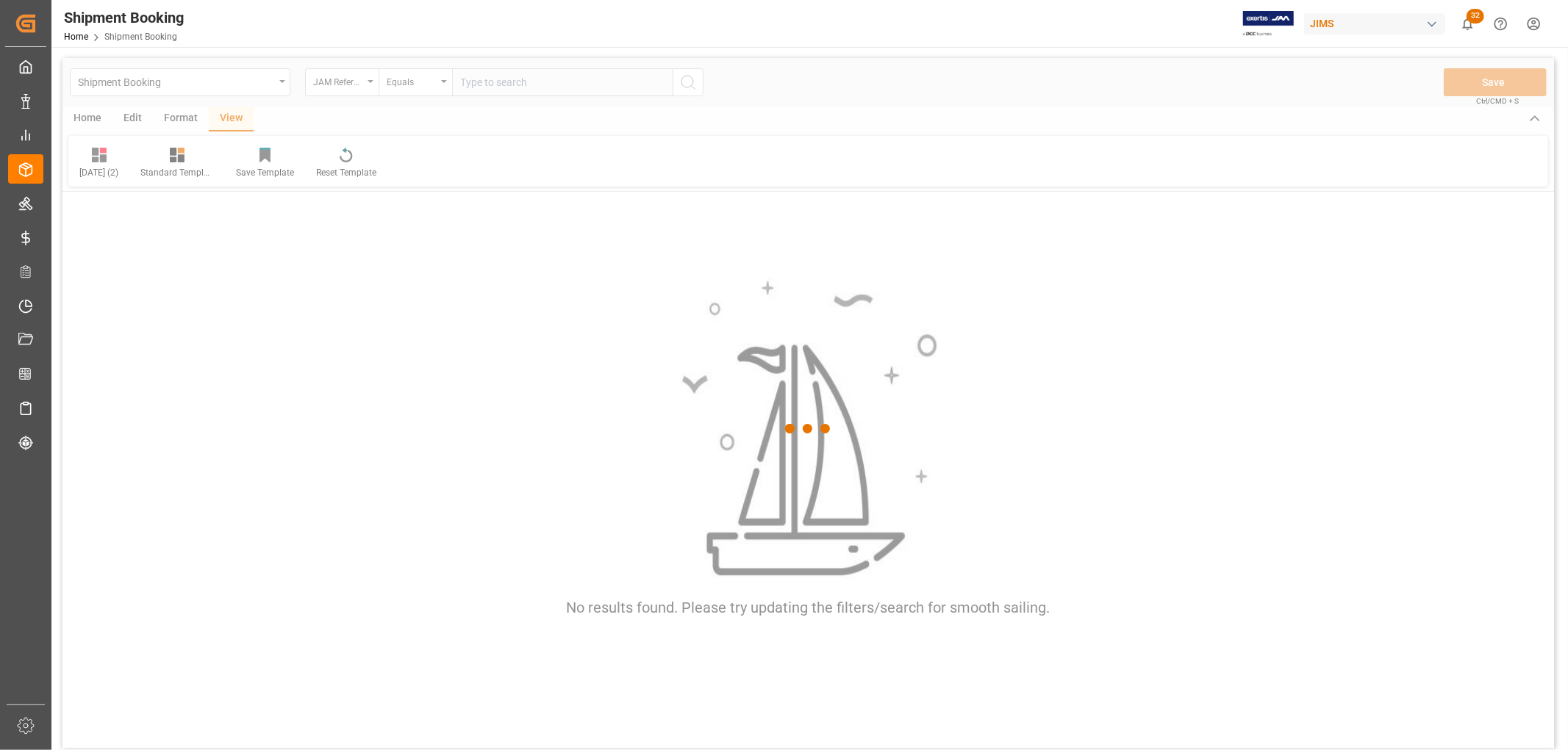
click at [524, 83] on div at bounding box center [808, 428] width 1492 height 741
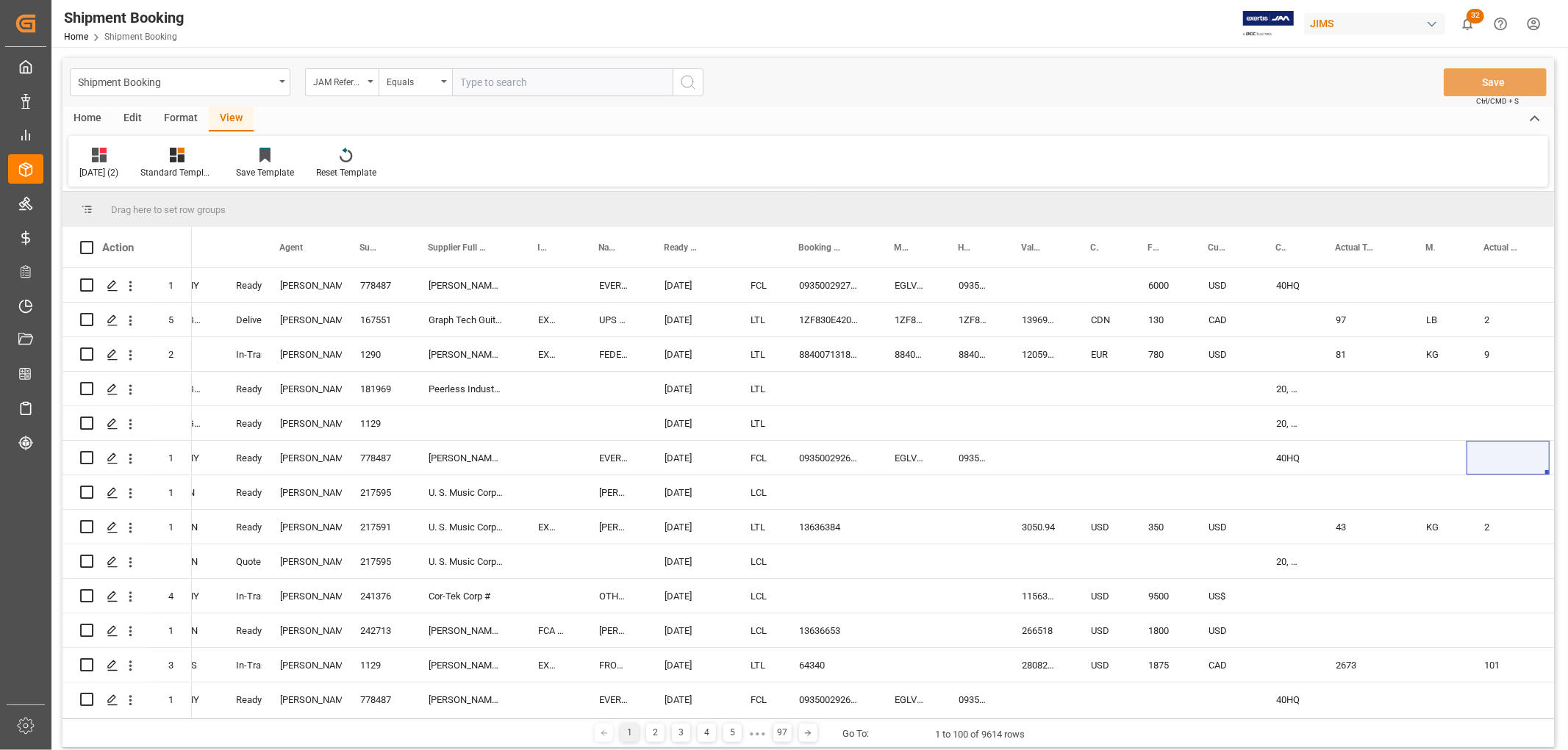
click at [524, 88] on input "text" at bounding box center [562, 82] width 220 height 28
paste input "77-10818-[GEOGRAPHIC_DATA]"
type input "77-10818-[GEOGRAPHIC_DATA]"
click at [690, 87] on icon "search button" at bounding box center [688, 82] width 17 height 17
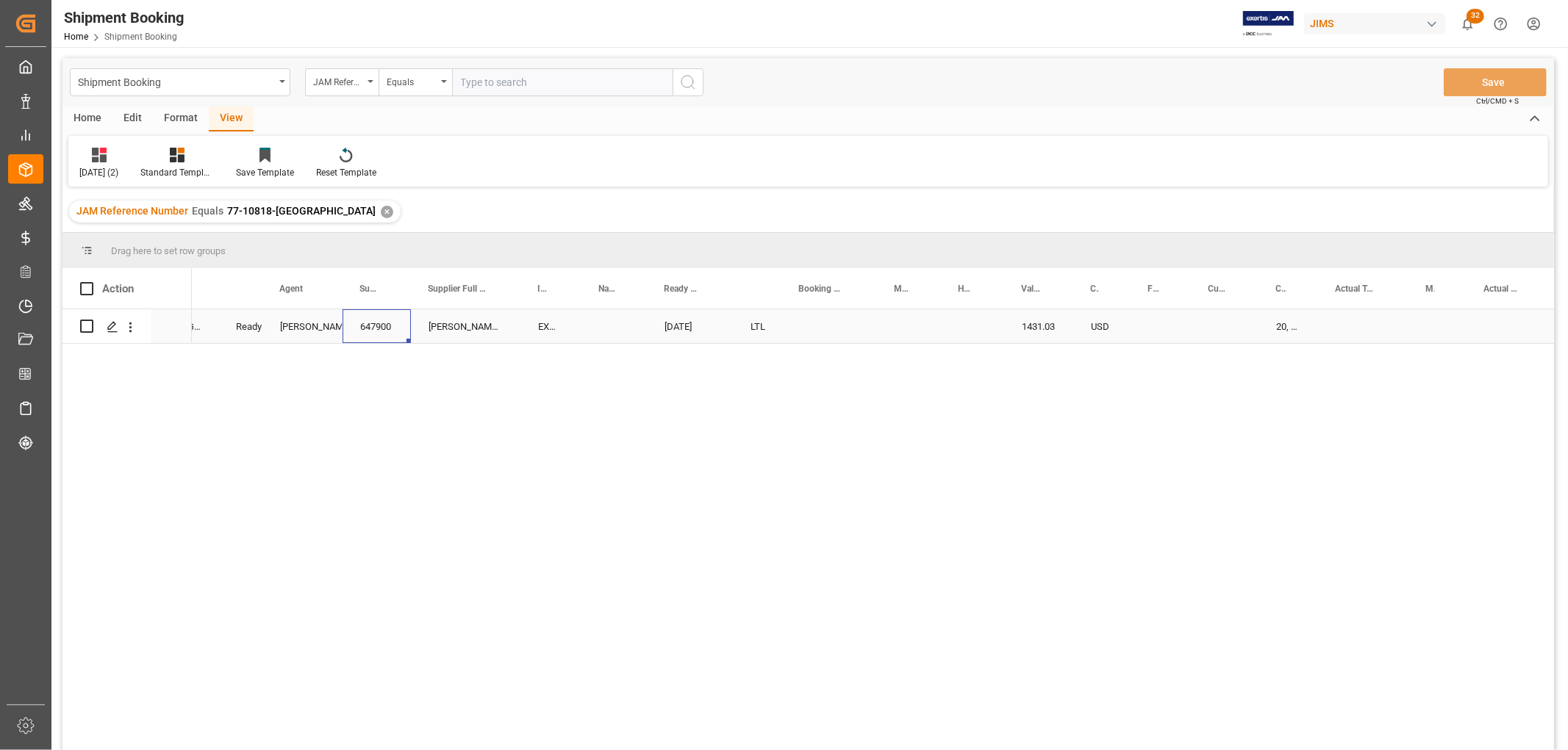
click at [400, 328] on div "647900" at bounding box center [377, 326] width 68 height 34
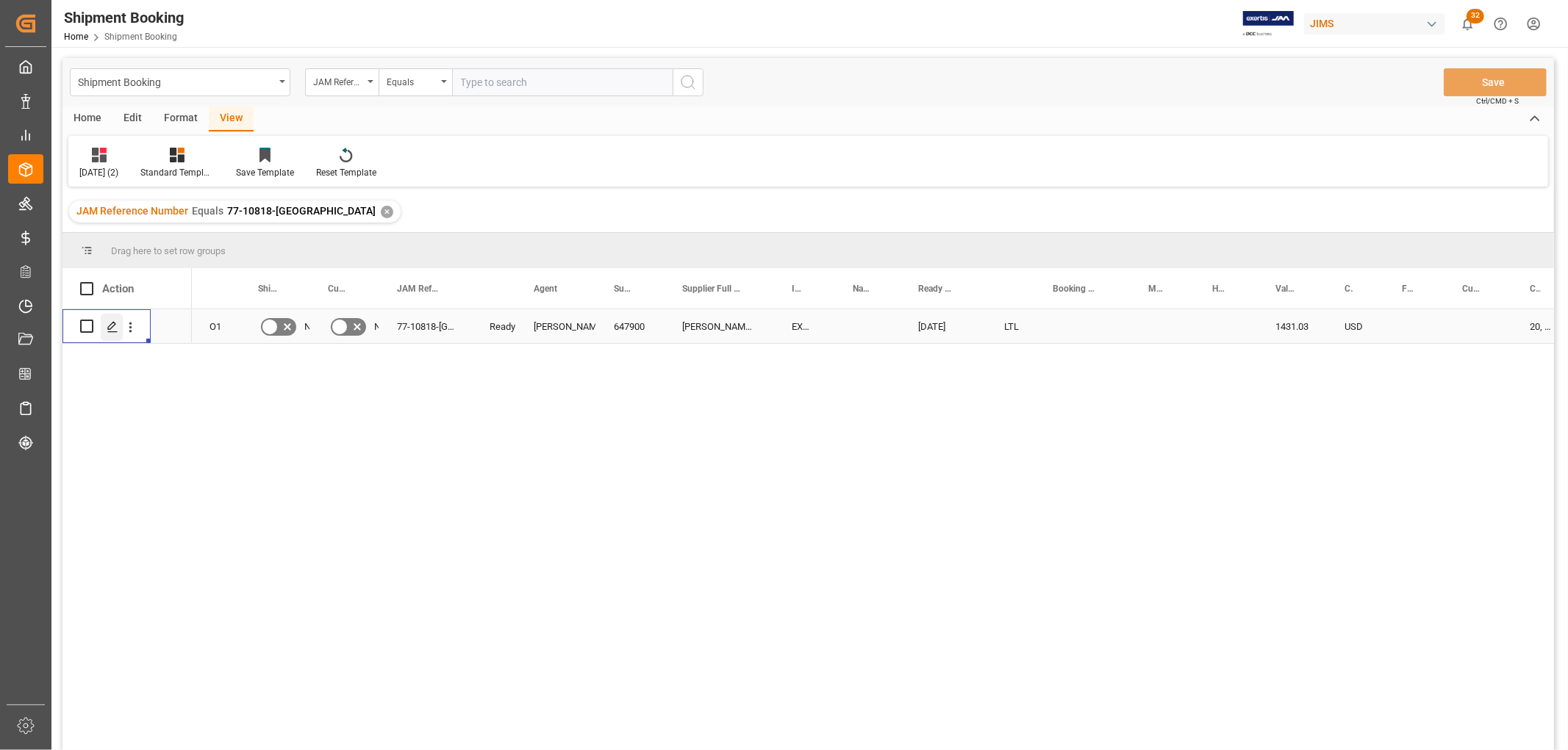
click at [111, 325] on icon "Press SPACE to select this row." at bounding box center [112, 326] width 12 height 12
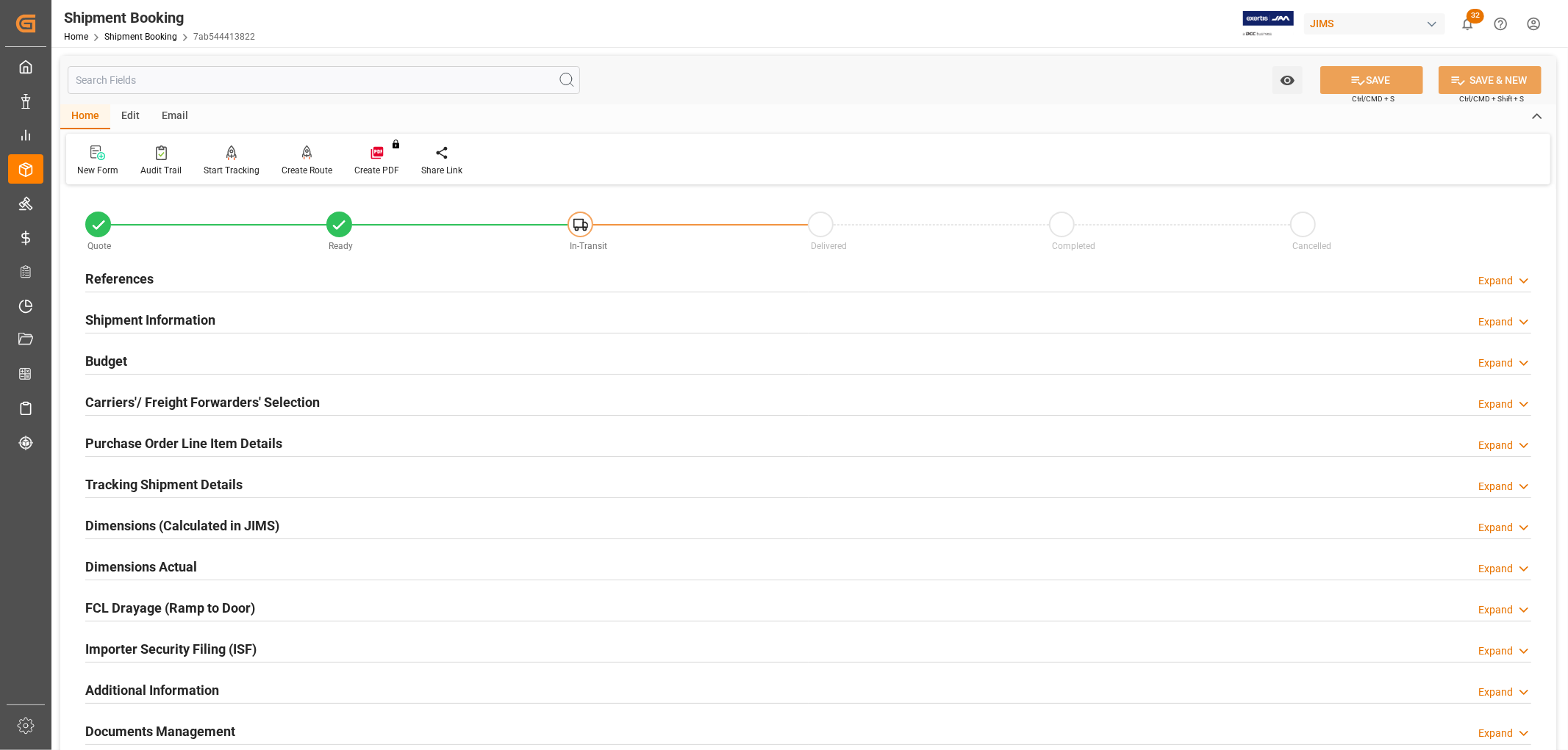
scroll to position [82, 0]
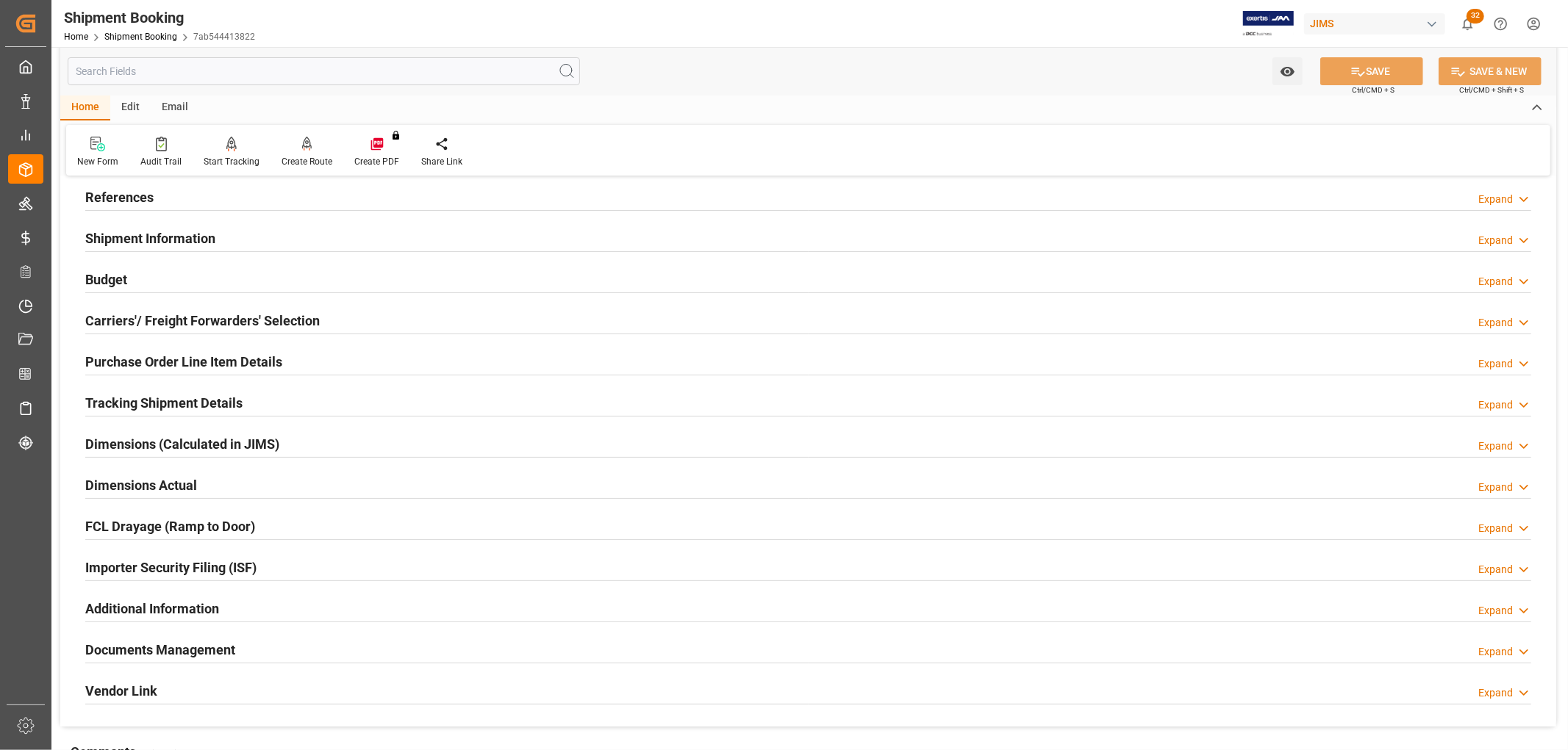
click at [150, 405] on h2 "Tracking Shipment Details" at bounding box center [163, 403] width 157 height 20
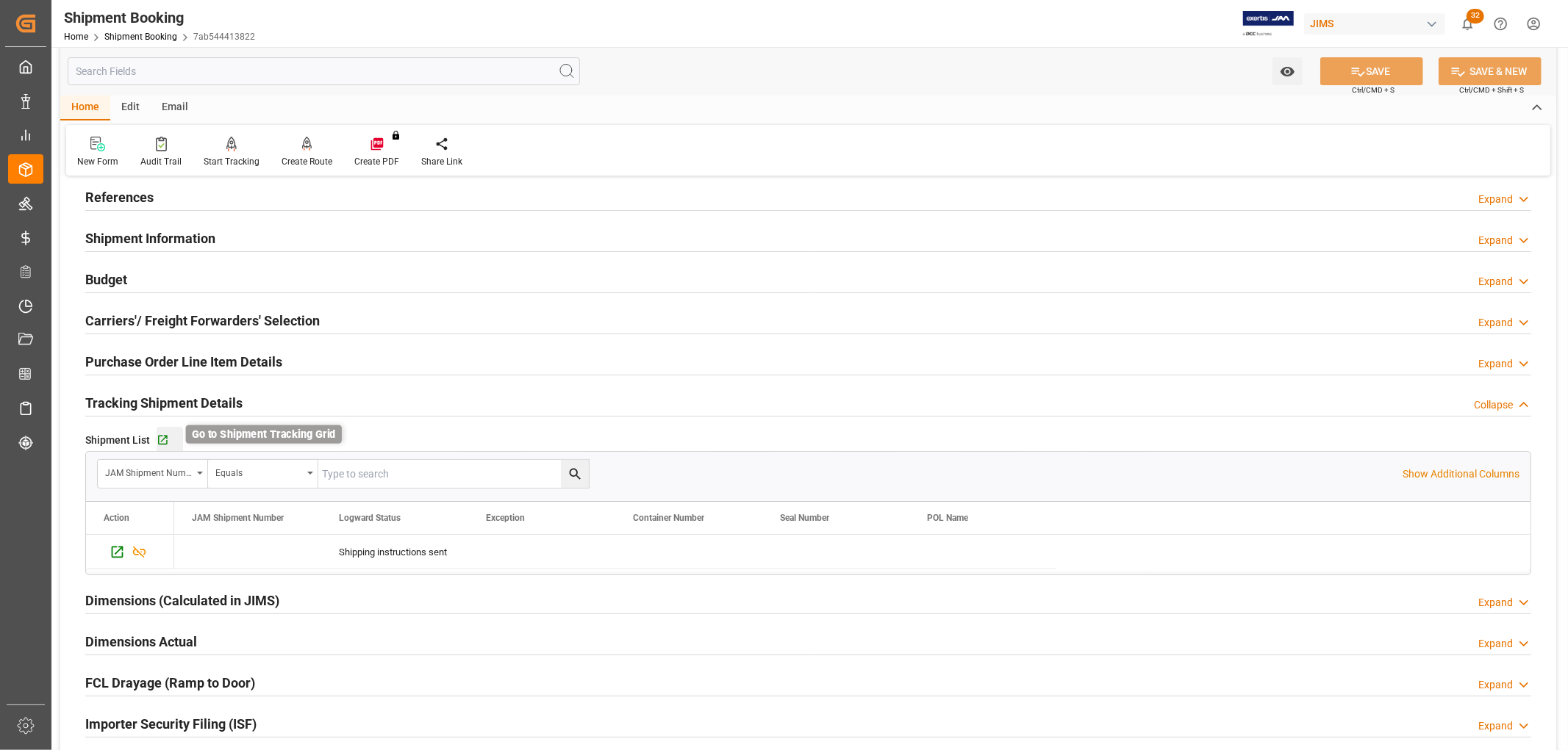
click at [162, 434] on icon "button" at bounding box center [163, 441] width 13 height 13
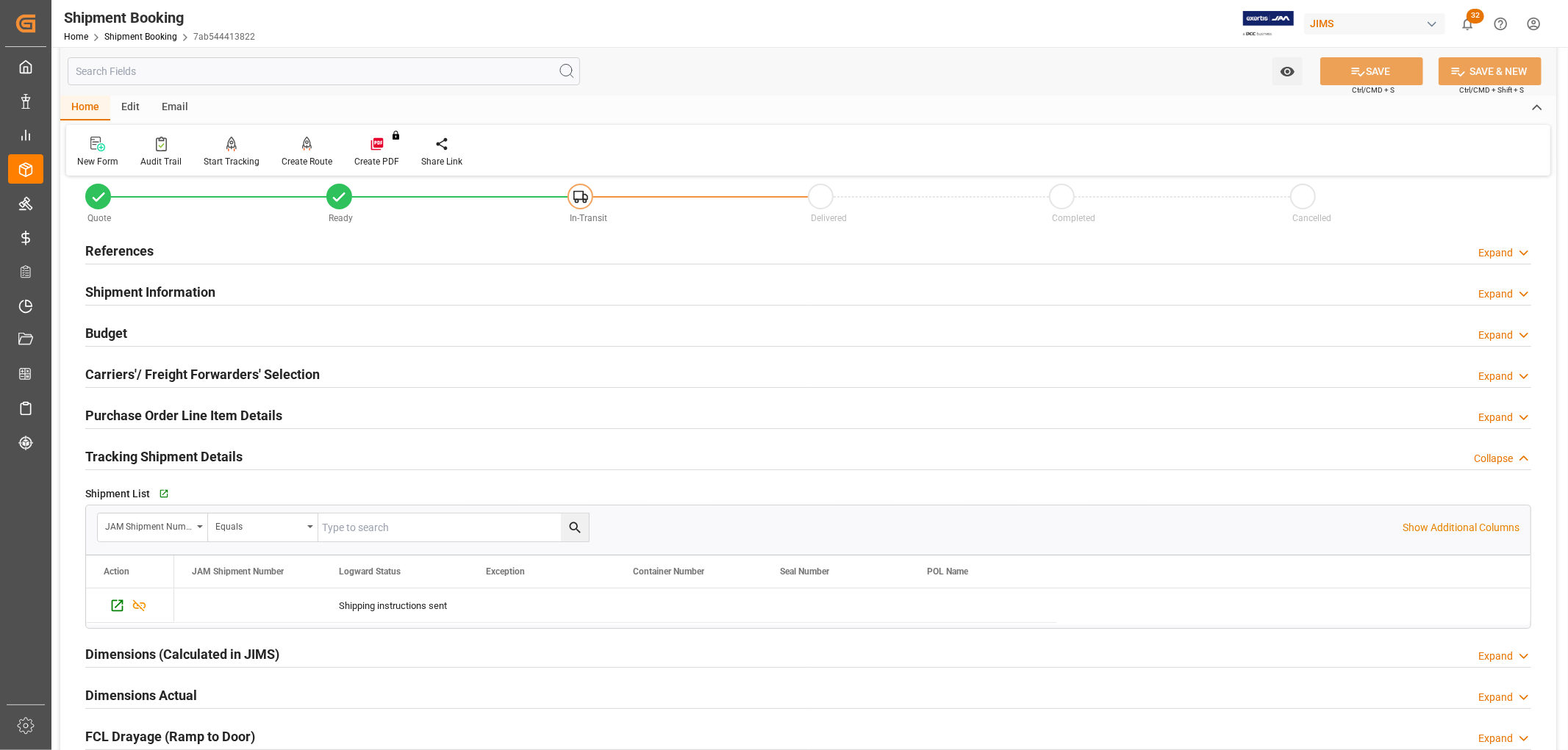
scroll to position [0, 0]
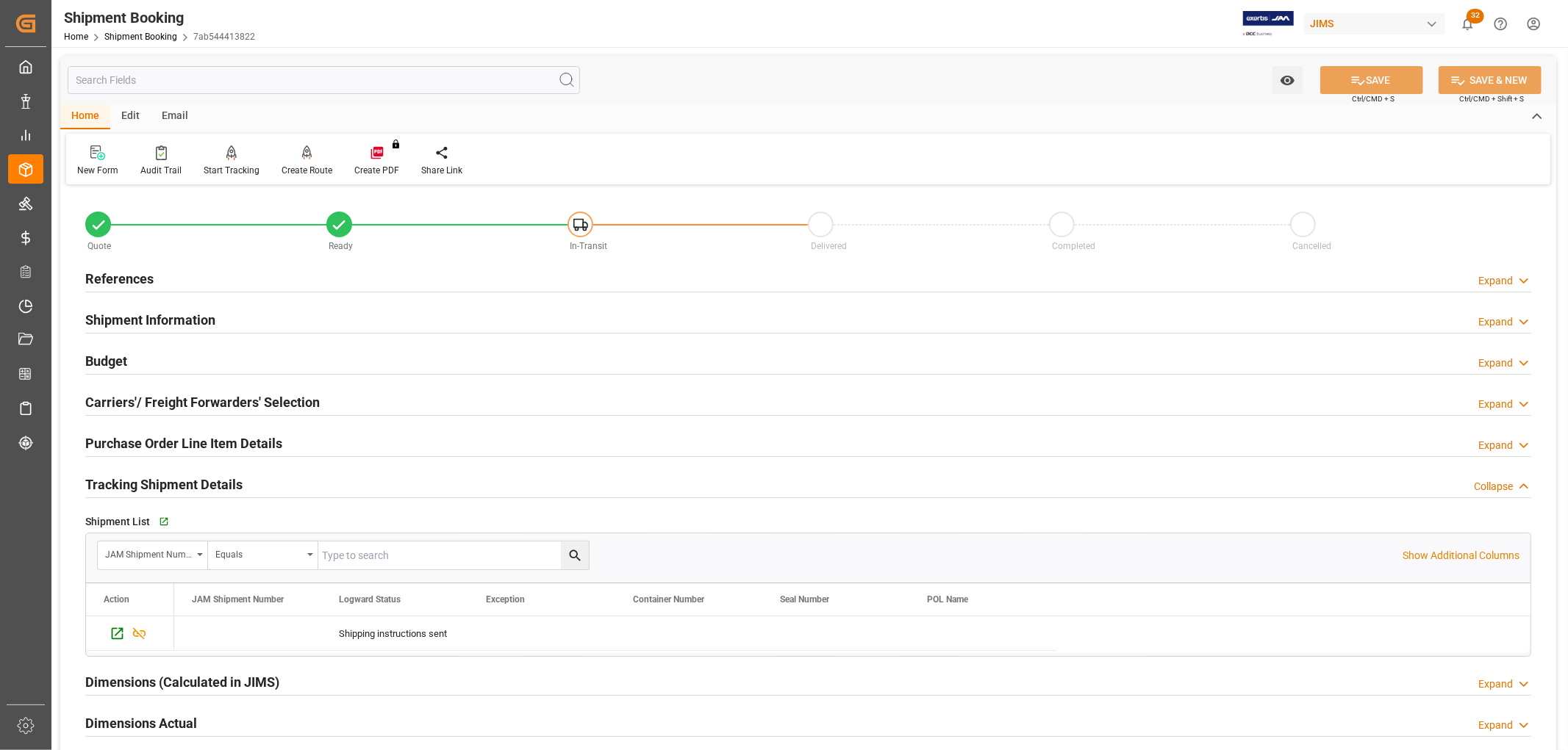
click at [125, 280] on h2 "References" at bounding box center [119, 279] width 68 height 20
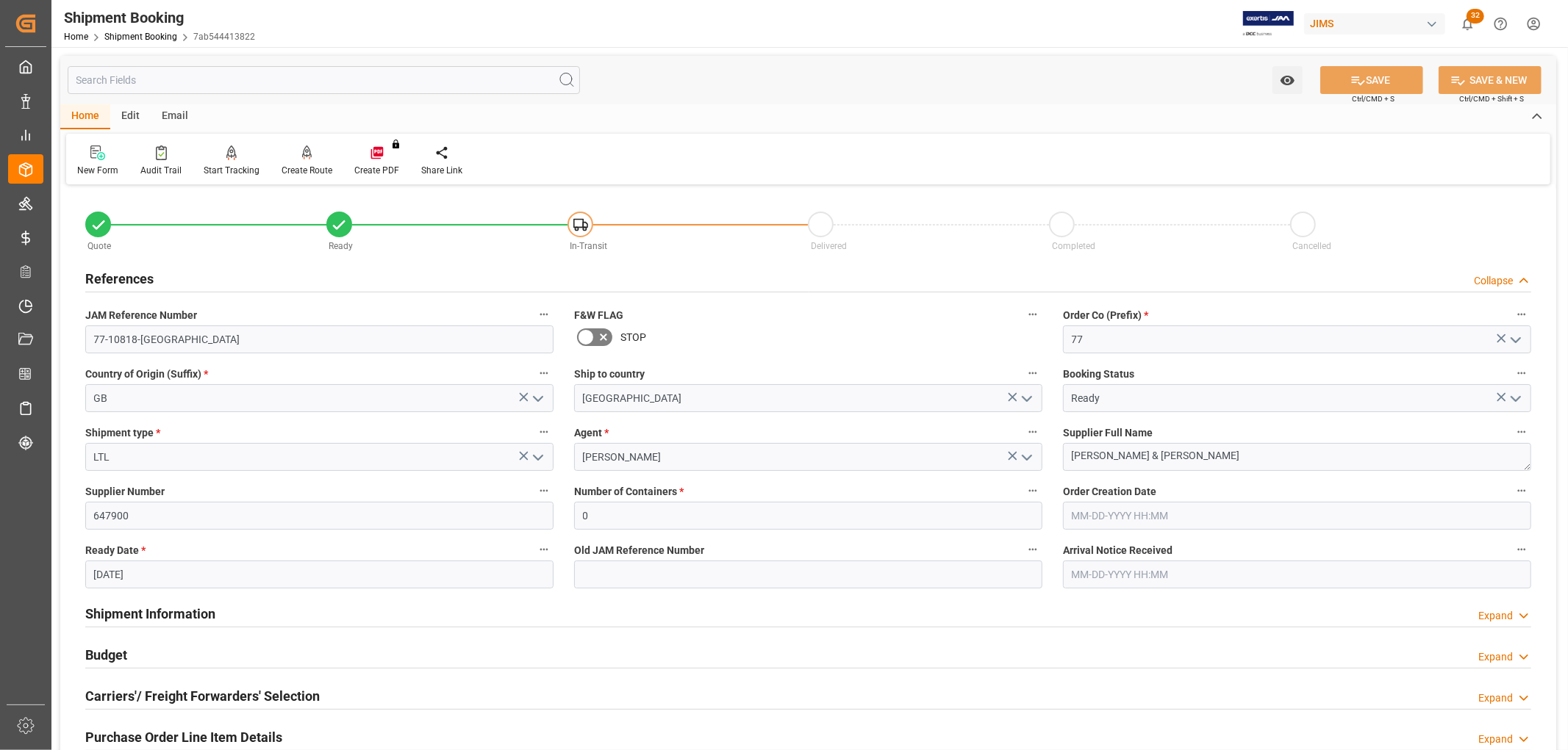
click at [125, 280] on h2 "References" at bounding box center [119, 279] width 68 height 20
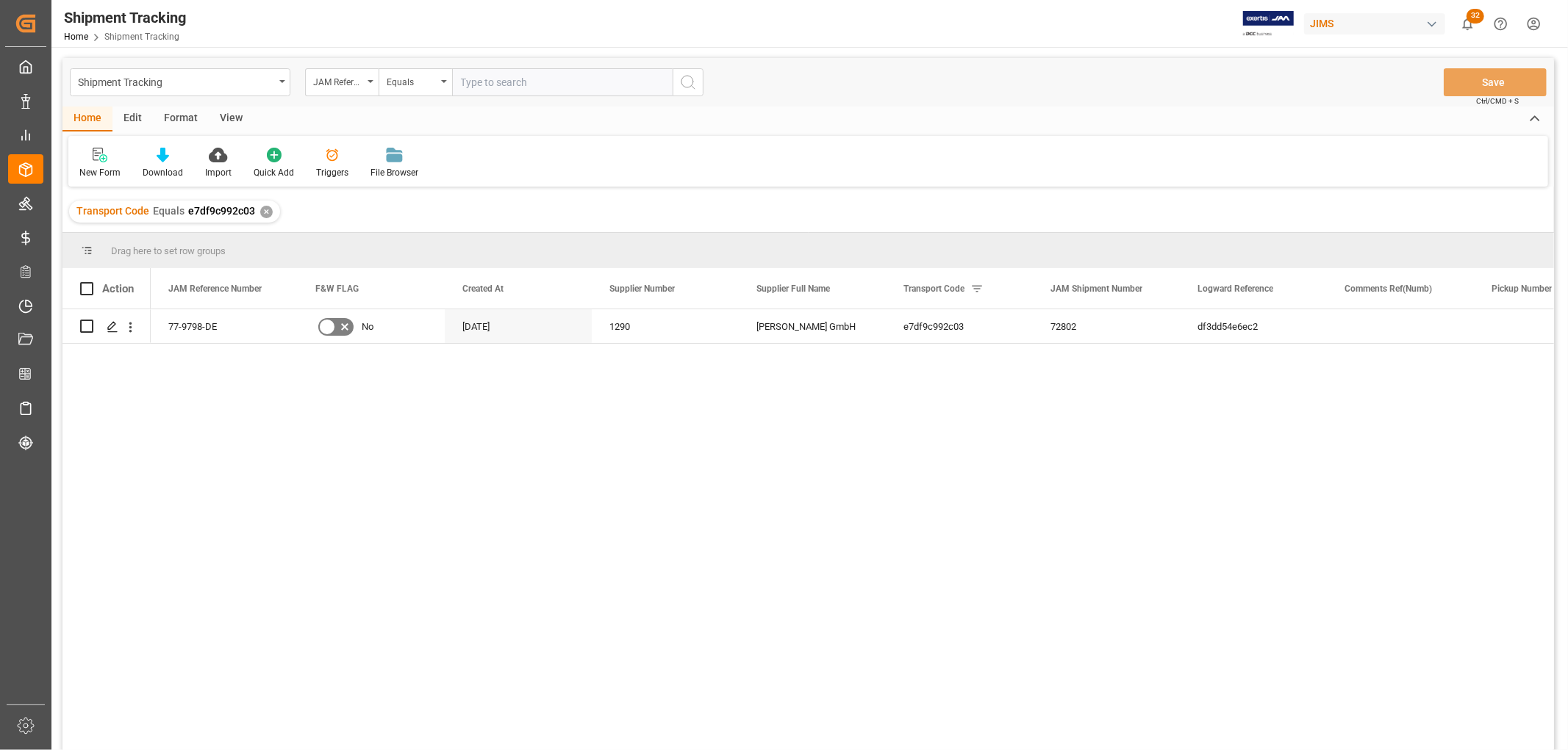
click at [226, 114] on div "View" at bounding box center [230, 119] width 44 height 25
click at [91, 170] on div "Default" at bounding box center [93, 172] width 29 height 14
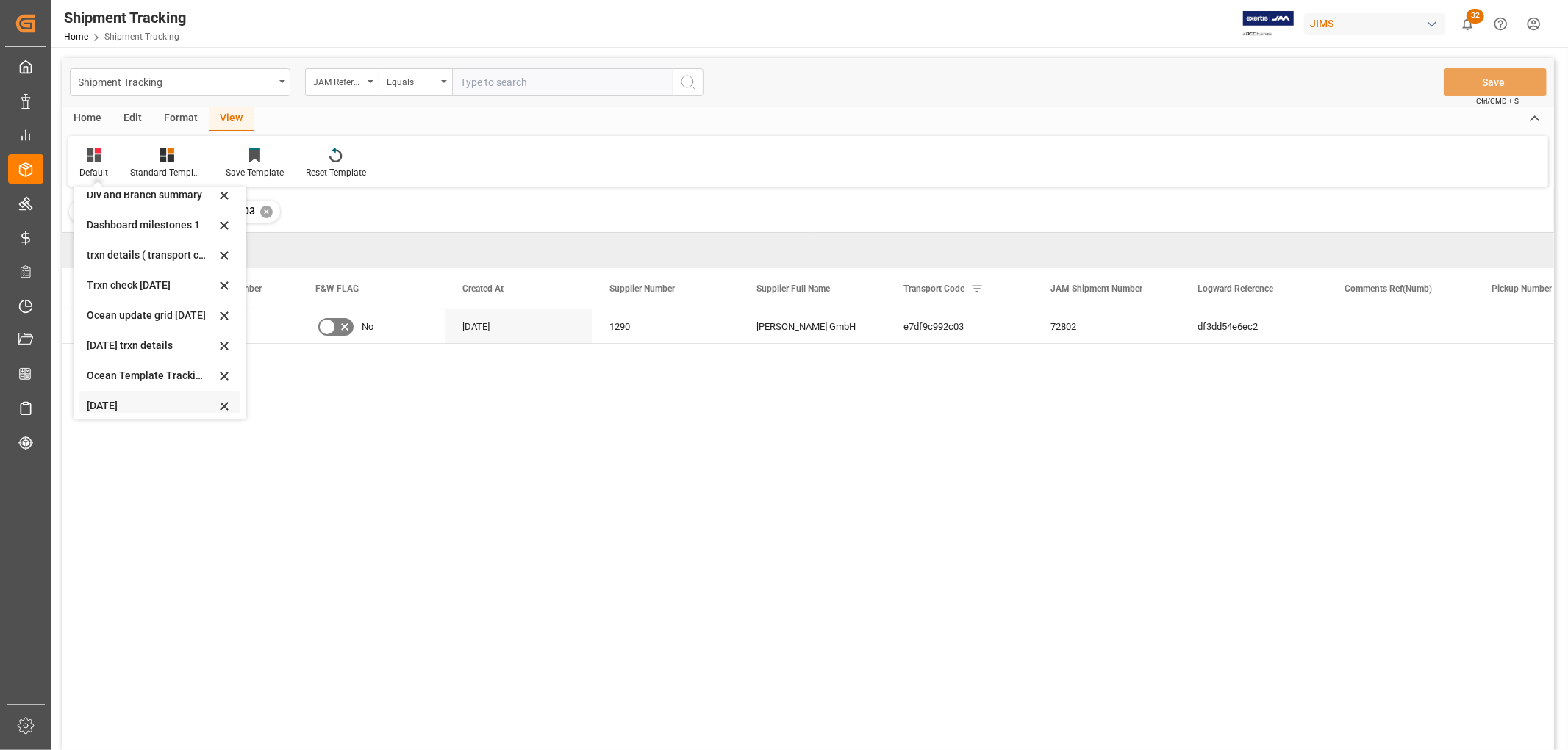
scroll to position [230, 0]
click at [119, 332] on div "[DATE]" at bounding box center [152, 338] width 129 height 15
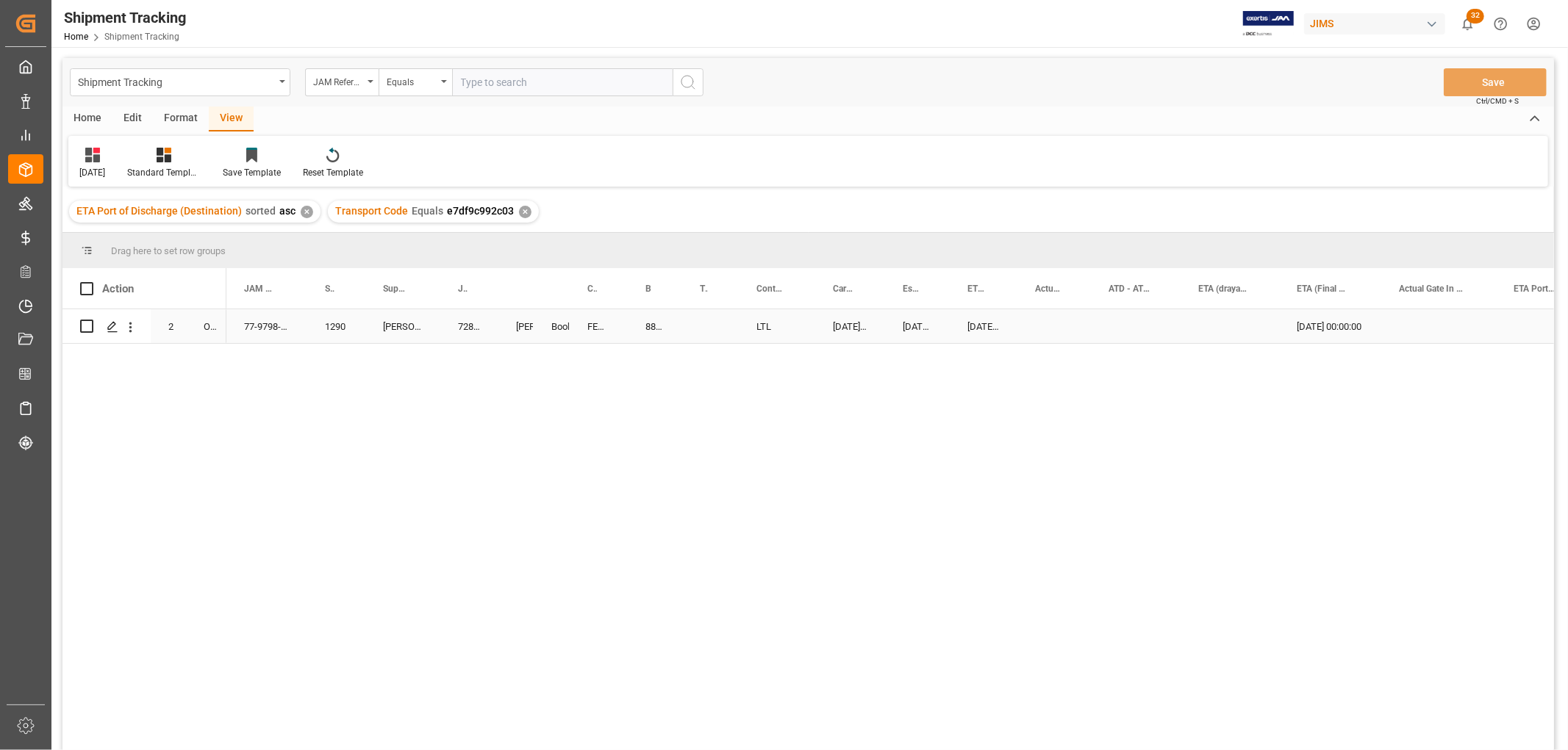
click at [1043, 318] on div "Press SPACE to select this row." at bounding box center [1054, 326] width 74 height 34
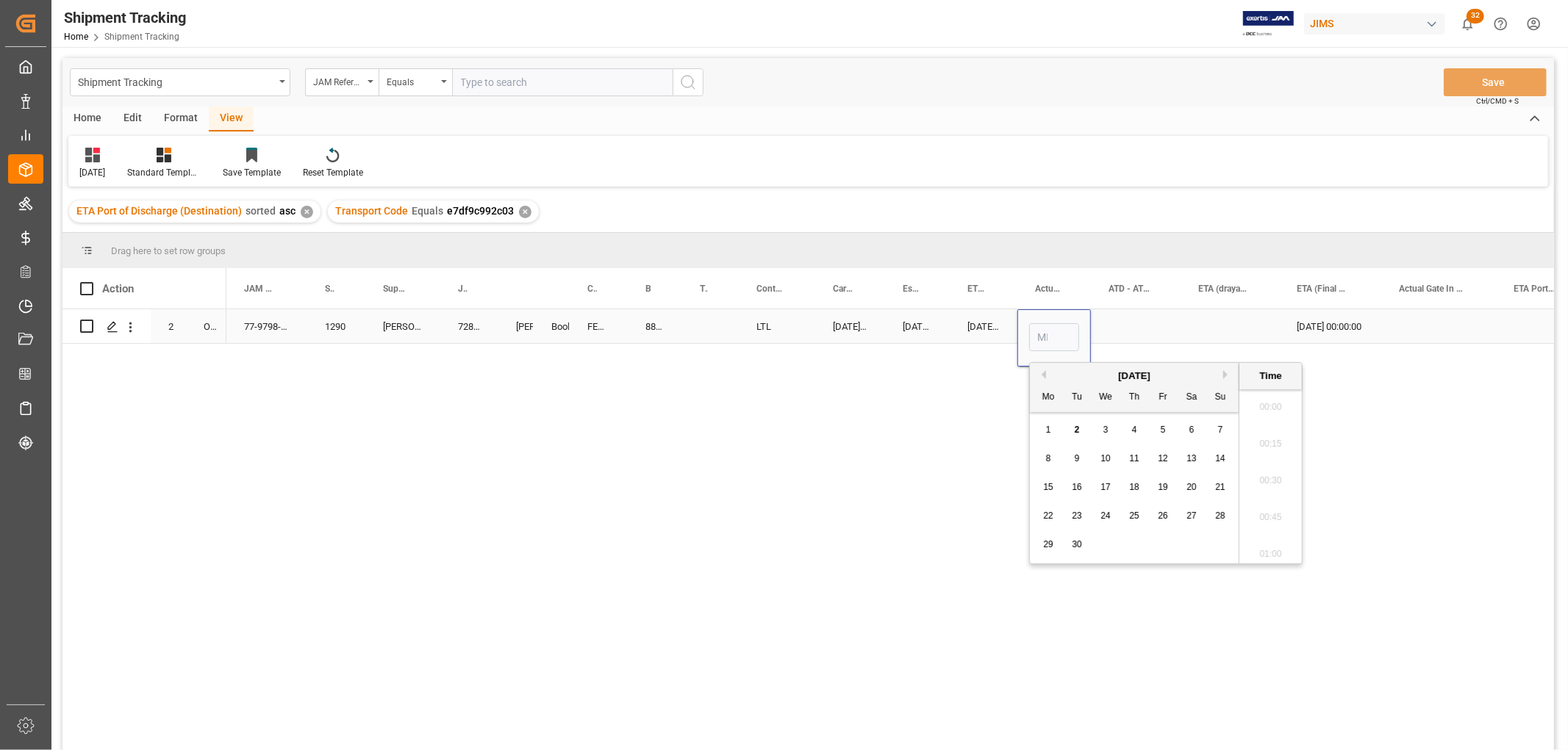
scroll to position [1768, 0]
click at [1074, 429] on span "2" at bounding box center [1077, 429] width 5 height 10
type input "09-02-2025 00:00"
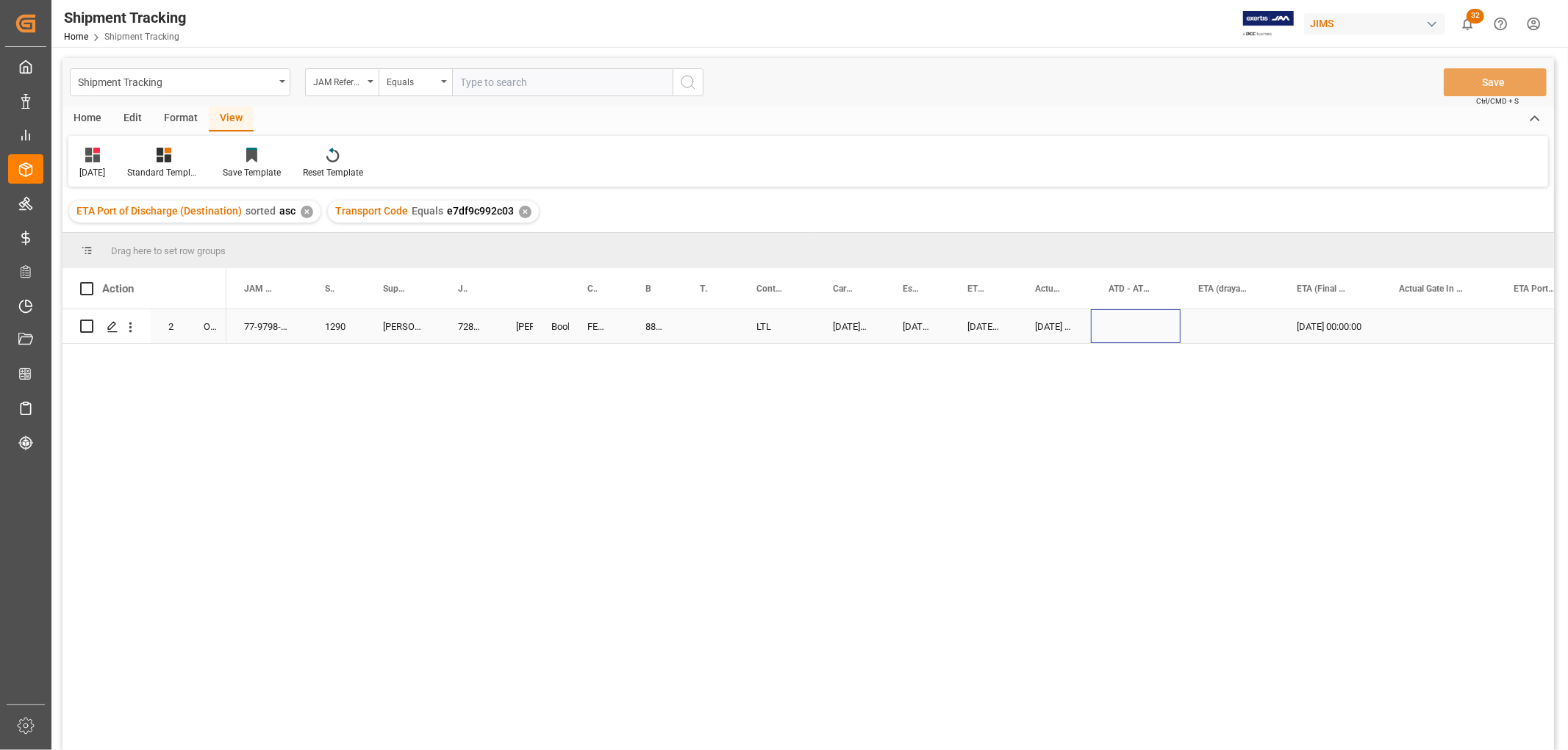
click at [1113, 327] on div "Press SPACE to select this row." at bounding box center [1135, 326] width 90 height 34
click at [1343, 319] on div "09-12-2025 00:00:00" at bounding box center [1330, 326] width 103 height 34
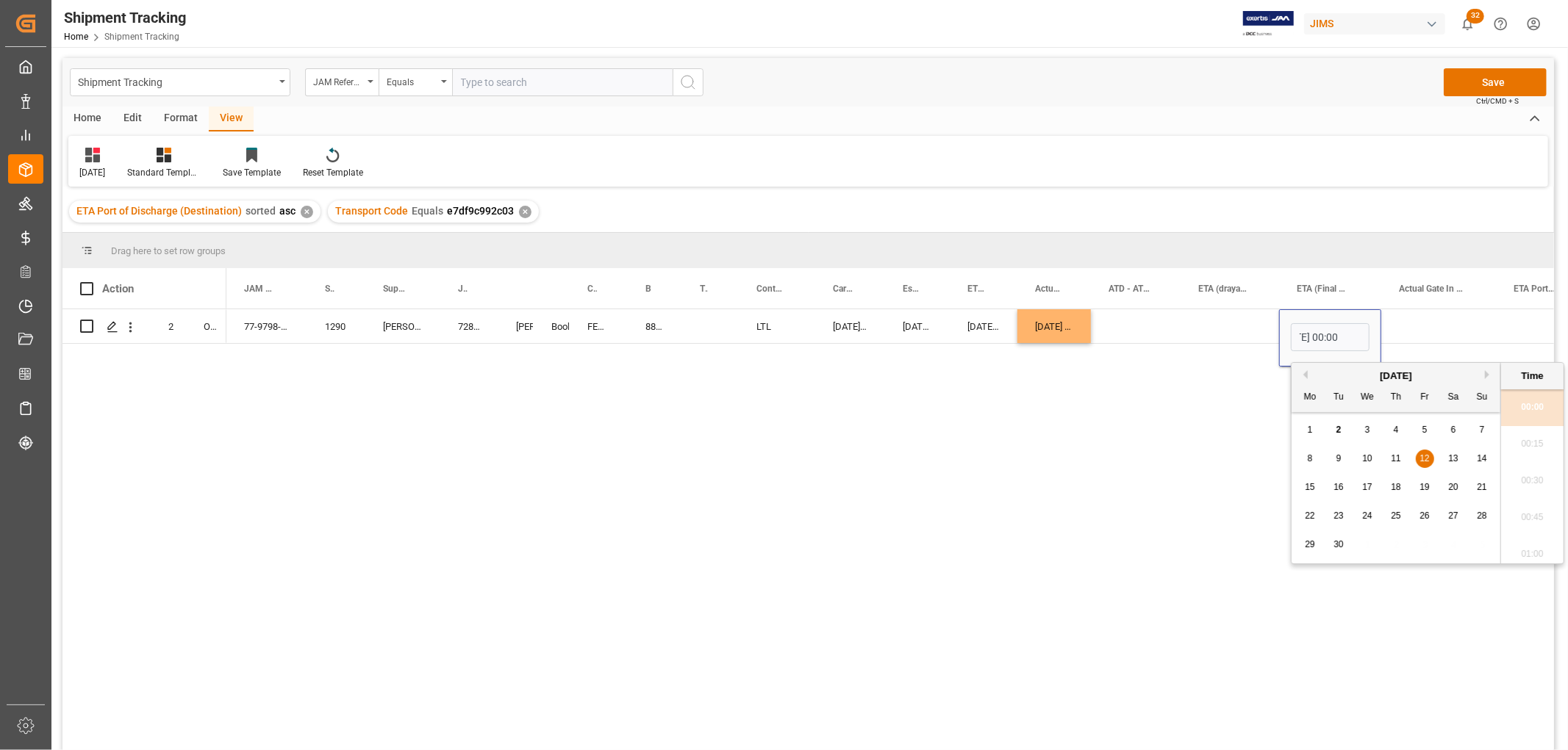
scroll to position [0, 0]
click at [1306, 458] on div "8" at bounding box center [1310, 459] width 18 height 17
type input "09-08-2025 00:00"
click at [1419, 315] on div "Press SPACE to select this row." at bounding box center [1438, 326] width 114 height 34
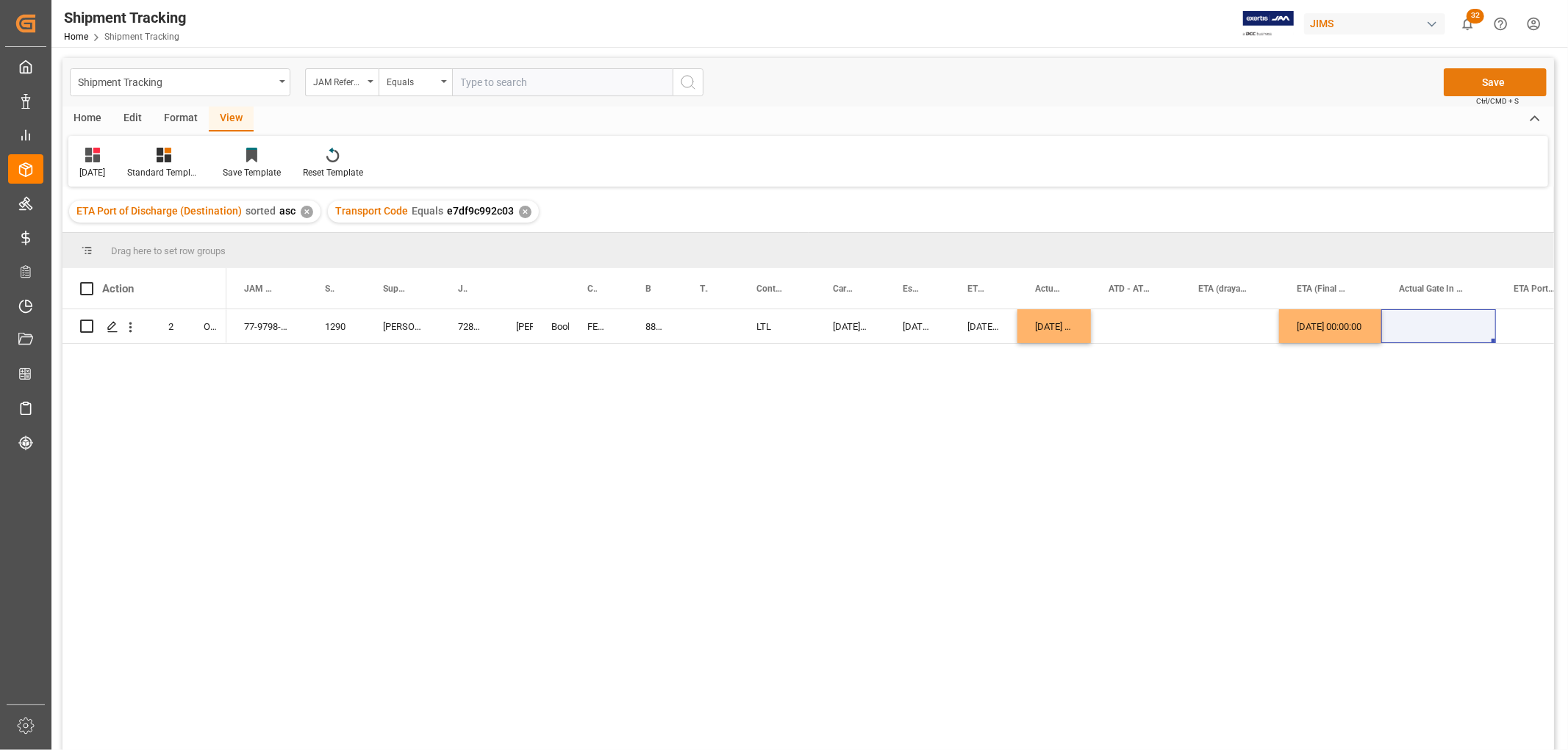
click at [1483, 77] on button "Save" at bounding box center [1494, 82] width 103 height 28
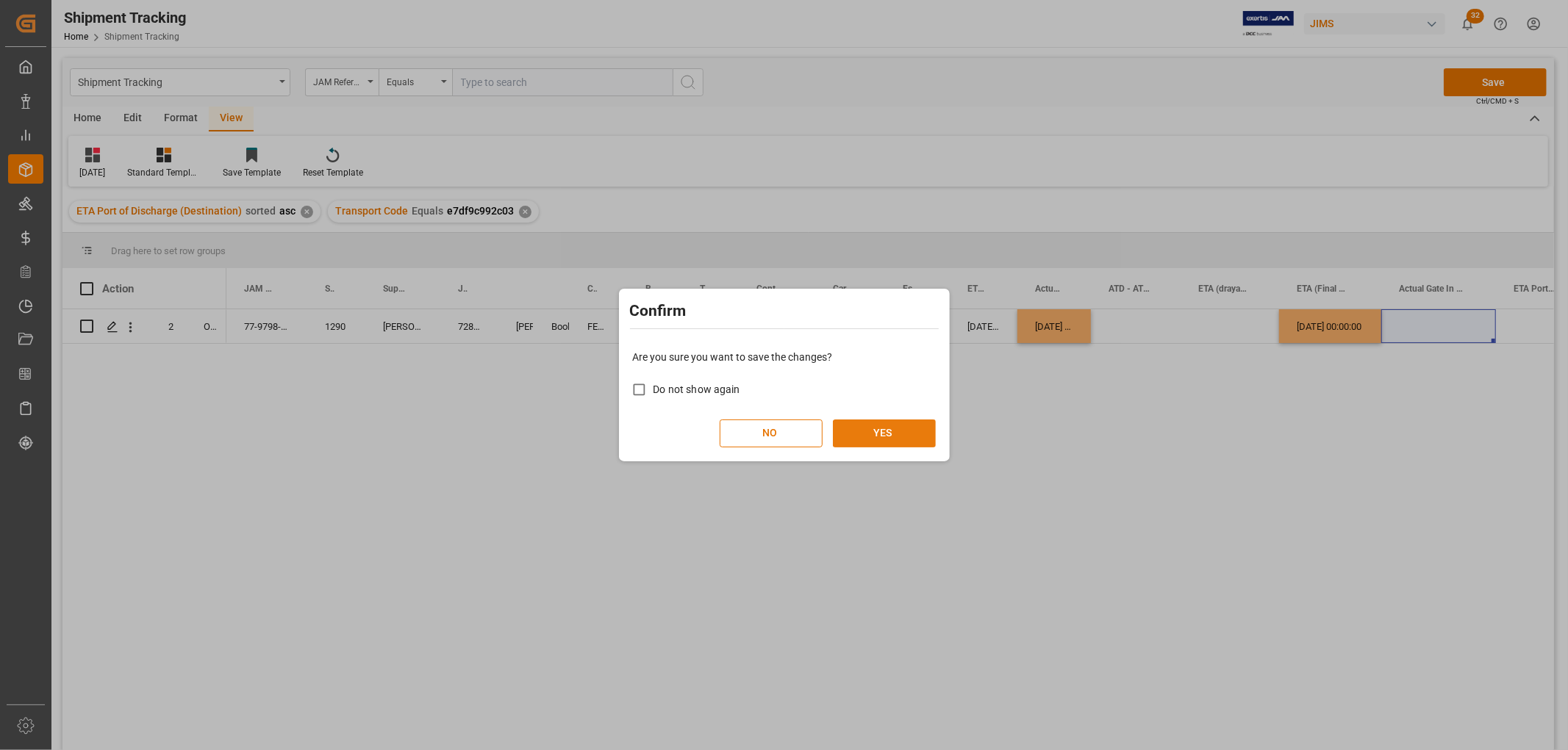
click at [858, 439] on button "YES" at bounding box center [884, 433] width 103 height 28
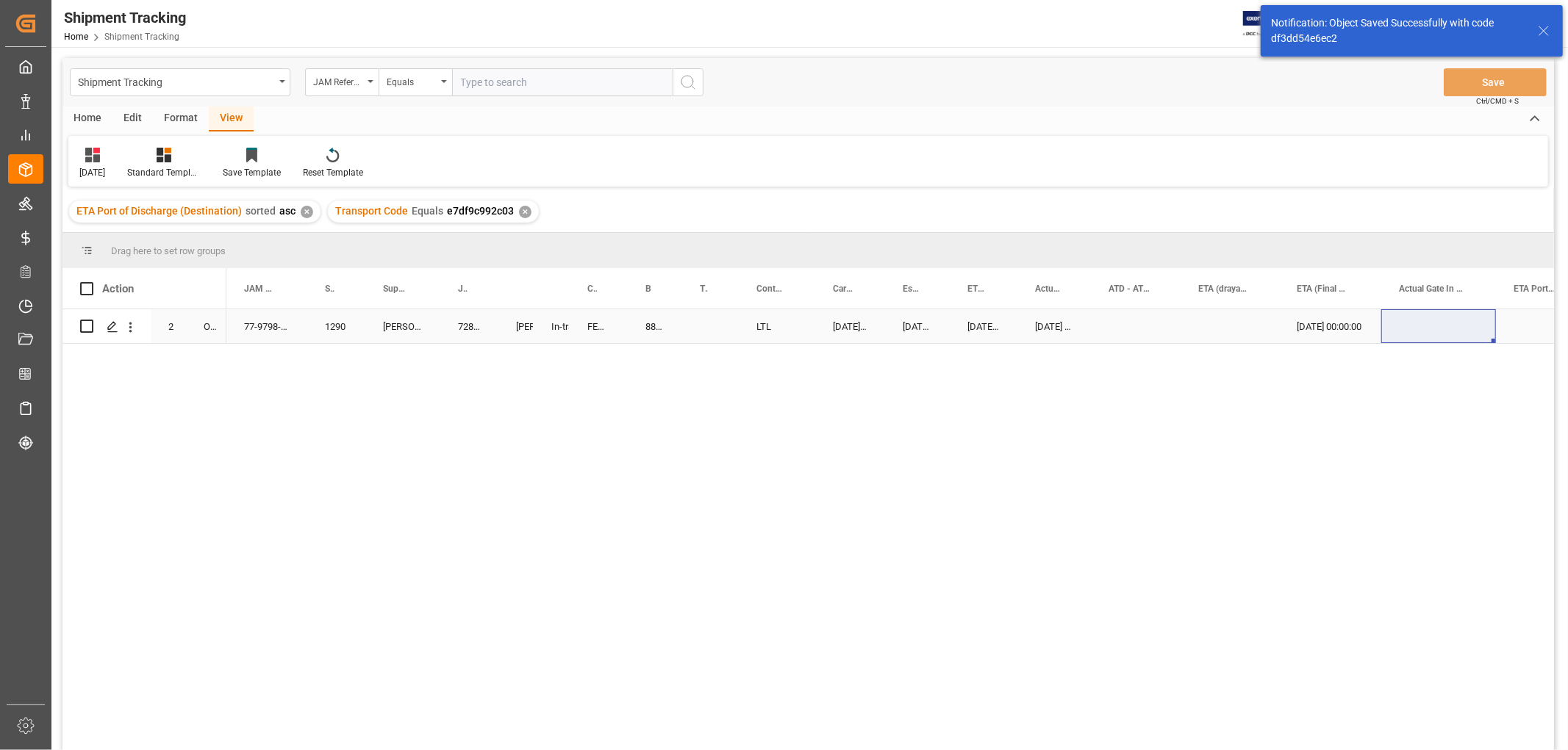
click at [654, 323] on div "884007131880" at bounding box center [655, 326] width 54 height 34
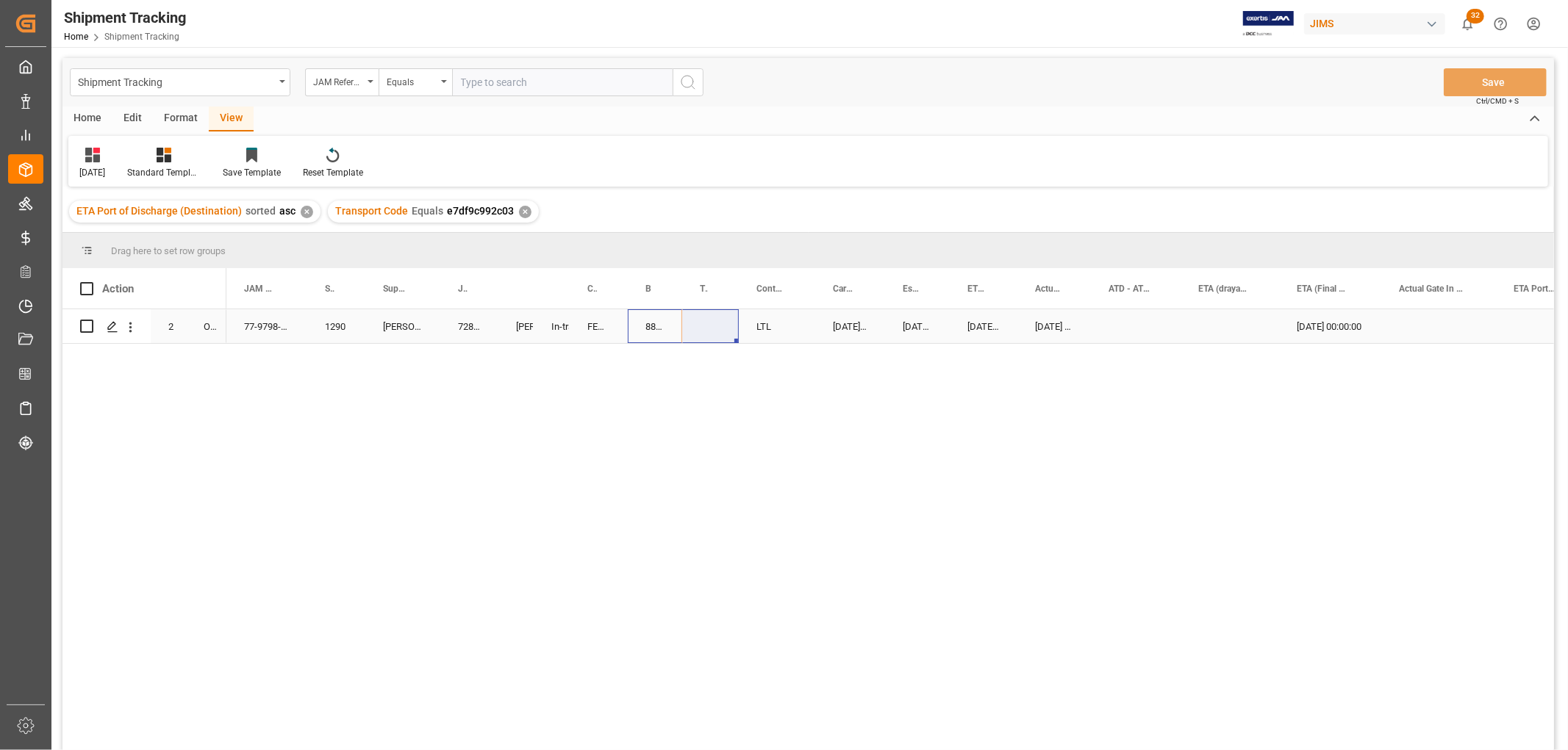
drag, startPoint x: 680, startPoint y: 336, endPoint x: 706, endPoint y: 334, distance: 26.1
click at [656, 331] on div "884007131880" at bounding box center [655, 326] width 54 height 34
drag, startPoint x: 679, startPoint y: 338, endPoint x: 714, endPoint y: 335, distance: 35.1
click at [1507, 83] on button "Save" at bounding box center [1494, 82] width 103 height 28
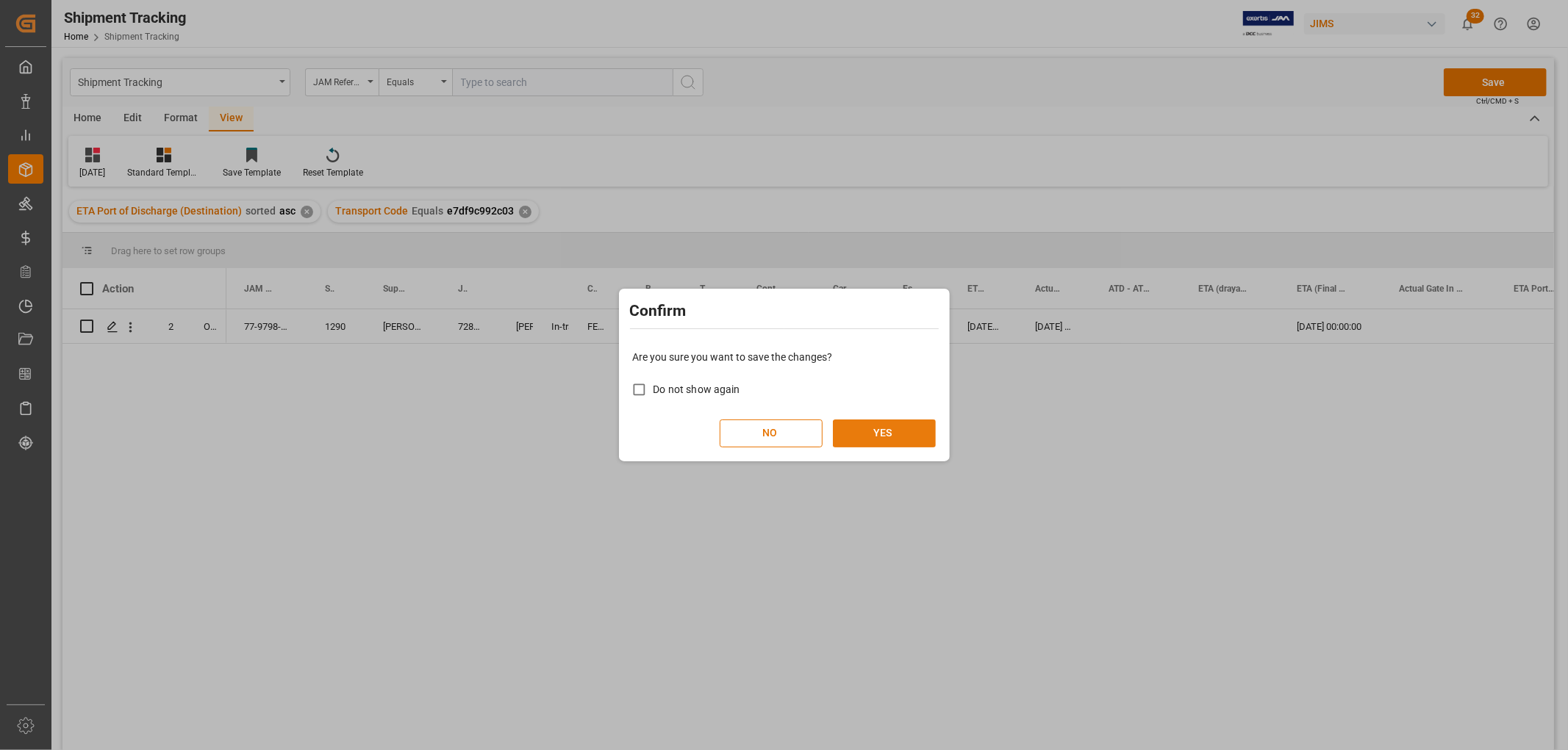
click at [906, 430] on button "YES" at bounding box center [884, 433] width 103 height 28
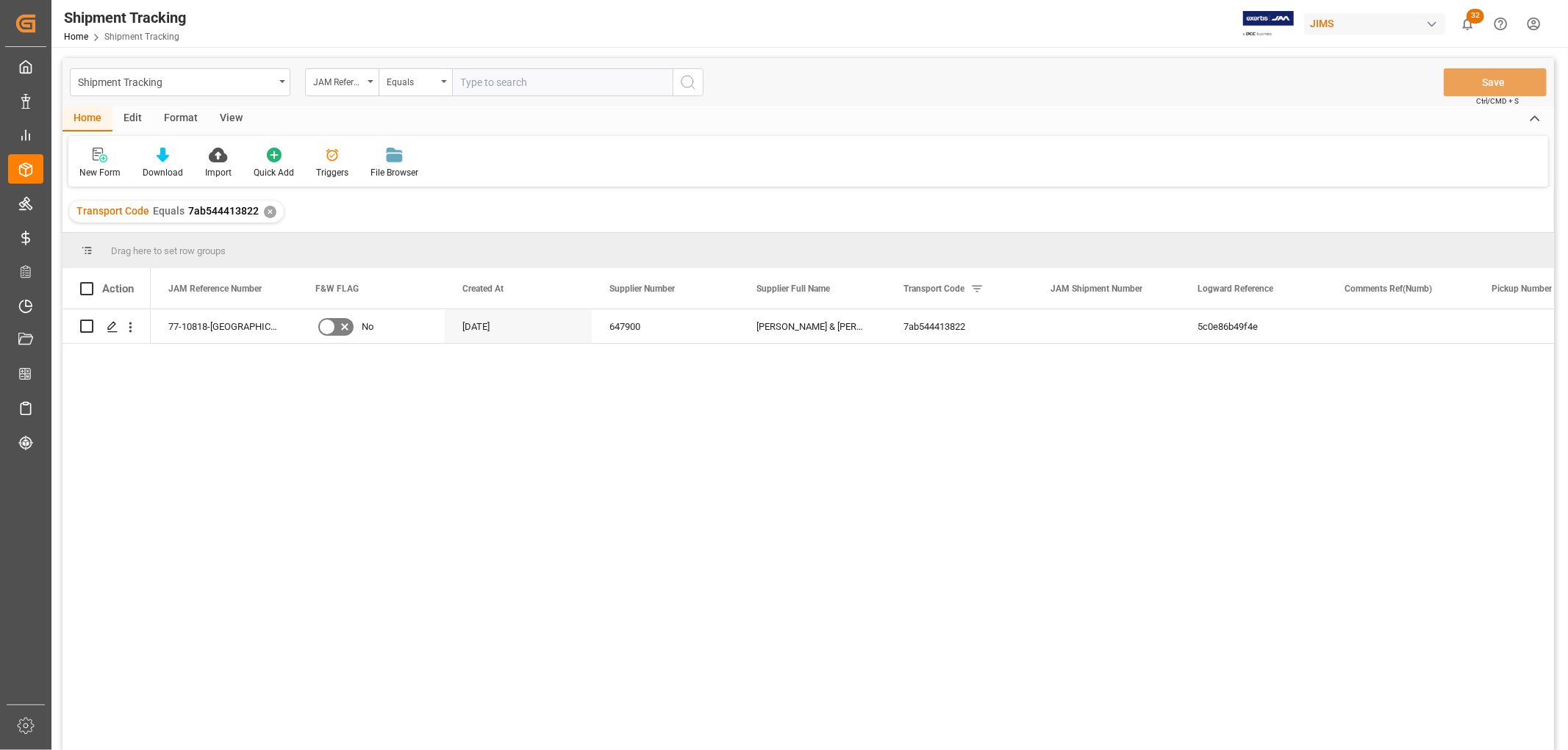
click at [448, 402] on div "77-10818-GB No 09-02-2025 647900 Barnes & Mullins 7ab544413822 5c0e86b49f4e Shi…" at bounding box center [852, 534] width 1404 height 451
click at [226, 116] on div "View" at bounding box center [230, 119] width 44 height 25
click at [96, 161] on icon at bounding box center [94, 155] width 15 height 15
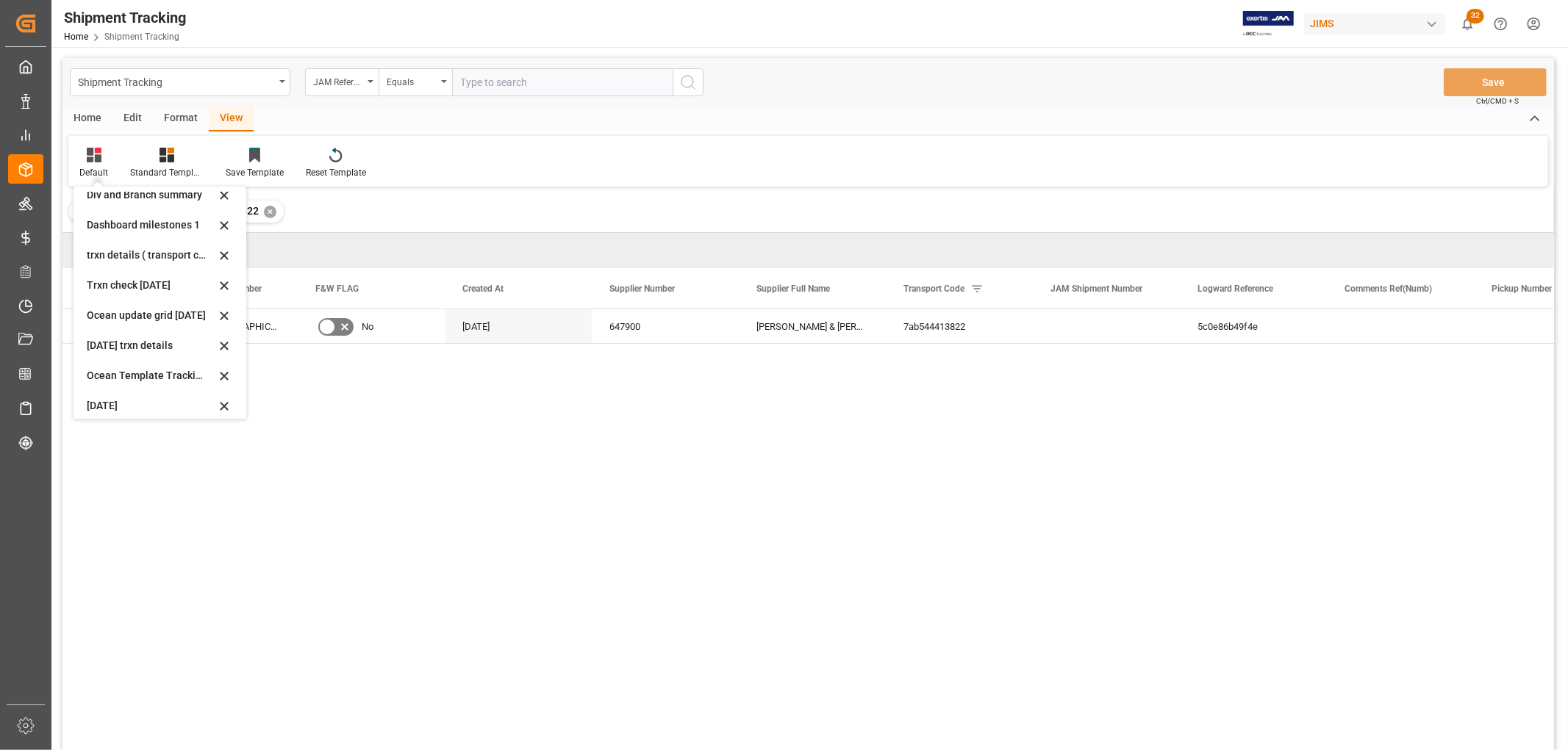
scroll to position [230, 0]
click at [118, 328] on div "[DATE]" at bounding box center [159, 337] width 161 height 30
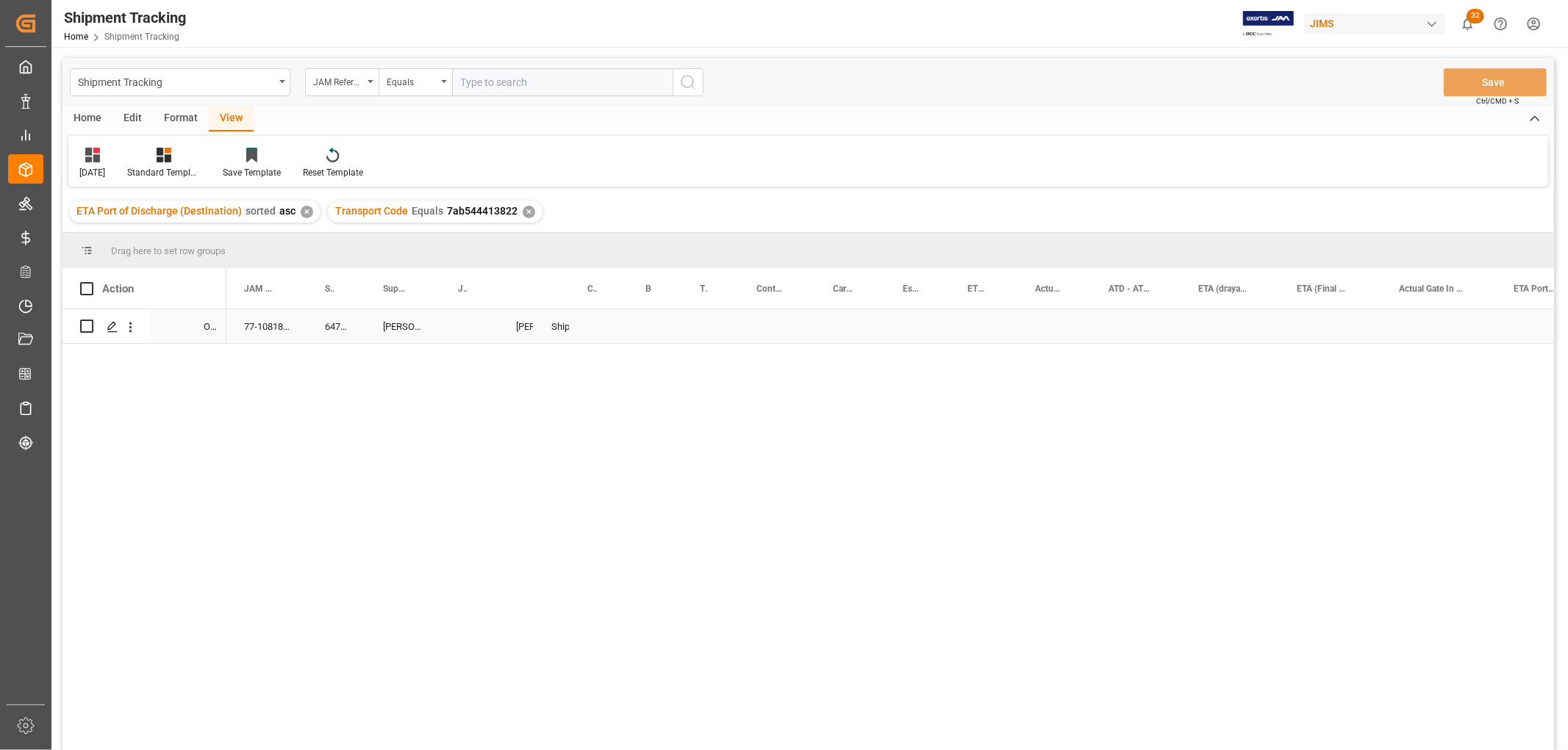
click at [466, 323] on div "Press SPACE to select this row." at bounding box center [469, 326] width 58 height 34
click at [471, 327] on input "Press SPACE to select this row." at bounding box center [469, 335] width 34 height 28
paste input "72828"
type input "72828"
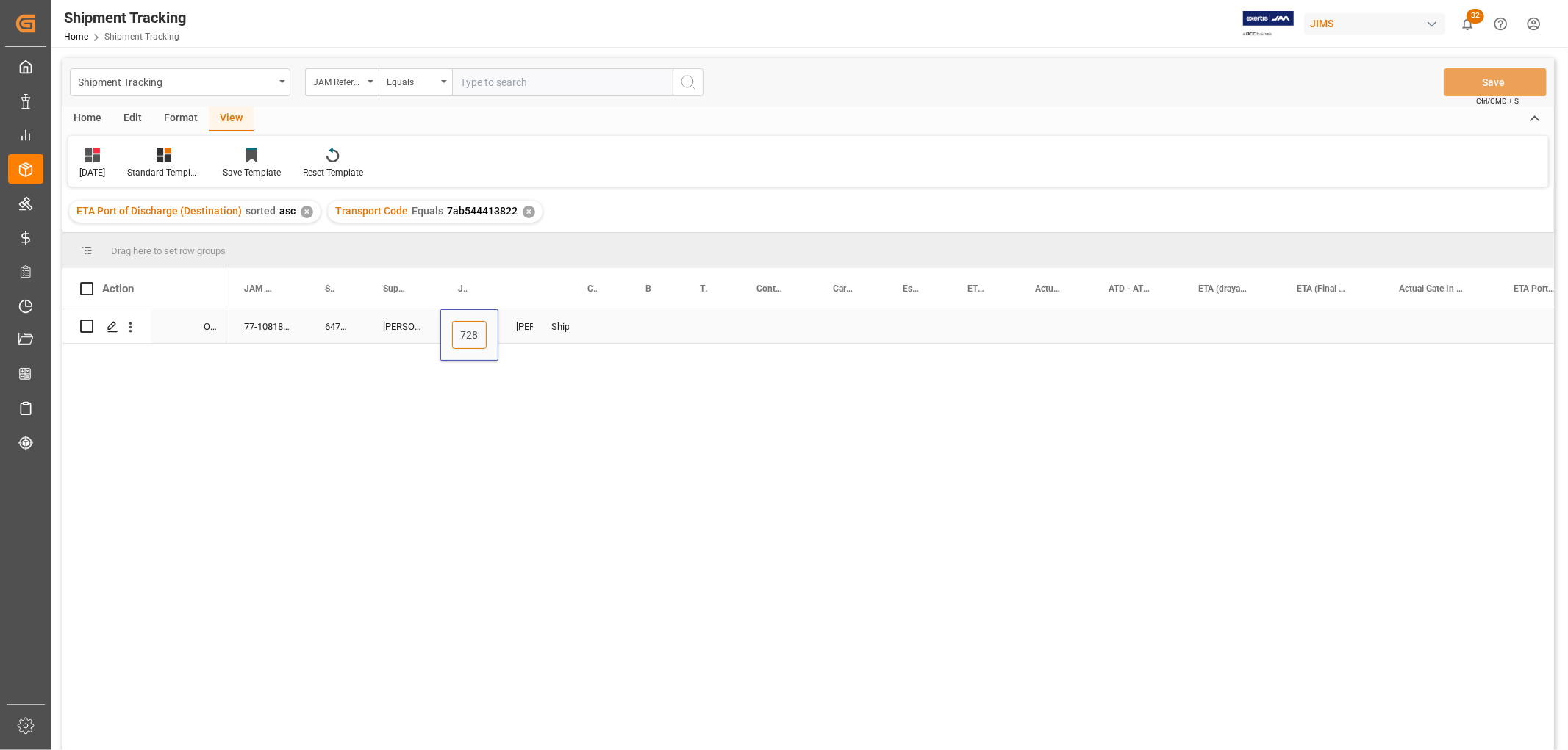
scroll to position [0, 11]
click at [607, 331] on div "Press SPACE to select this row." at bounding box center [599, 326] width 58 height 34
click at [839, 324] on div "Press SPACE to select this row." at bounding box center [849, 326] width 70 height 34
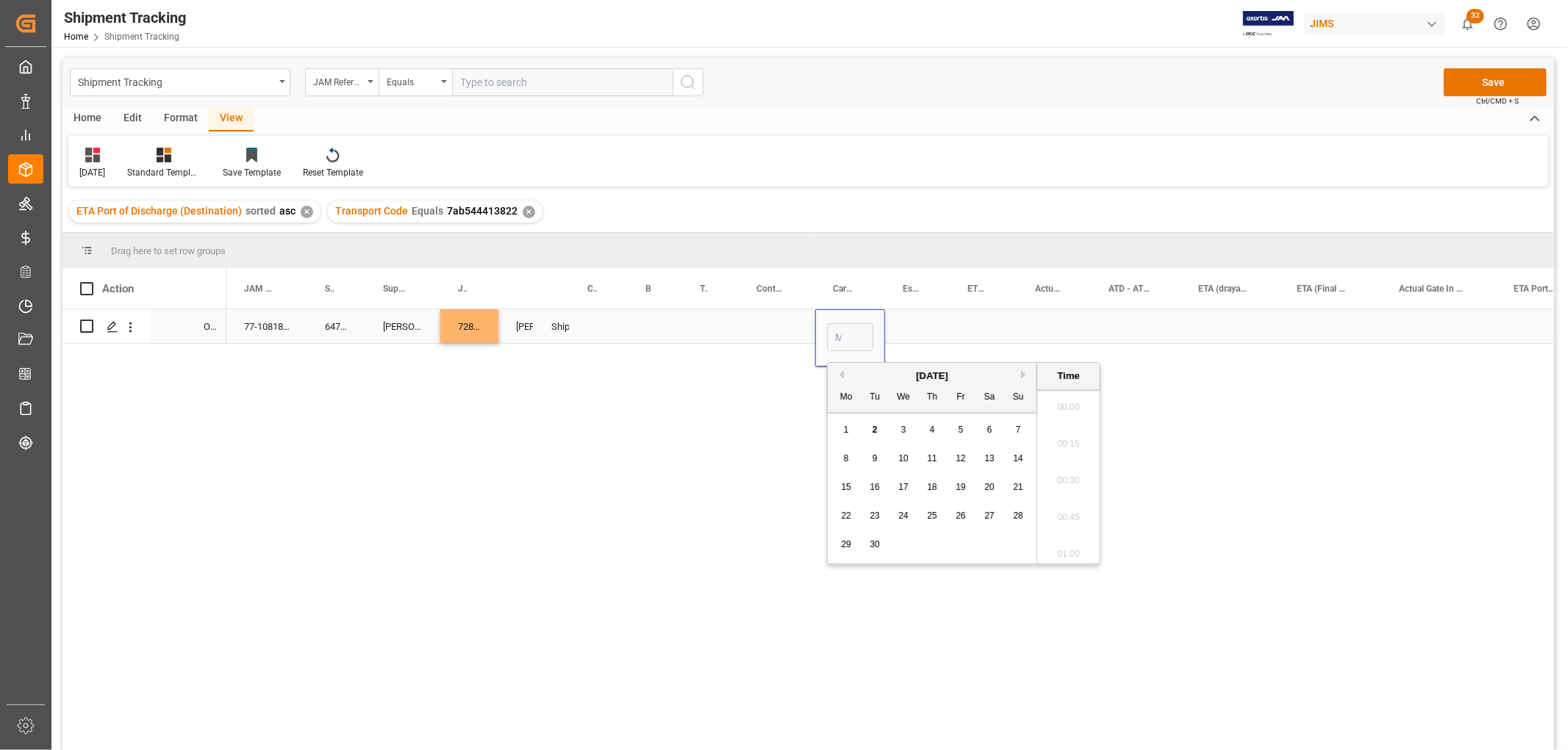
scroll to position [1768, 0]
click at [843, 371] on div "September 2025" at bounding box center [932, 376] width 209 height 15
click at [842, 375] on button "Previous Month" at bounding box center [839, 375] width 9 height 9
click at [931, 545] on span "28" at bounding box center [932, 544] width 10 height 10
type input "08-28-2025 00:00"
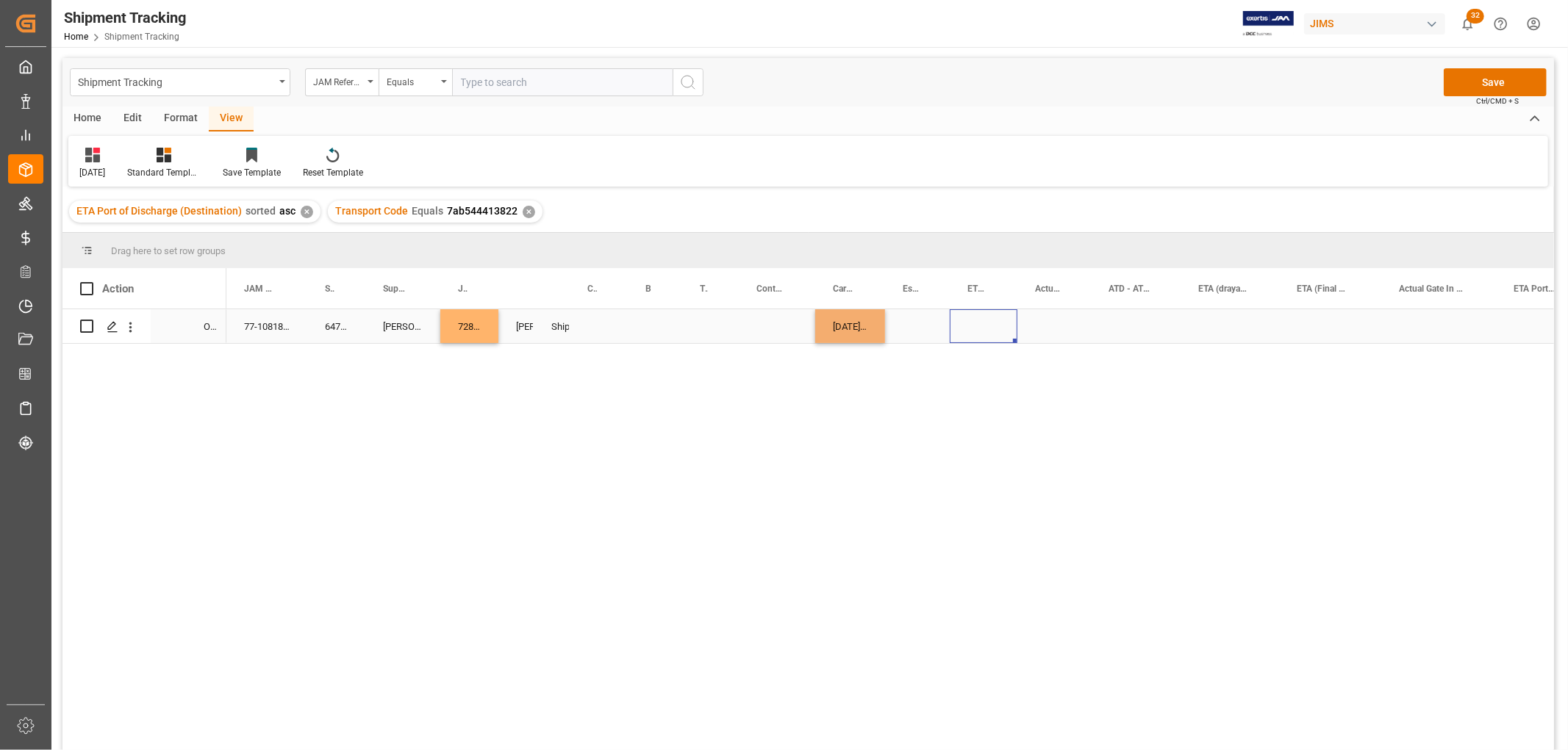
click at [1013, 333] on div "Press SPACE to select this row." at bounding box center [984, 326] width 68 height 34
click at [982, 327] on div "Press SPACE to select this row." at bounding box center [984, 326] width 68 height 34
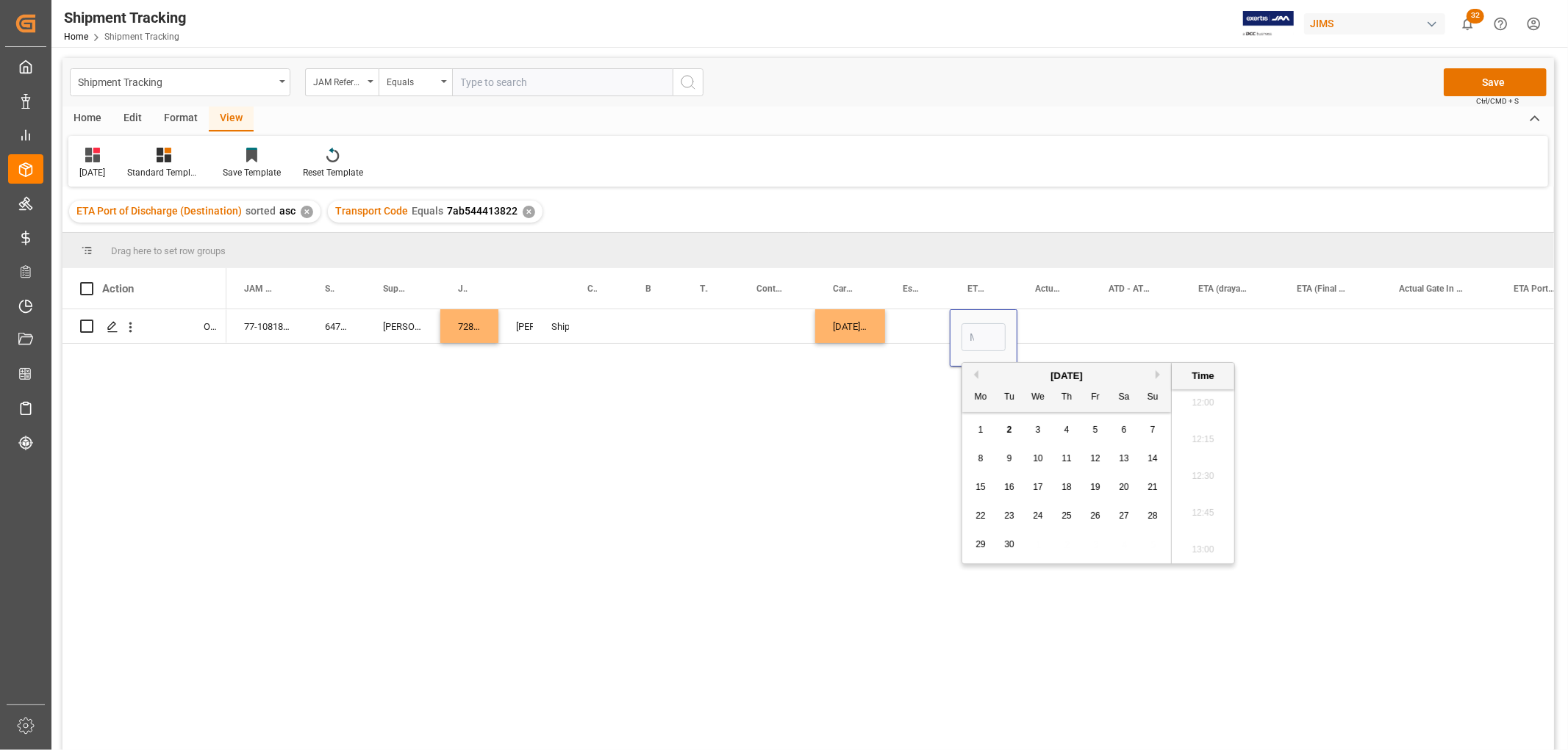
click at [1068, 432] on span "4" at bounding box center [1067, 429] width 5 height 10
type input "09-04-2025 00:00"
click at [1112, 313] on div "Press SPACE to select this row." at bounding box center [1135, 326] width 90 height 34
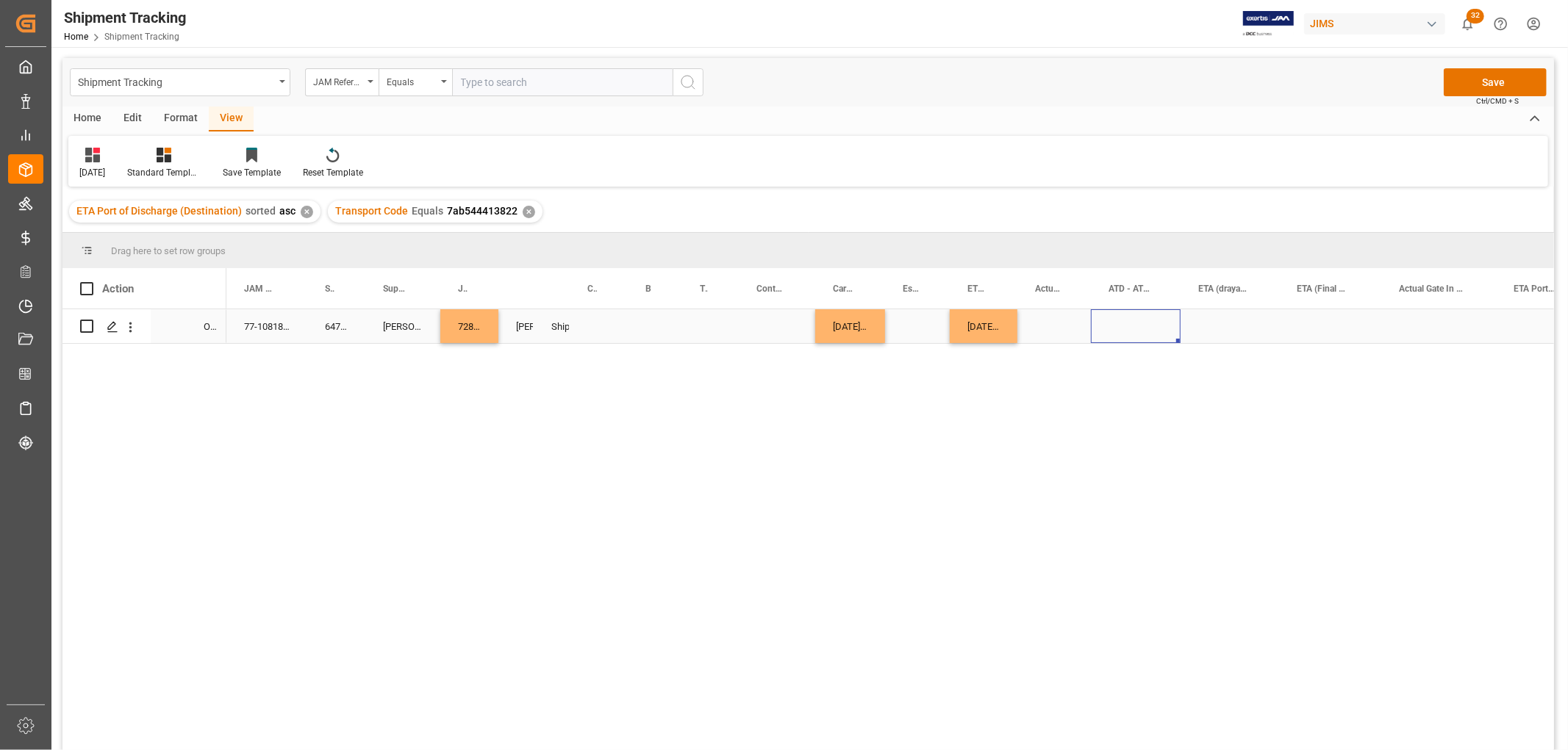
click at [908, 326] on div "Press SPACE to select this row." at bounding box center [916, 326] width 64 height 34
click at [985, 328] on div "09-04-2025 00:00:00" at bounding box center [984, 326] width 68 height 34
click at [928, 322] on div "Press SPACE to select this row." at bounding box center [916, 326] width 64 height 34
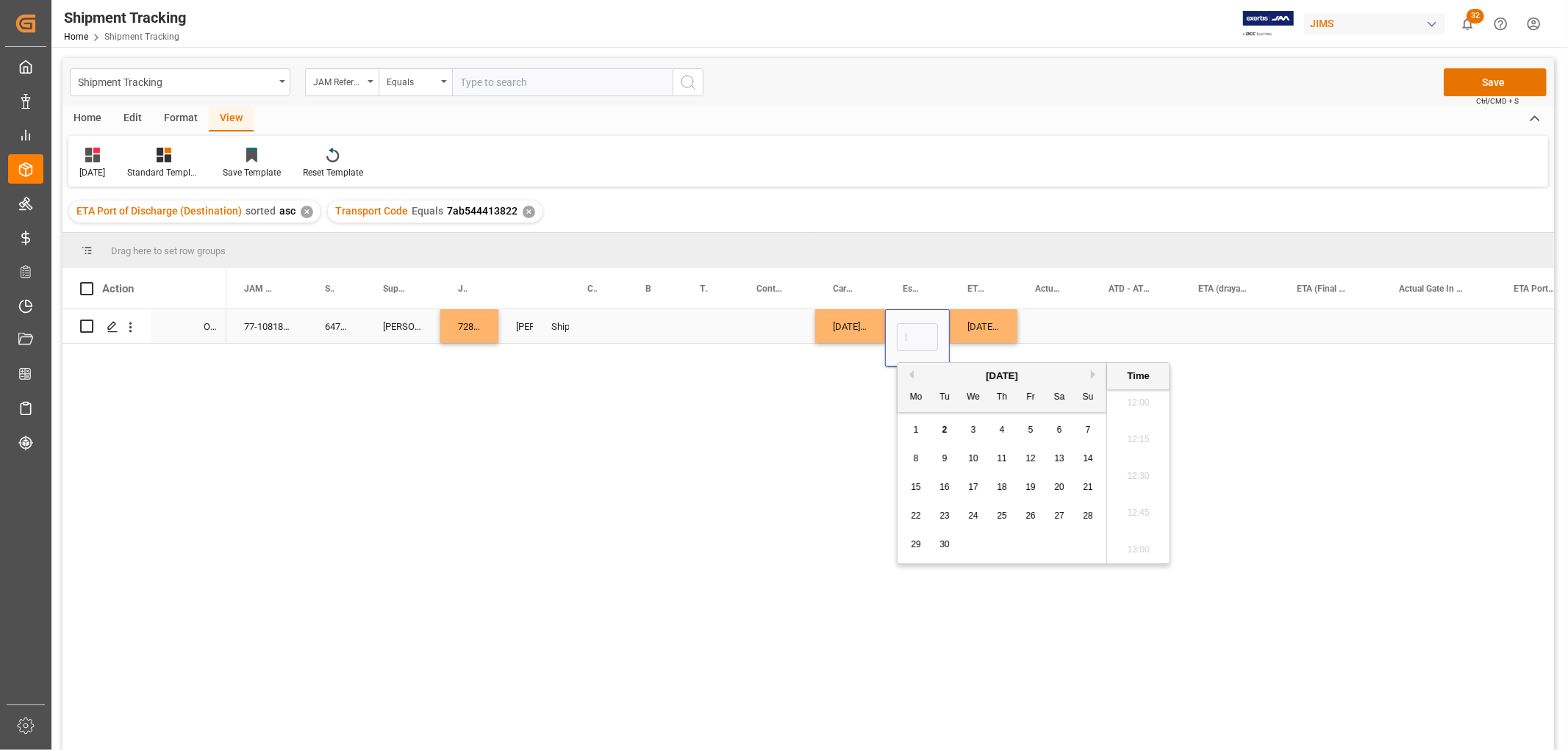
type input "2025-09-04 00:00:00"
click at [1161, 320] on div "Press SPACE to select this row." at bounding box center [1135, 326] width 90 height 34
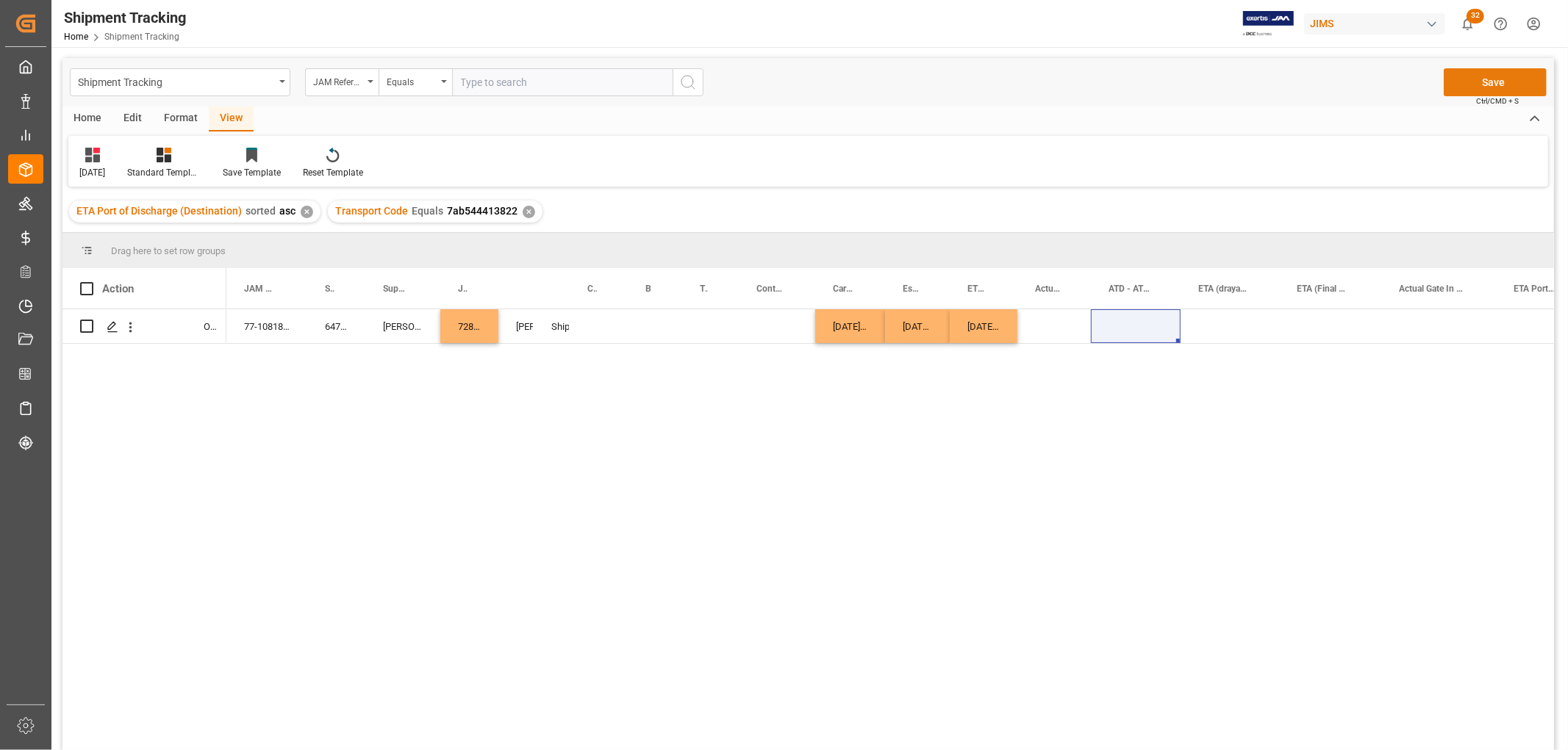
click at [1496, 73] on button "Save" at bounding box center [1494, 82] width 103 height 28
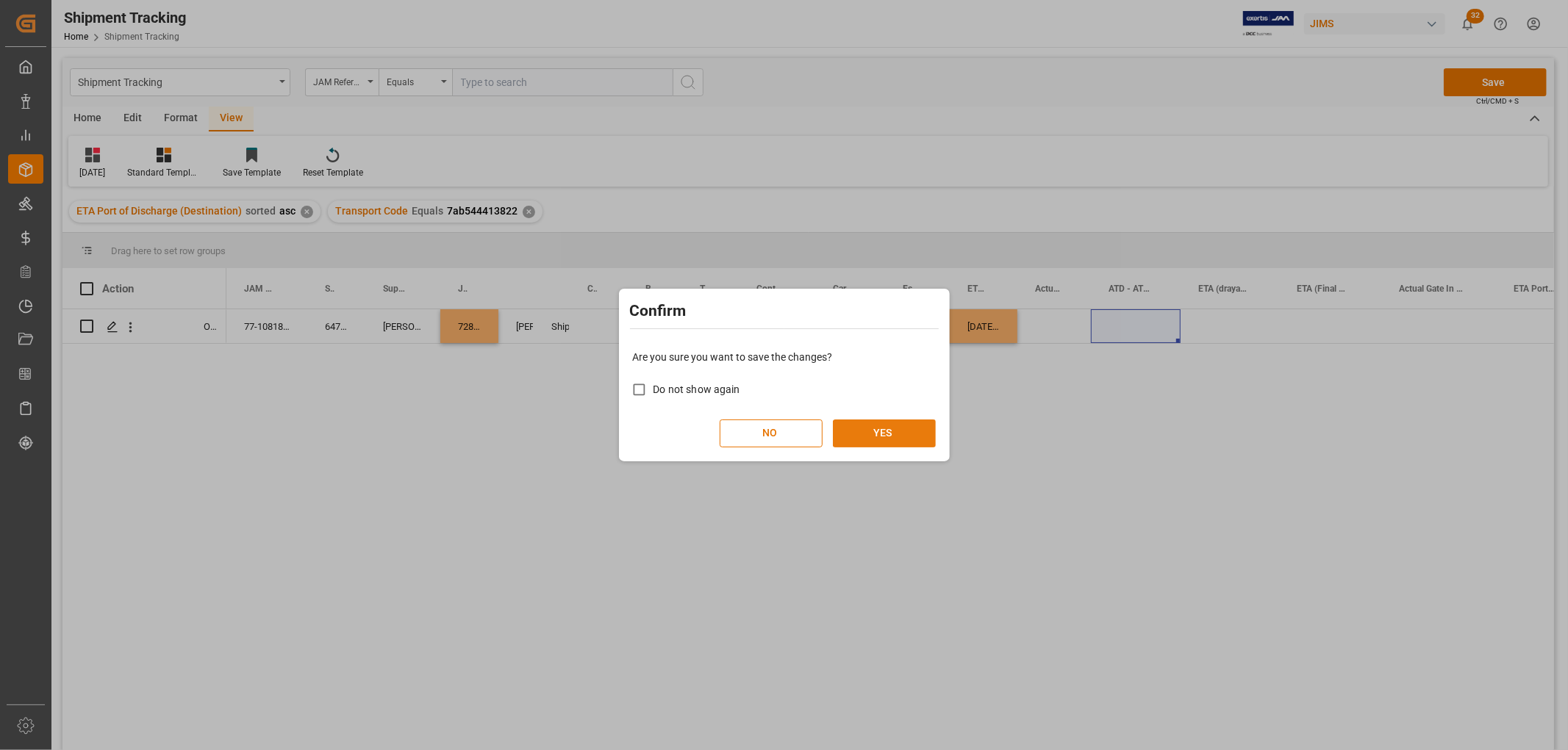
click at [897, 434] on button "YES" at bounding box center [884, 433] width 103 height 28
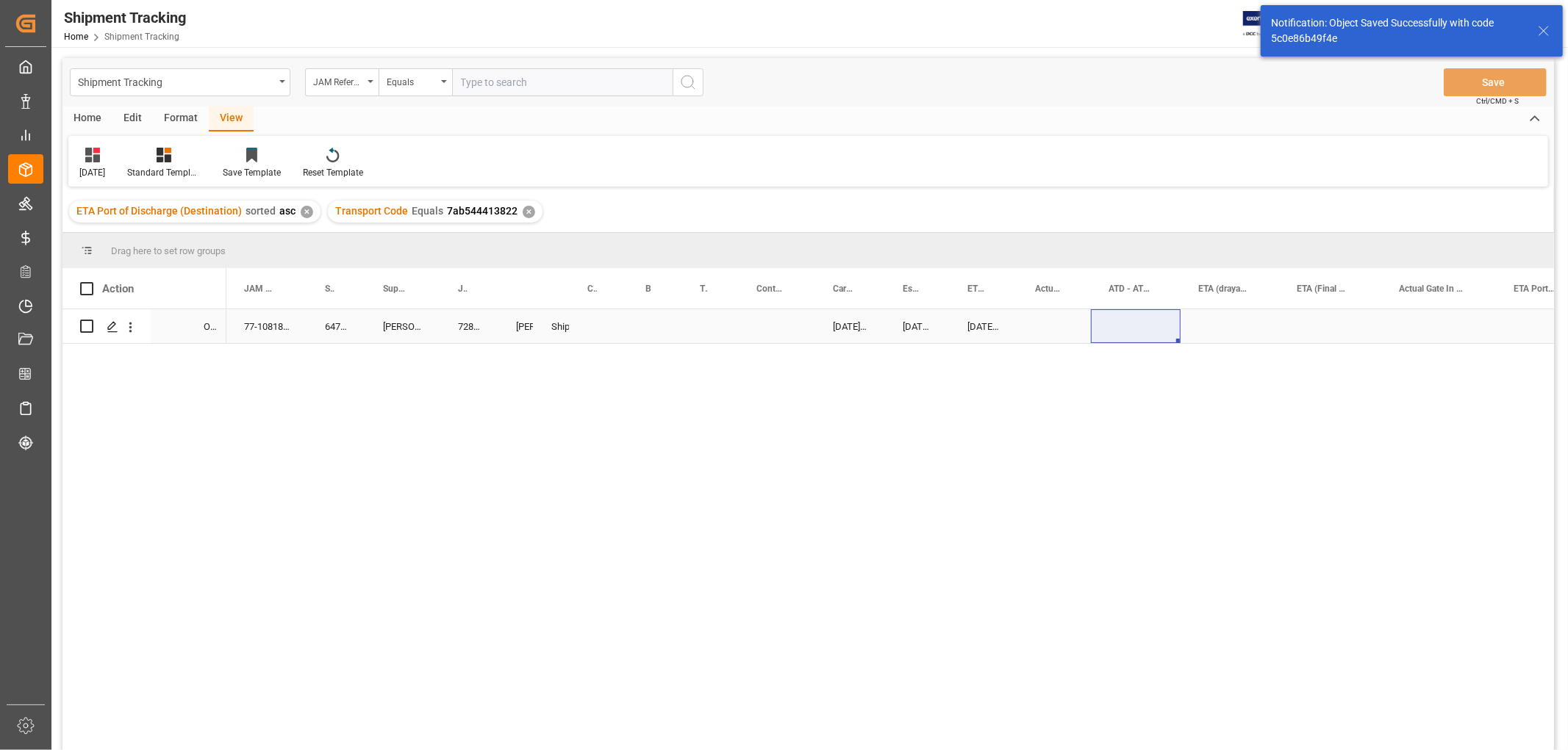
click at [1327, 331] on div "Press SPACE to select this row." at bounding box center [1330, 326] width 103 height 34
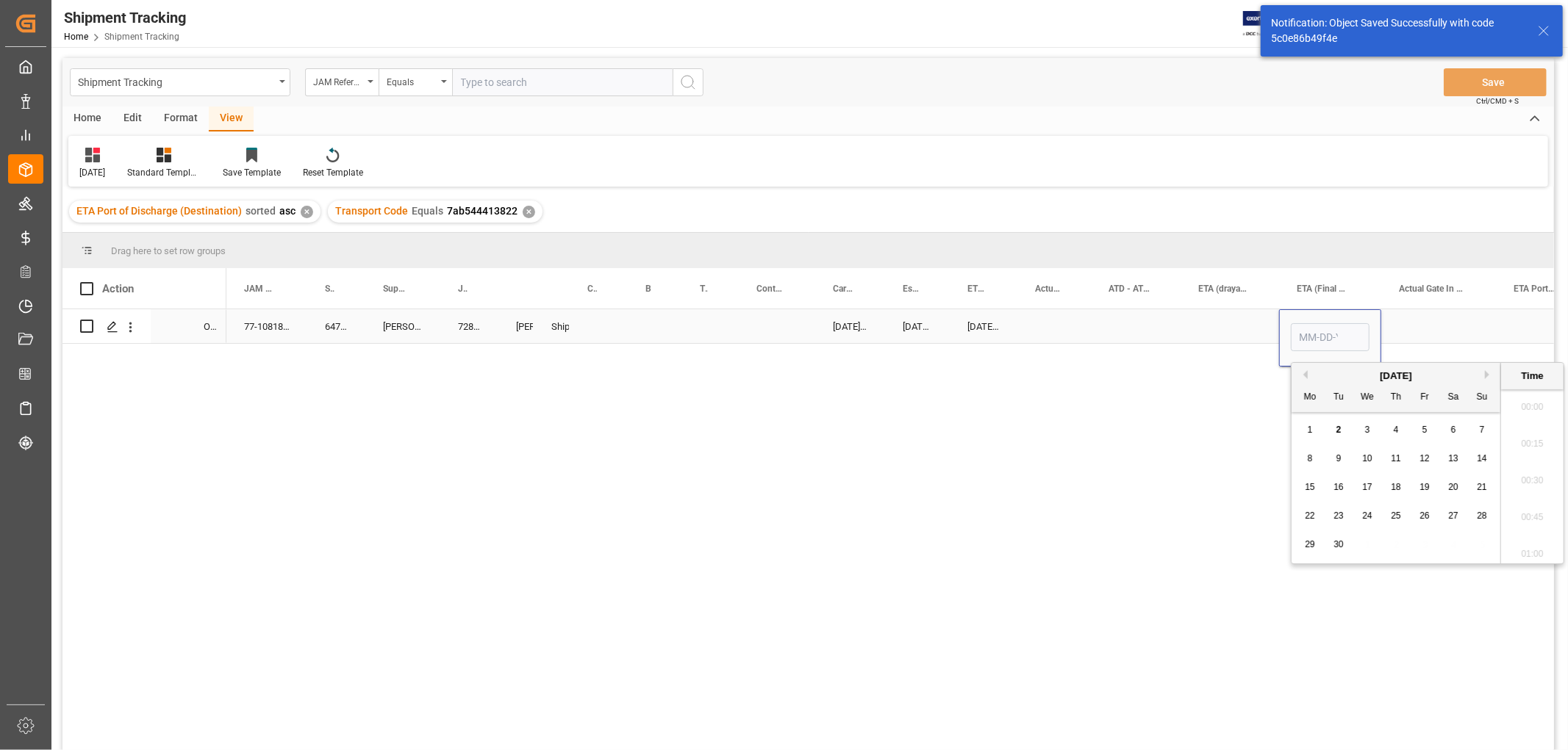
scroll to position [1768, 0]
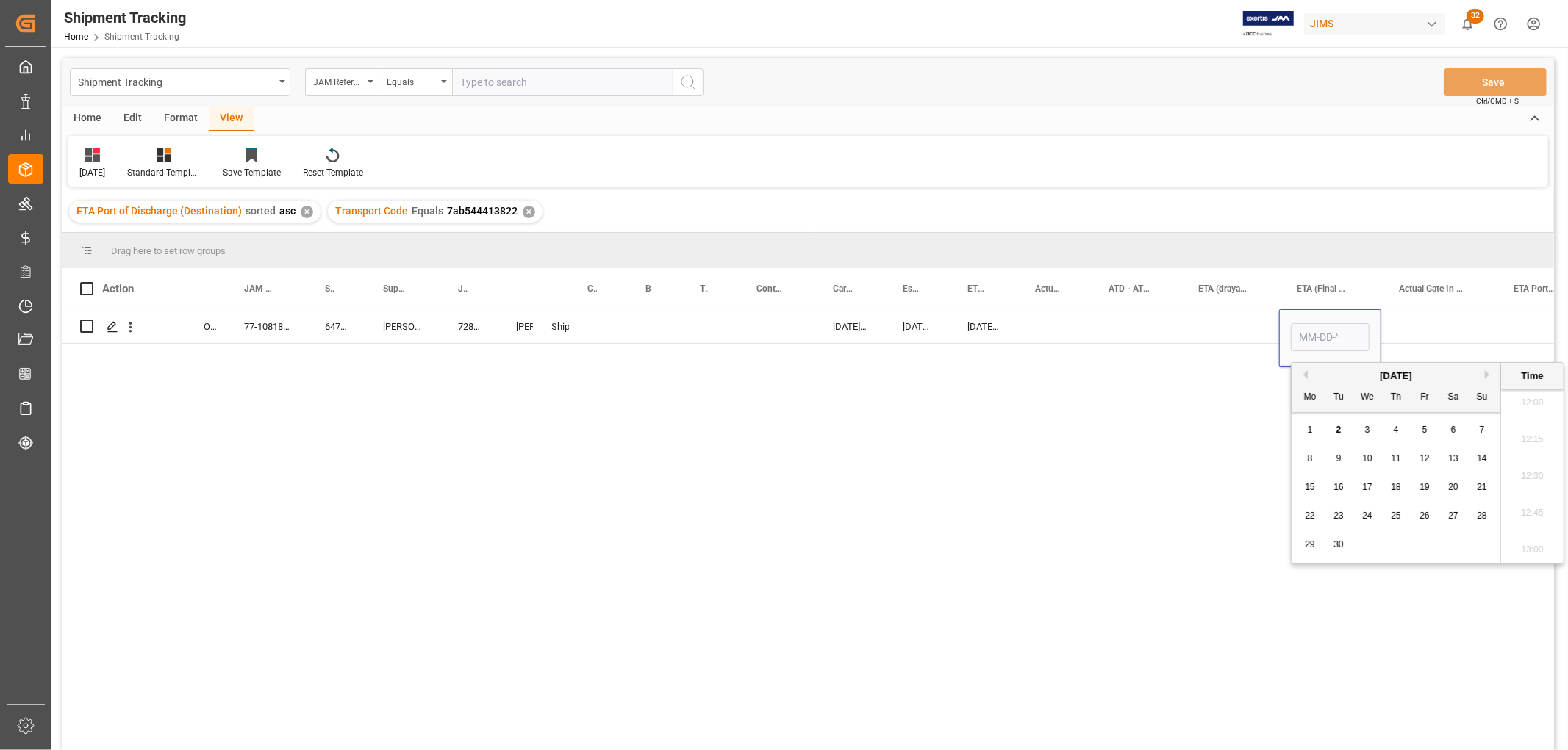
click at [1427, 453] on span "12" at bounding box center [1424, 458] width 10 height 10
type input "09-12-2025 00:00"
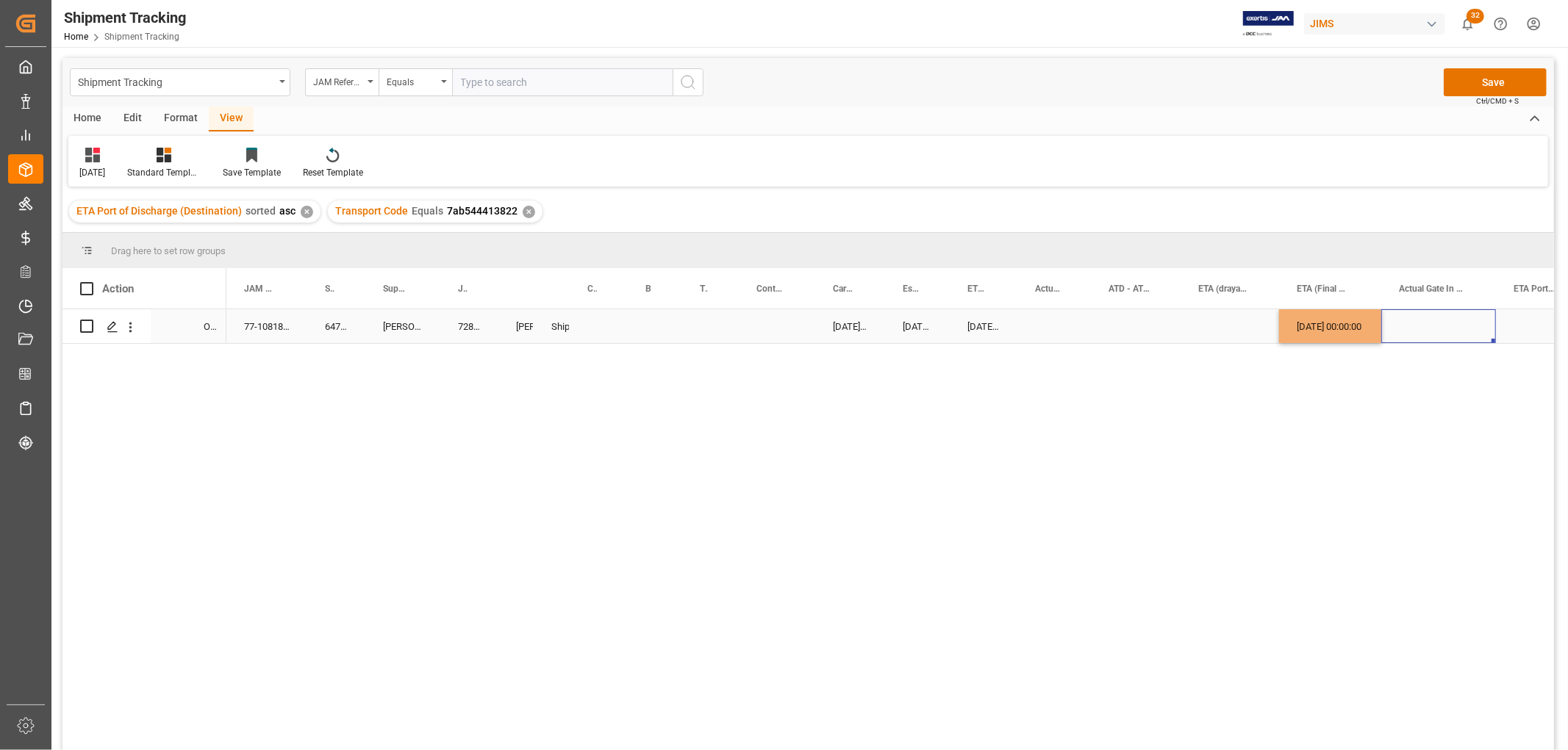
click at [1446, 326] on div "Press SPACE to select this row." at bounding box center [1438, 326] width 114 height 34
click at [1494, 83] on button "Save" at bounding box center [1494, 82] width 103 height 28
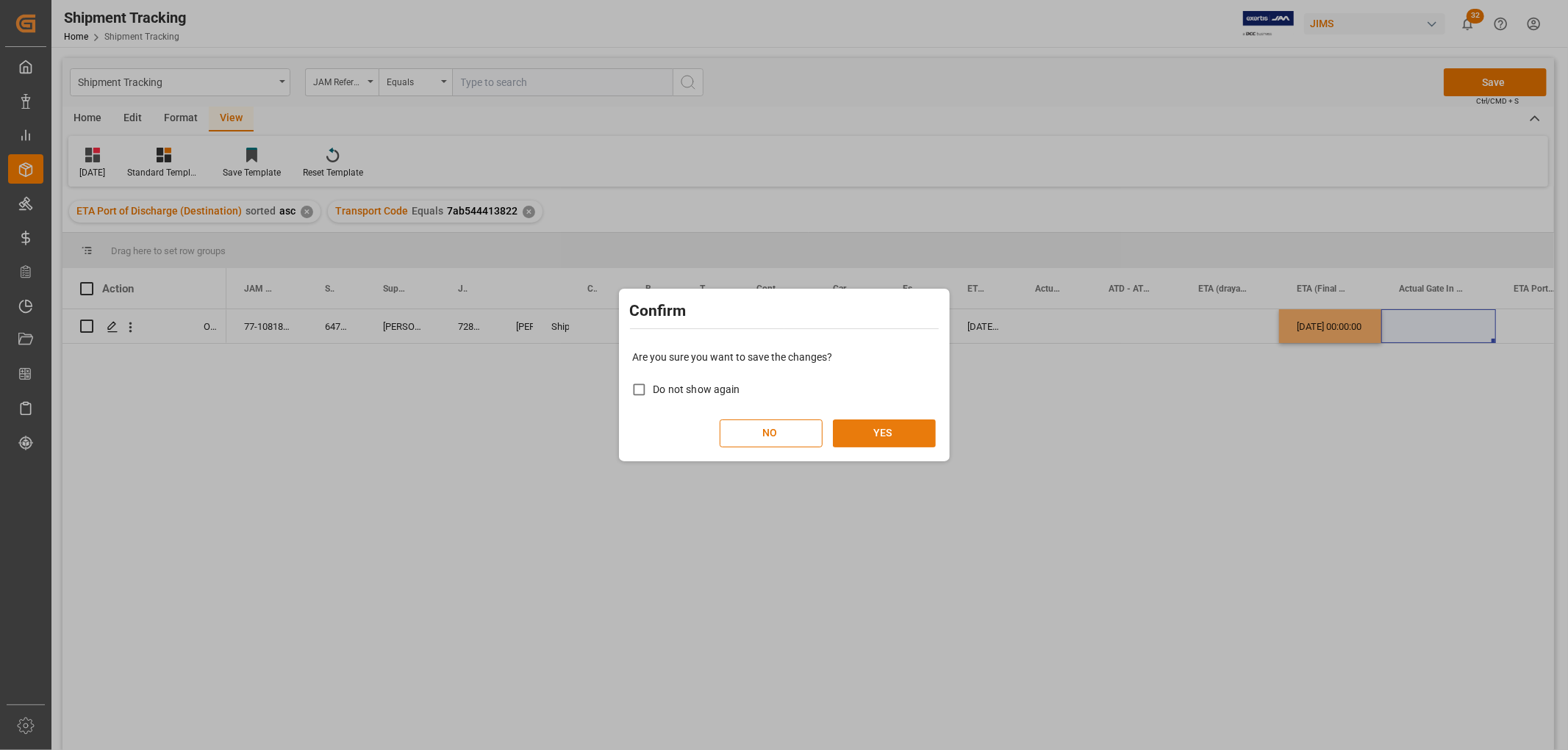
click at [908, 431] on button "YES" at bounding box center [884, 433] width 103 height 28
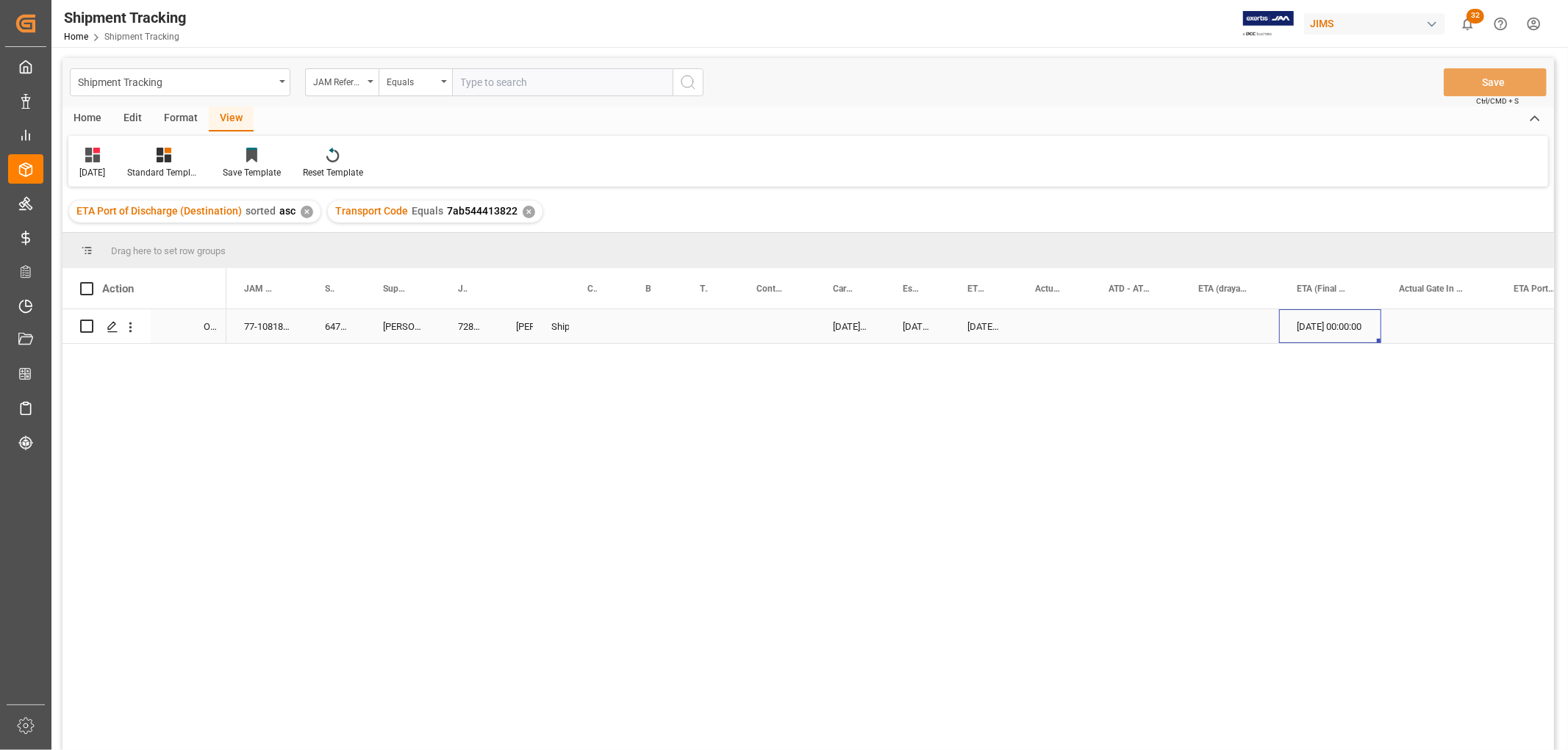
click at [1295, 324] on div "09-12-2025 00:00:00" at bounding box center [1330, 326] width 103 height 34
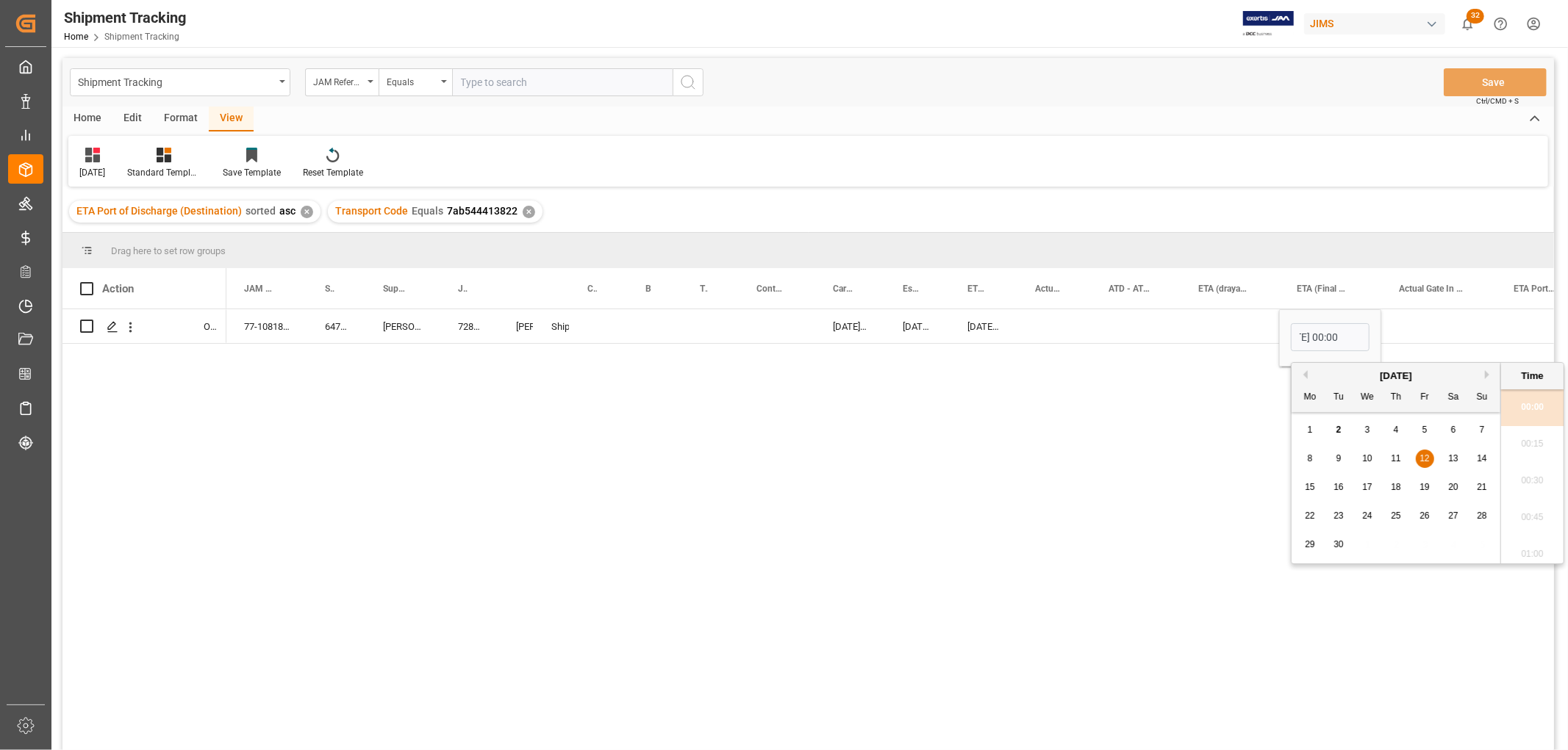
scroll to position [0, 0]
click at [1311, 483] on span "15" at bounding box center [1309, 486] width 10 height 10
type input "09-15-2025 00:00"
click at [1250, 329] on div "Press SPACE to select this row." at bounding box center [1230, 326] width 99 height 34
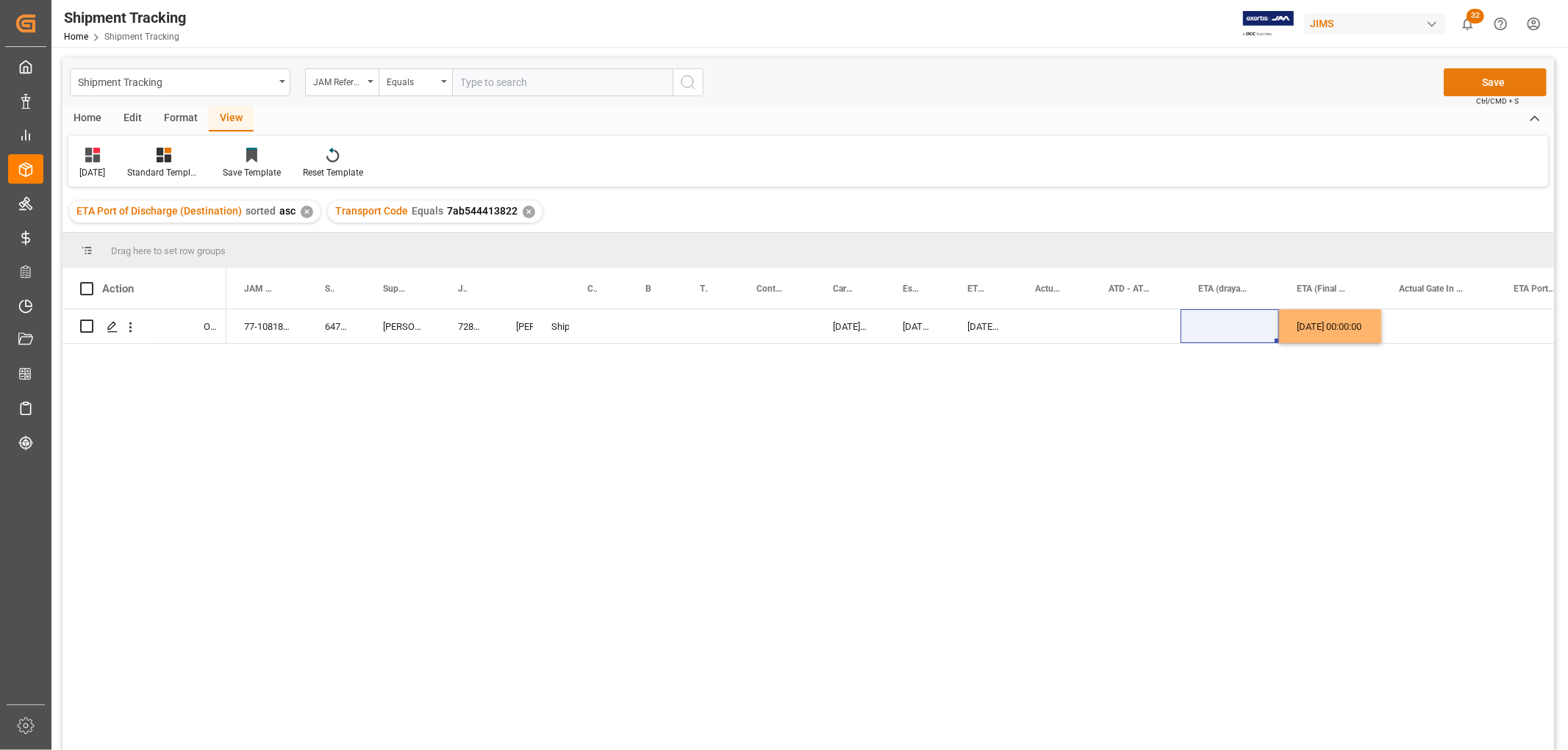
click at [1512, 71] on button "Save" at bounding box center [1494, 82] width 103 height 28
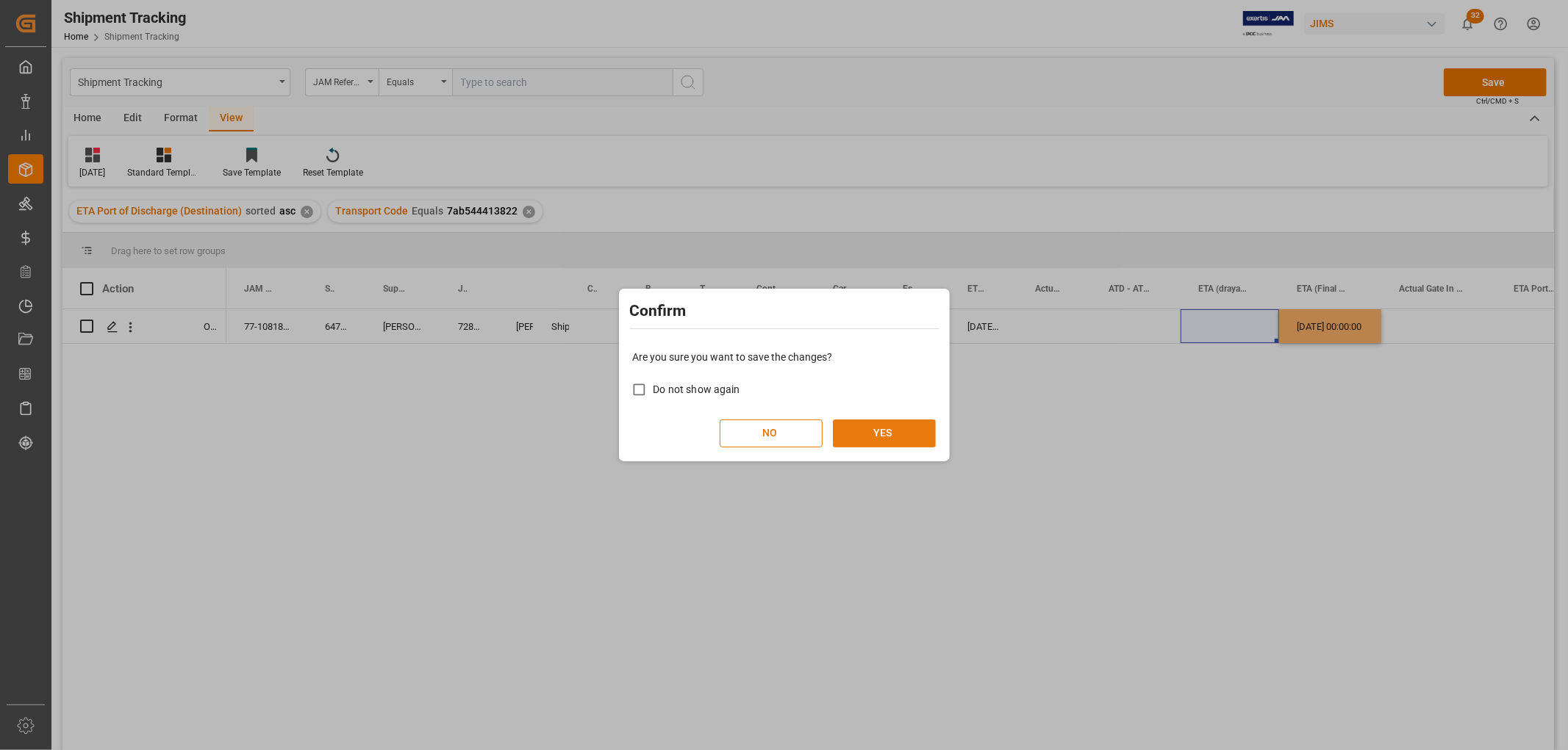
click at [898, 436] on button "YES" at bounding box center [884, 433] width 103 height 28
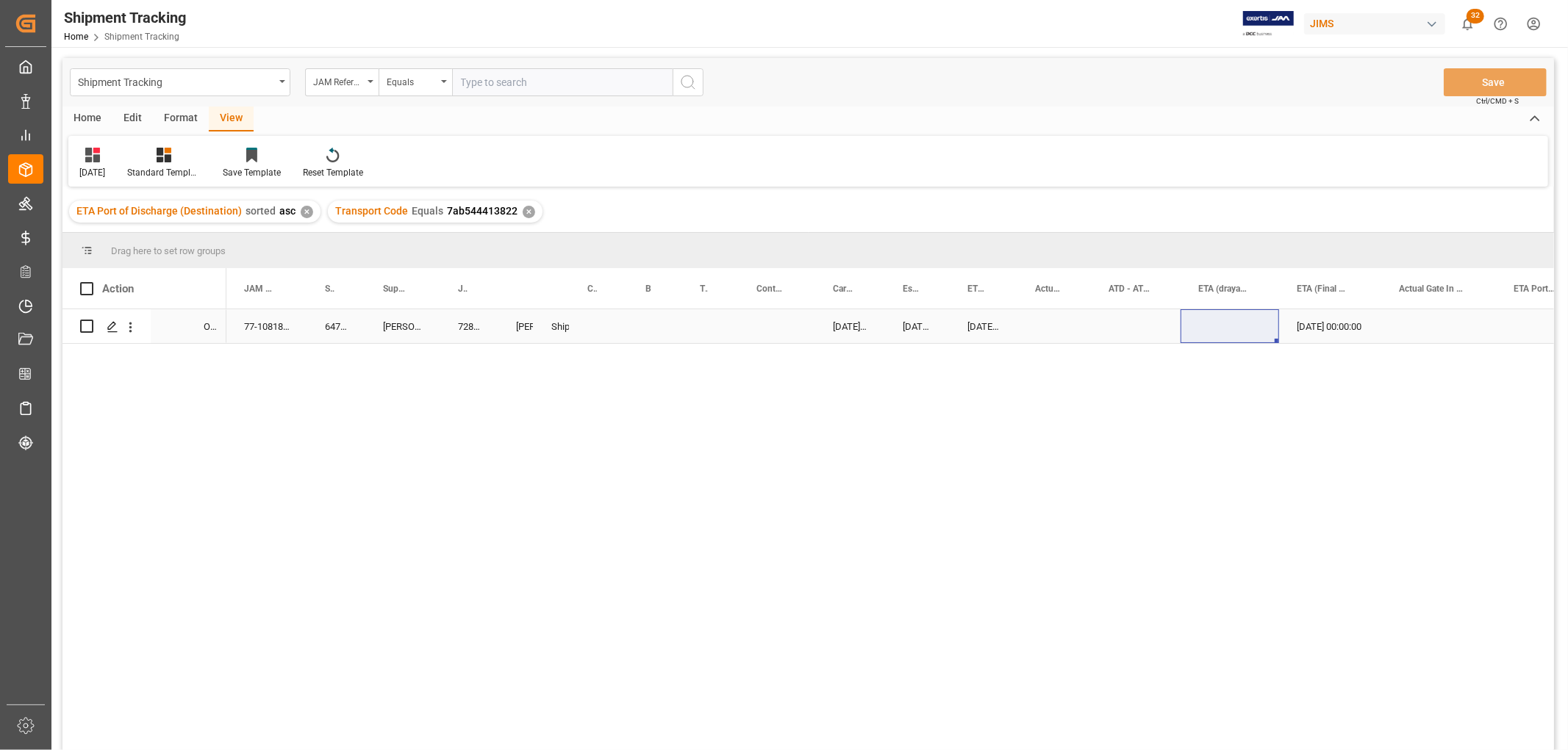
click at [762, 319] on div "Press SPACE to select this row." at bounding box center [777, 326] width 76 height 34
click at [789, 333] on button "Select" at bounding box center [777, 335] width 53 height 28
click at [777, 637] on div "LTL" at bounding box center [778, 636] width 36 height 15
click at [640, 327] on div "Press SPACE to select this row." at bounding box center [655, 326] width 54 height 34
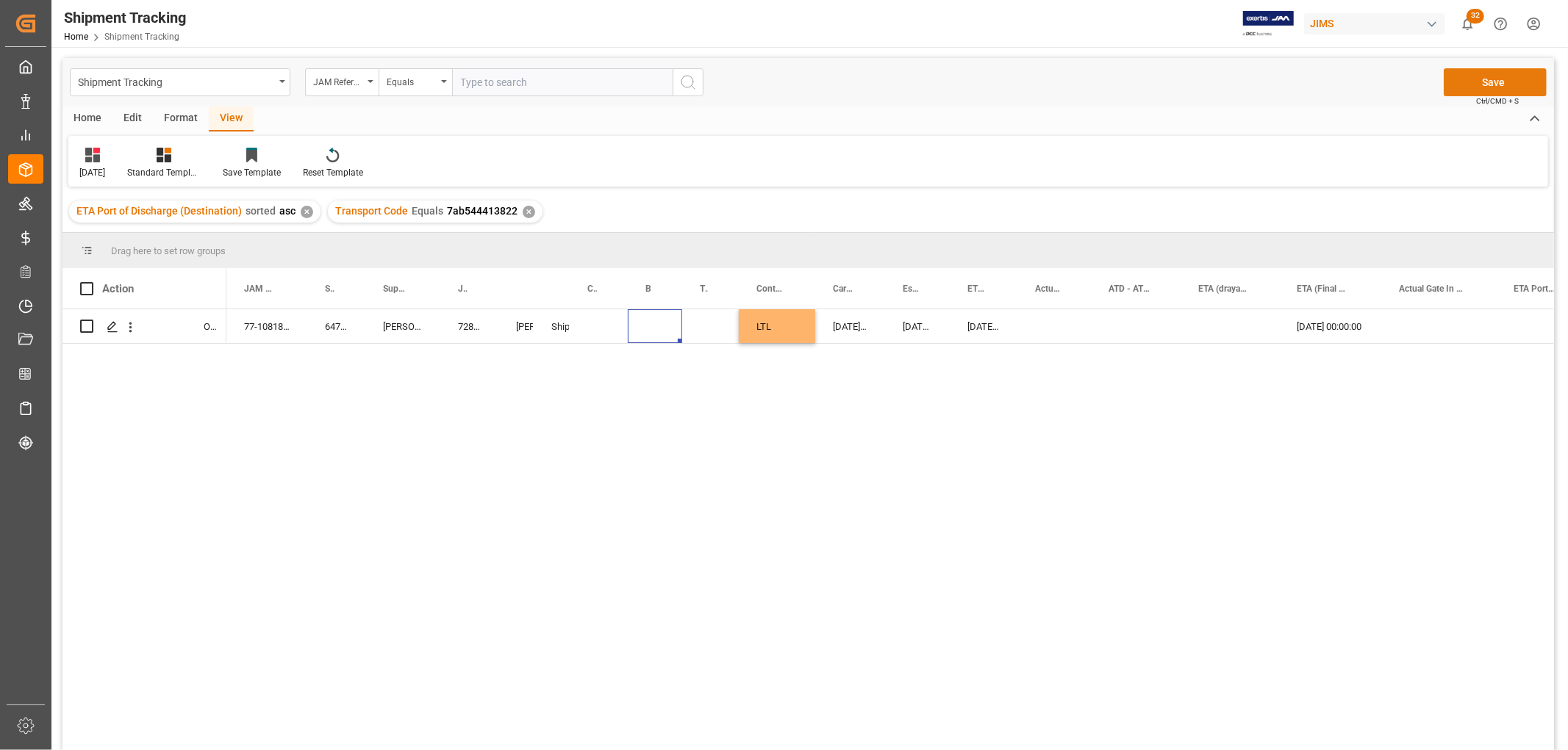
click at [1483, 79] on button "Save" at bounding box center [1494, 82] width 103 height 28
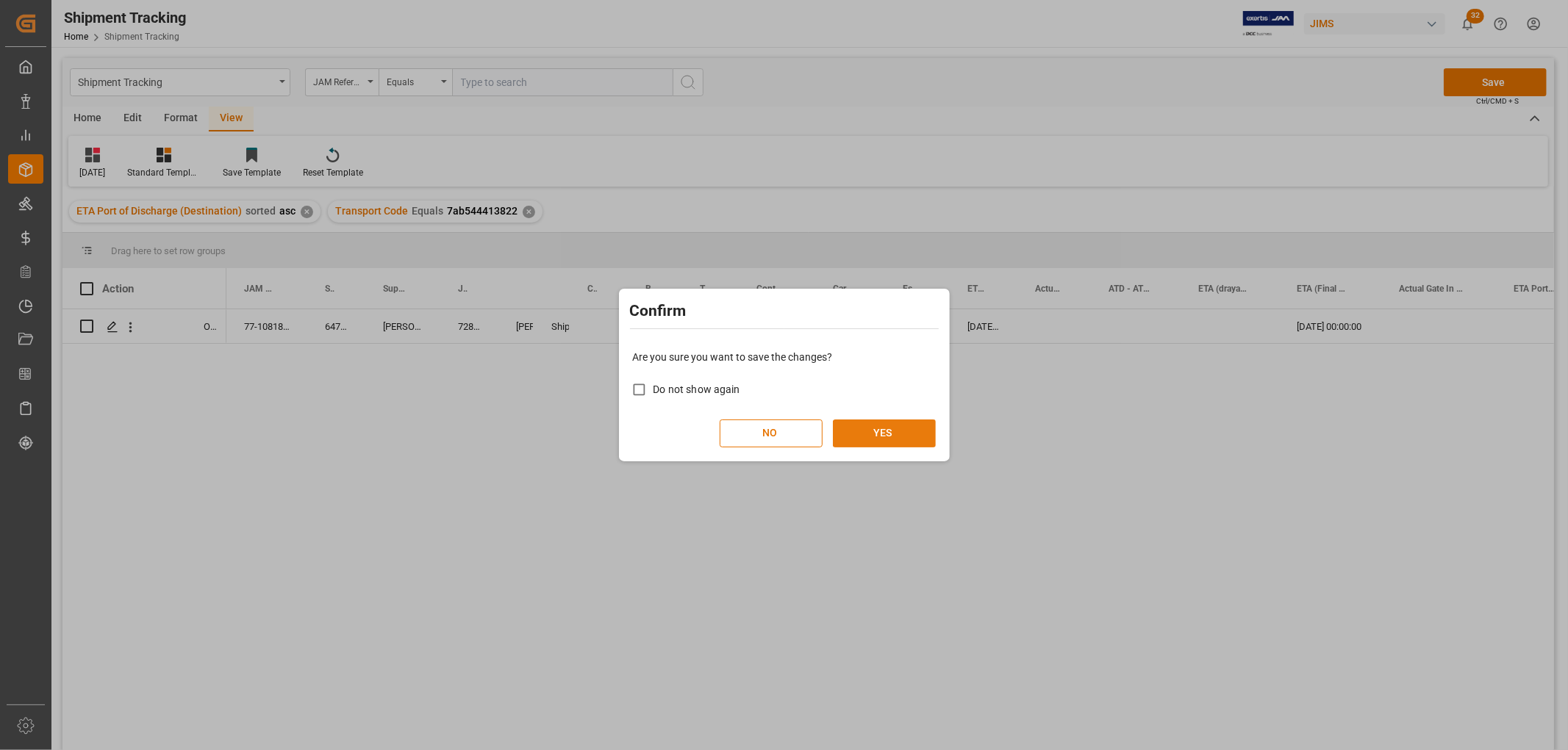
click at [879, 423] on button "YES" at bounding box center [884, 433] width 103 height 28
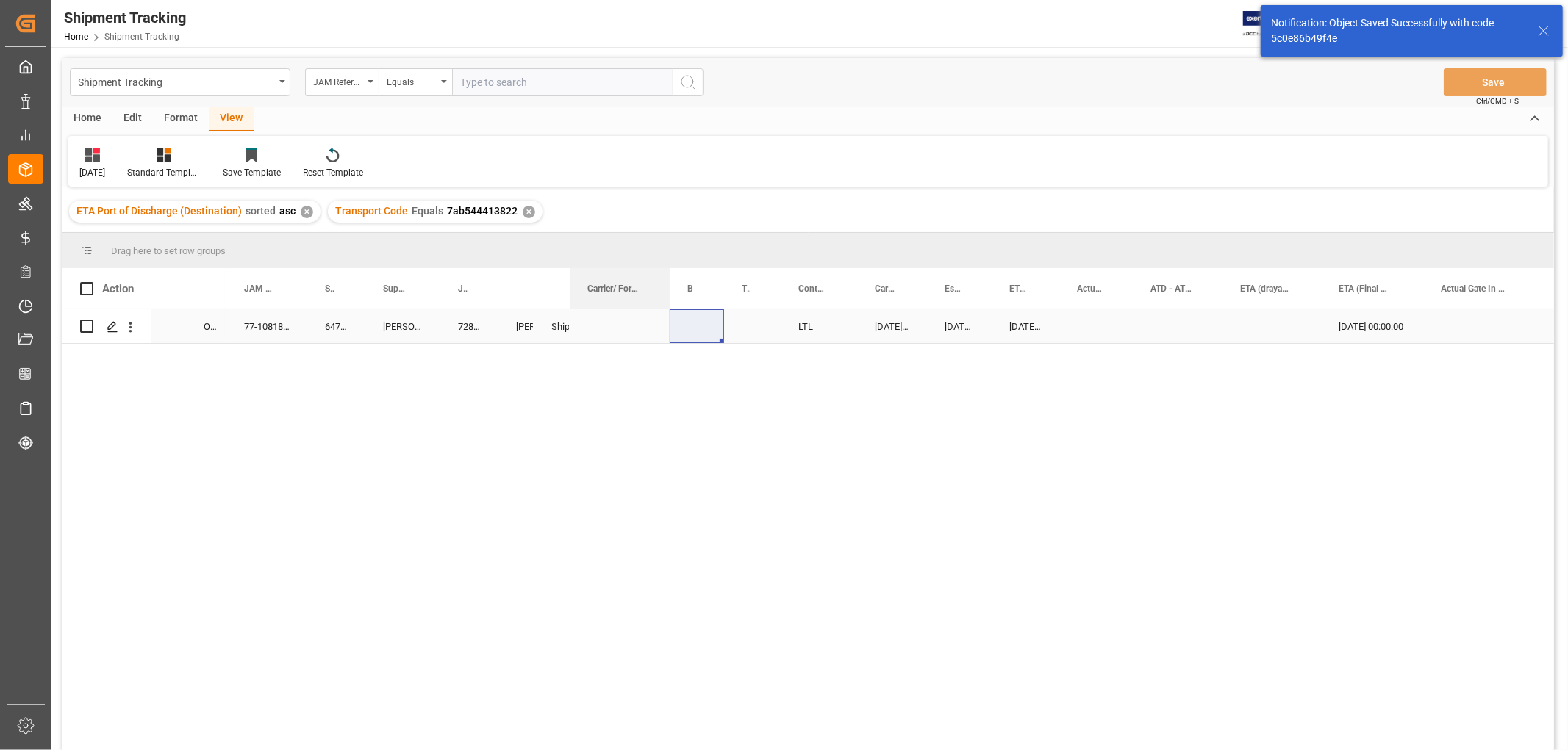
drag, startPoint x: 623, startPoint y: 283, endPoint x: 665, endPoint y: 317, distance: 54.0
click at [665, 317] on div "Action Mode of Transport Order Type JAM Reference Number 1" at bounding box center [808, 514] width 1492 height 492
